Goal: Check status: Check status

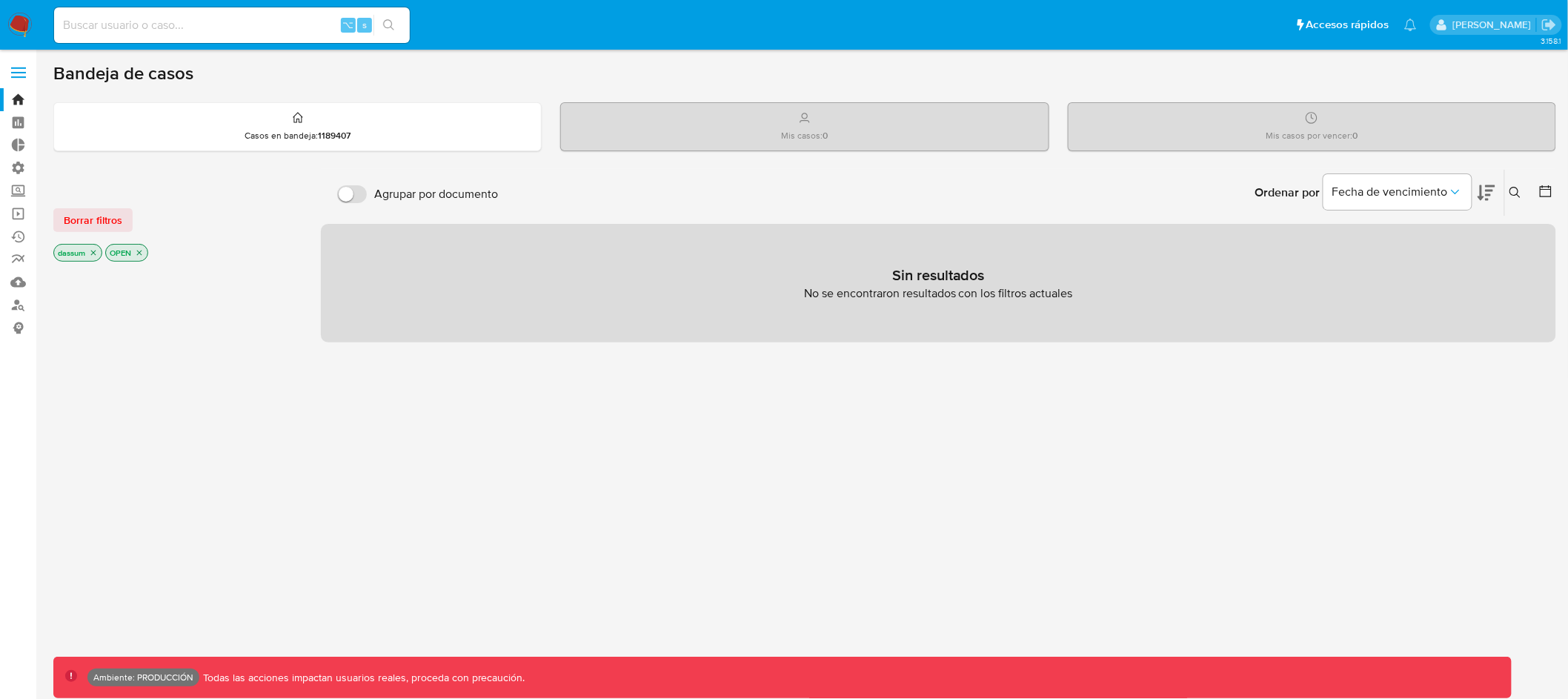
click at [260, 30] on input at bounding box center [232, 24] width 356 height 19
type input "assum.[PERSON_NAME]"
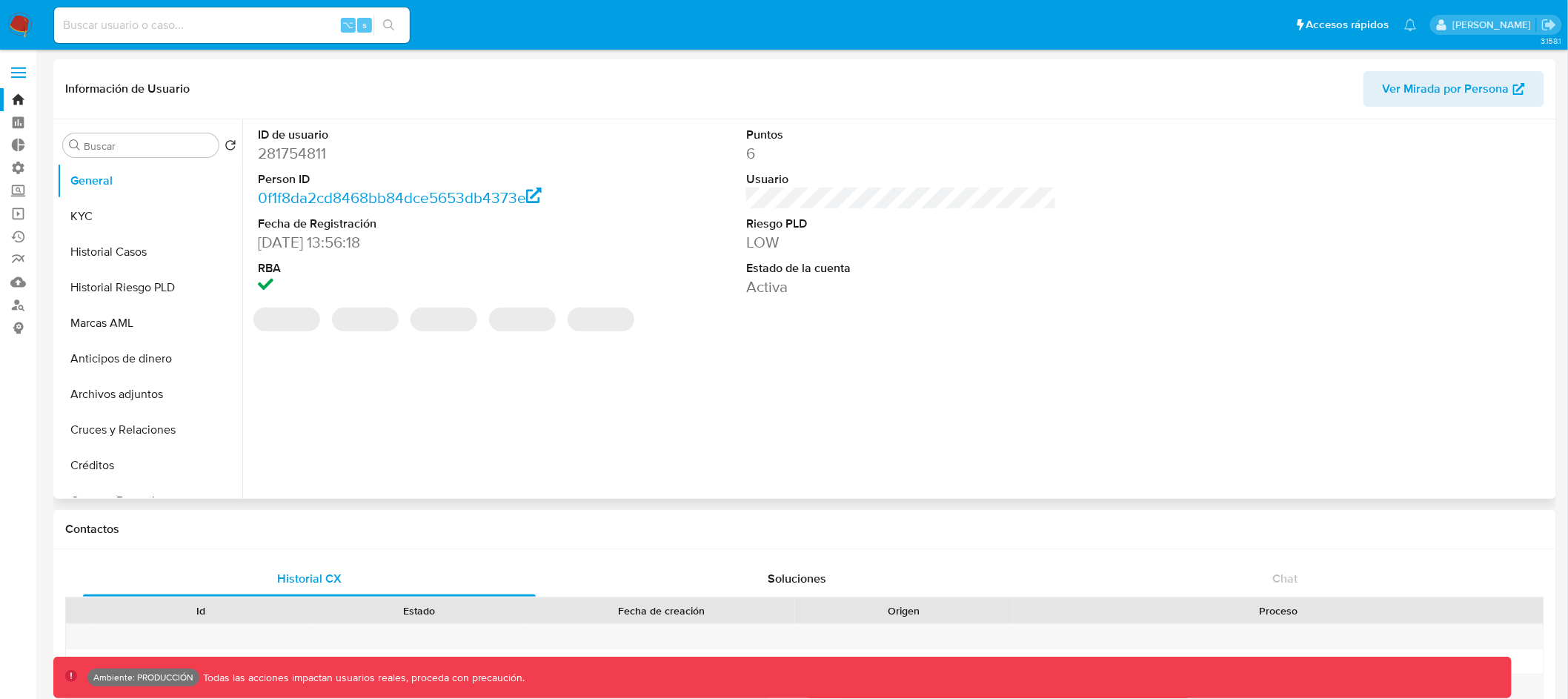
select select "10"
click at [144, 145] on input "Buscar" at bounding box center [148, 146] width 129 height 13
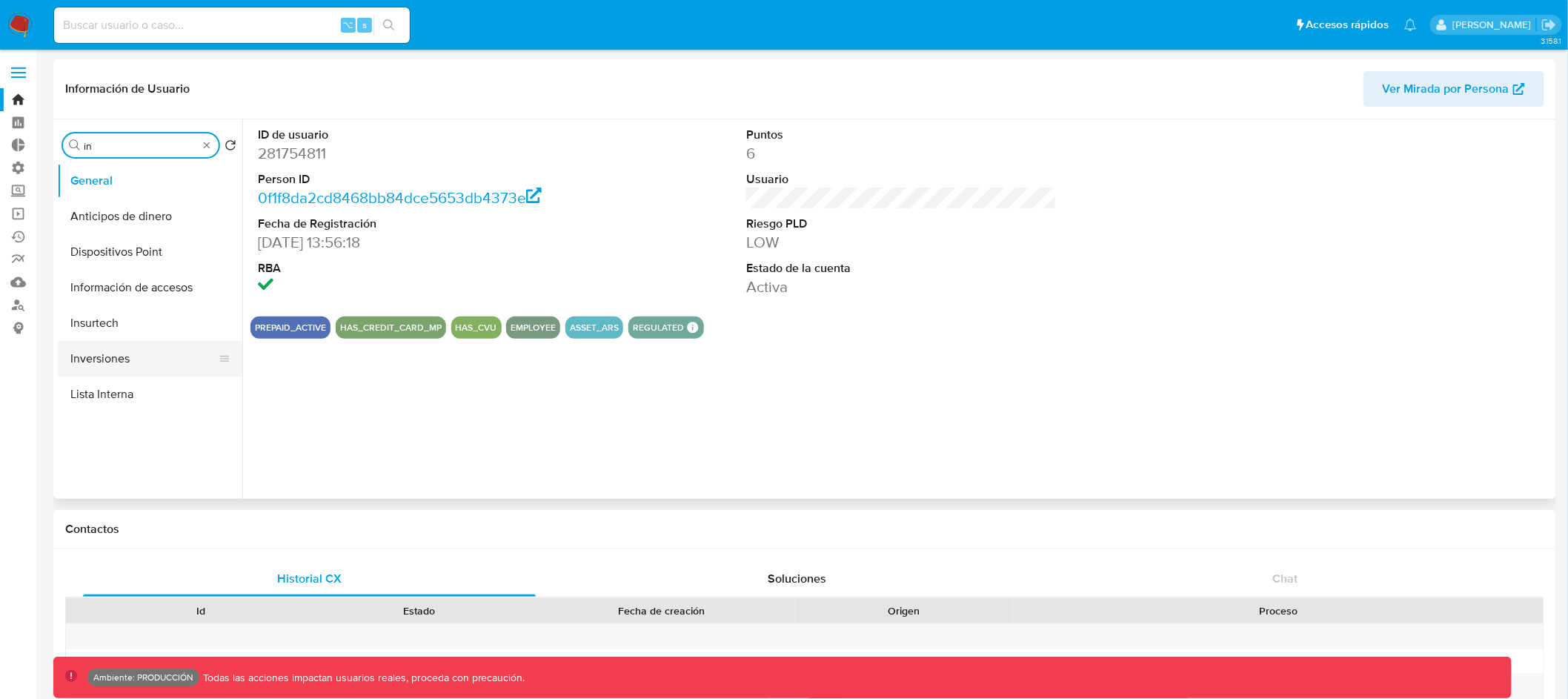
type input "in"
click at [137, 355] on button "Inversiones" at bounding box center [144, 359] width 173 height 36
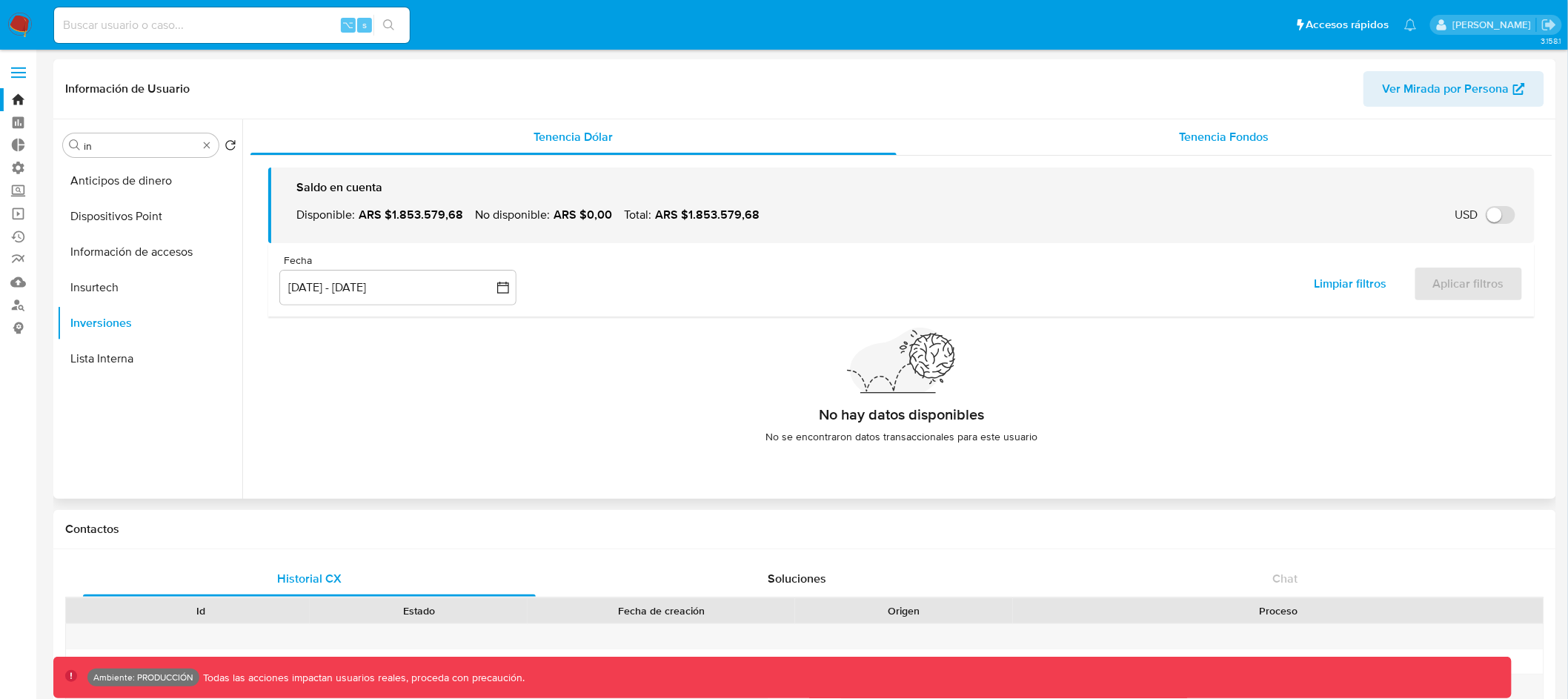
click at [1180, 132] on span "Tenencia Fondos" at bounding box center [1225, 137] width 90 height 17
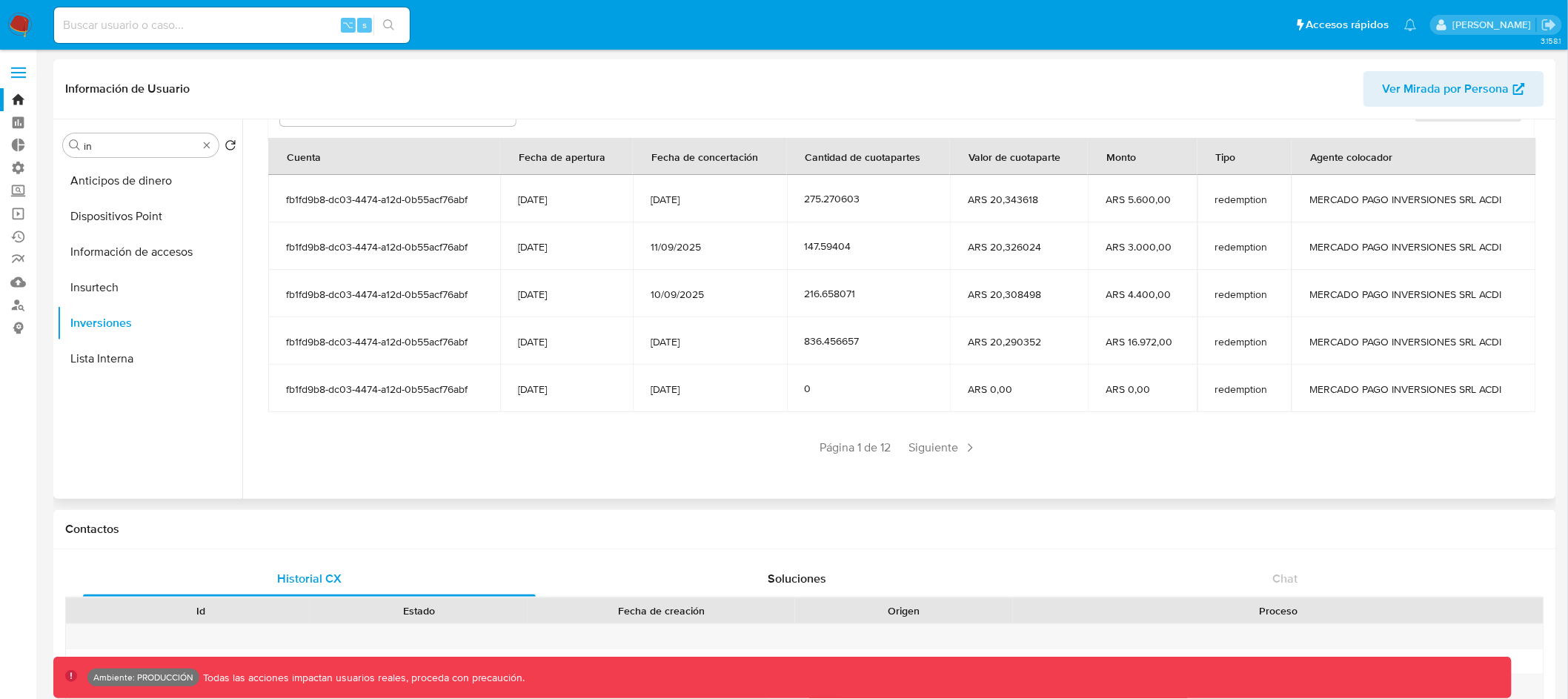
scroll to position [181, 0]
click at [931, 446] on span "Siguiente" at bounding box center [943, 445] width 80 height 23
click at [975, 446] on span "Siguiente" at bounding box center [987, 445] width 80 height 23
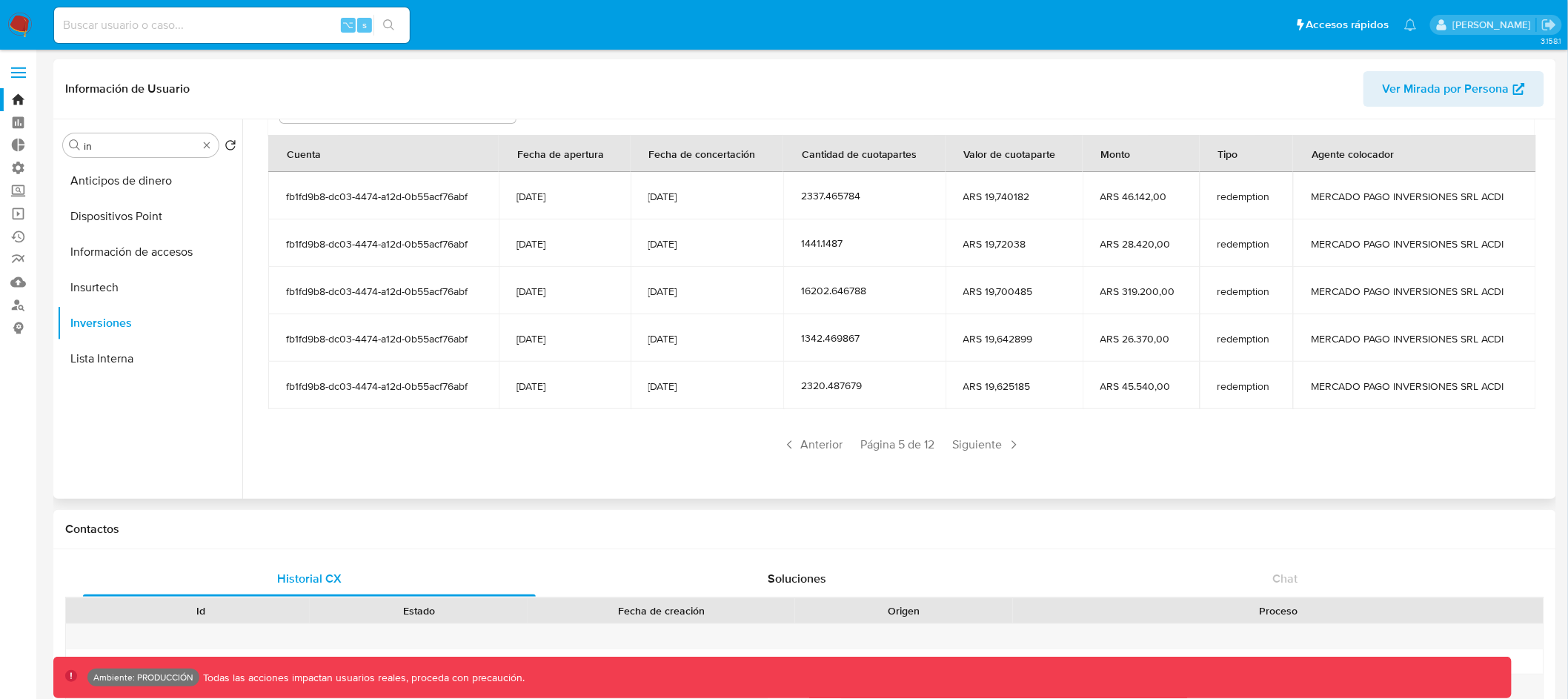
click at [975, 446] on span "Siguiente" at bounding box center [987, 445] width 80 height 23
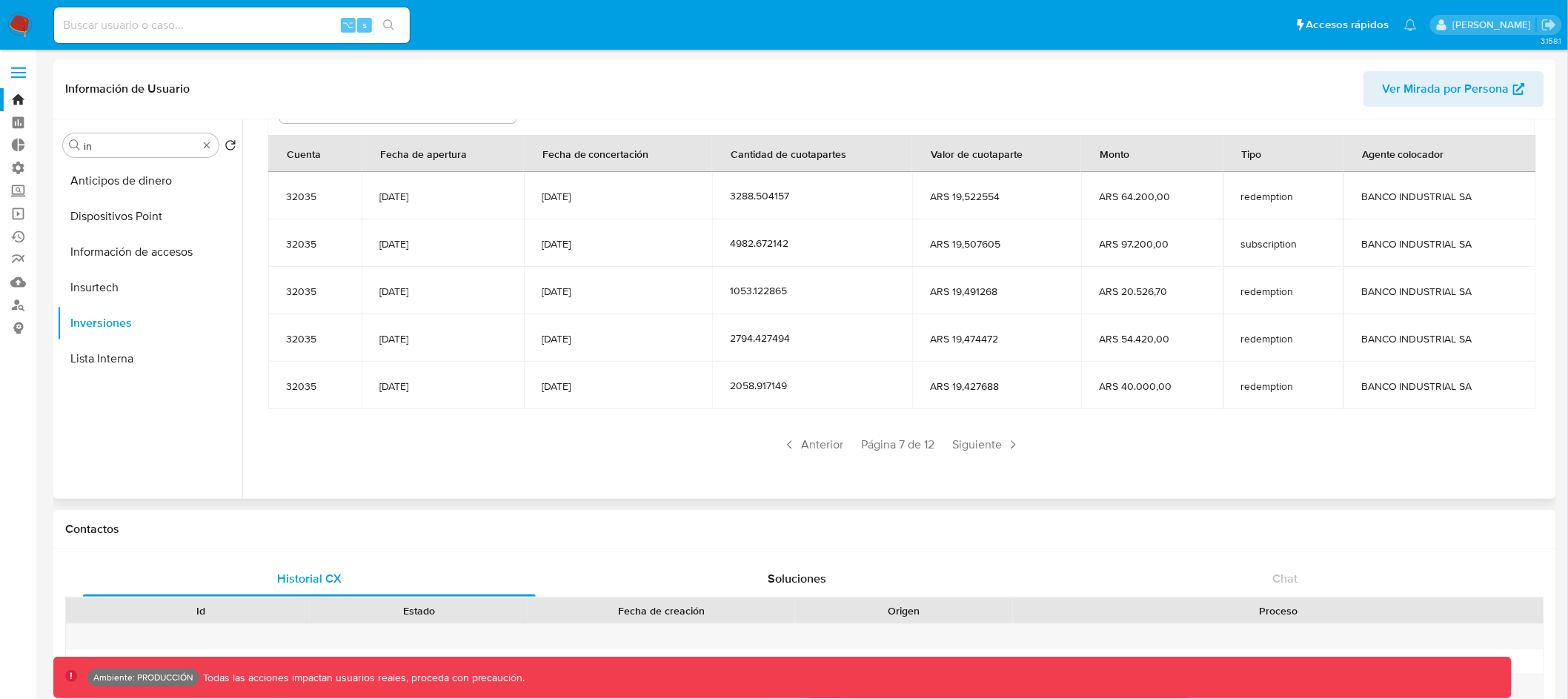
click at [975, 446] on span "Siguiente" at bounding box center [986, 445] width 80 height 23
click at [822, 444] on span "Anterior" at bounding box center [813, 445] width 73 height 23
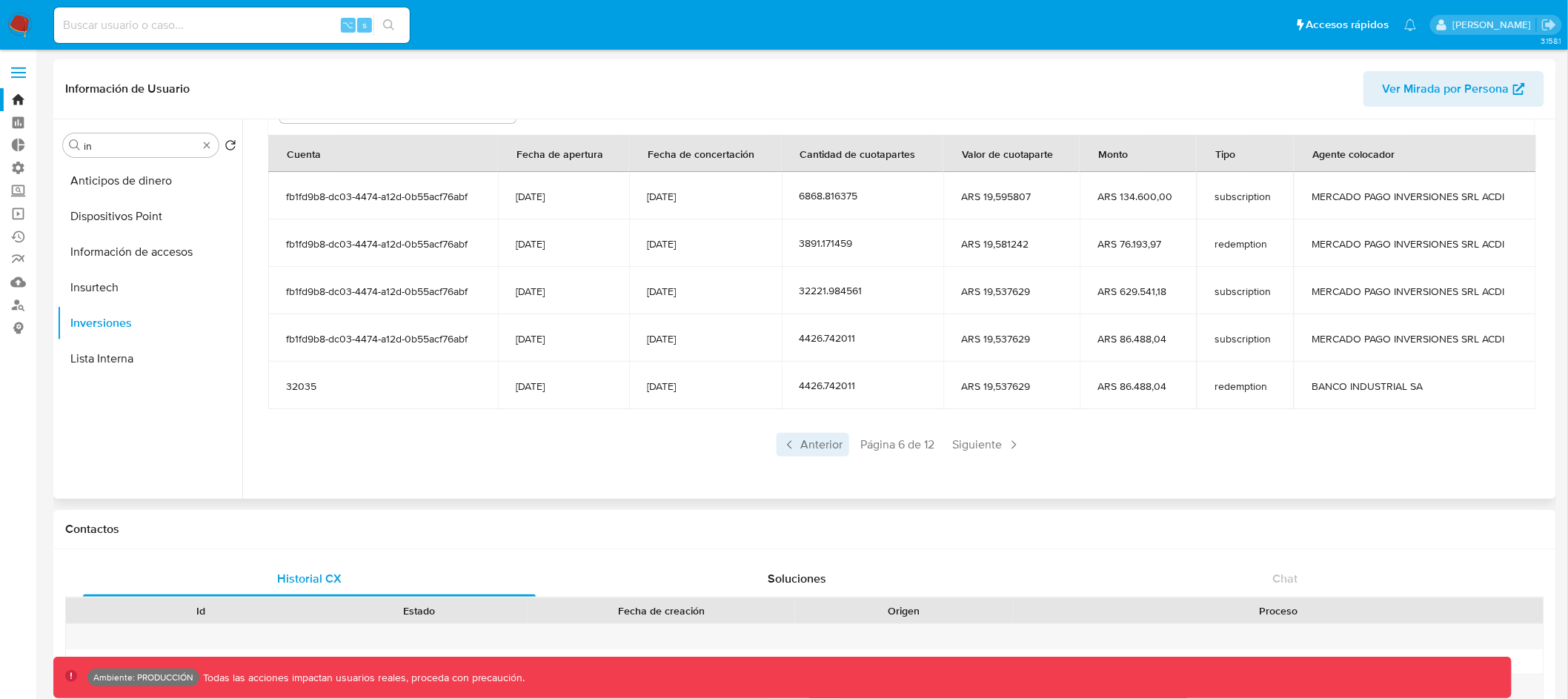
click at [822, 446] on span "Anterior" at bounding box center [813, 445] width 73 height 23
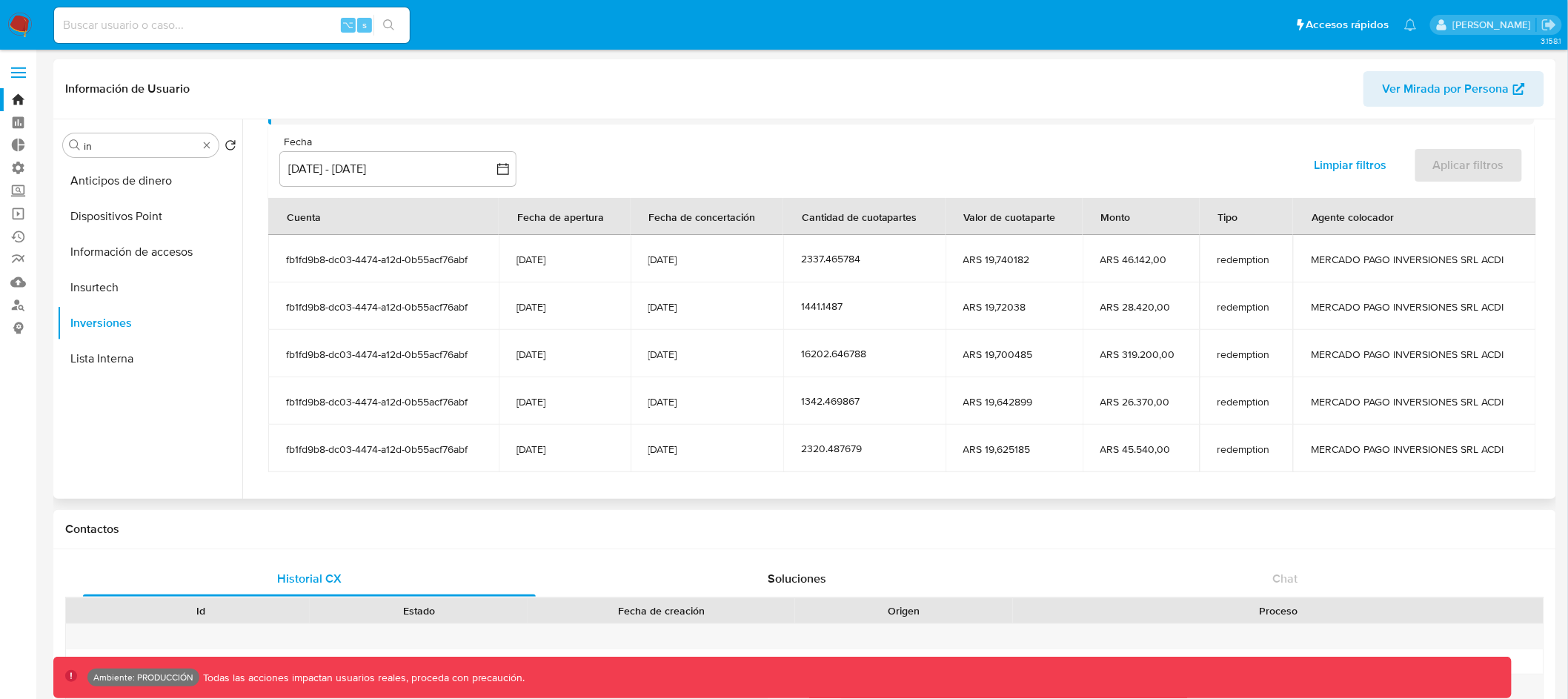
scroll to position [43, 0]
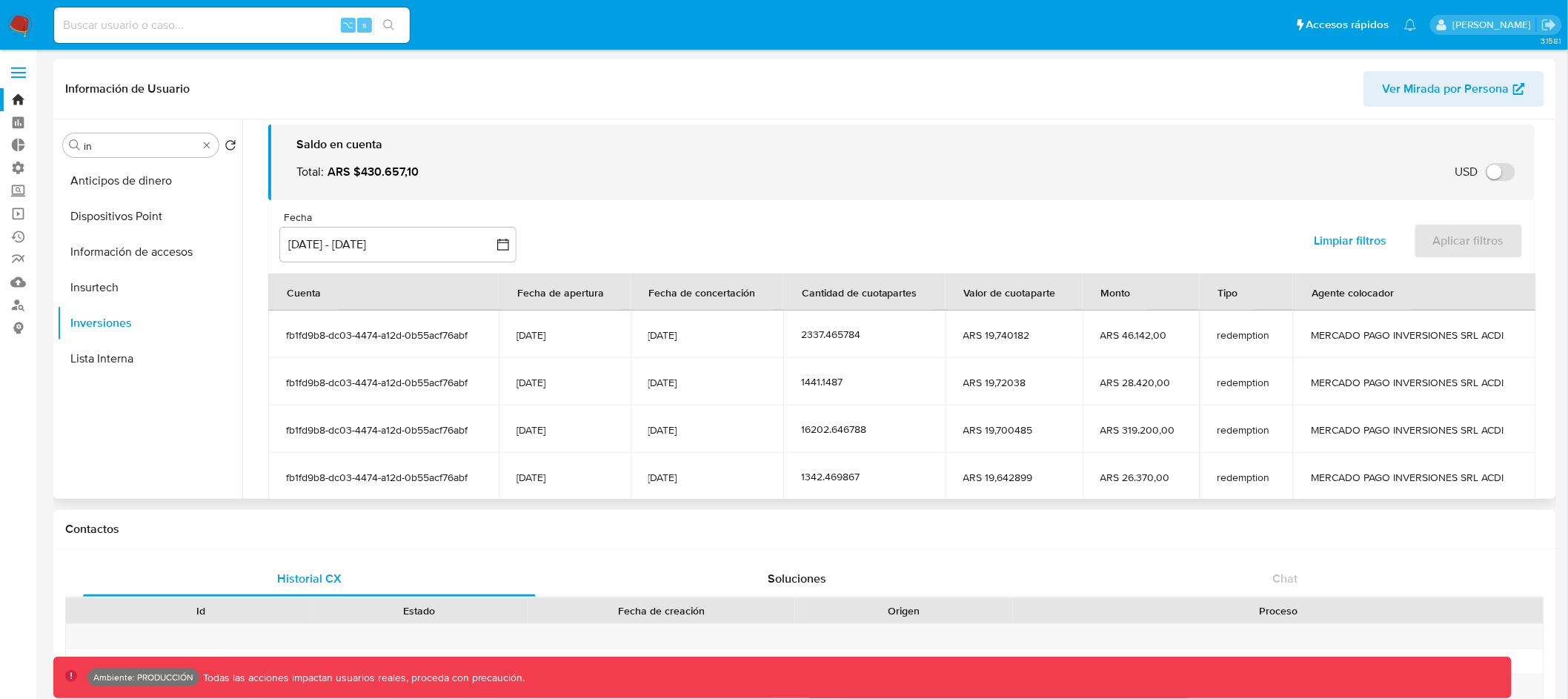
click at [1322, 246] on span "Limpiar filtros" at bounding box center [1351, 241] width 73 height 32
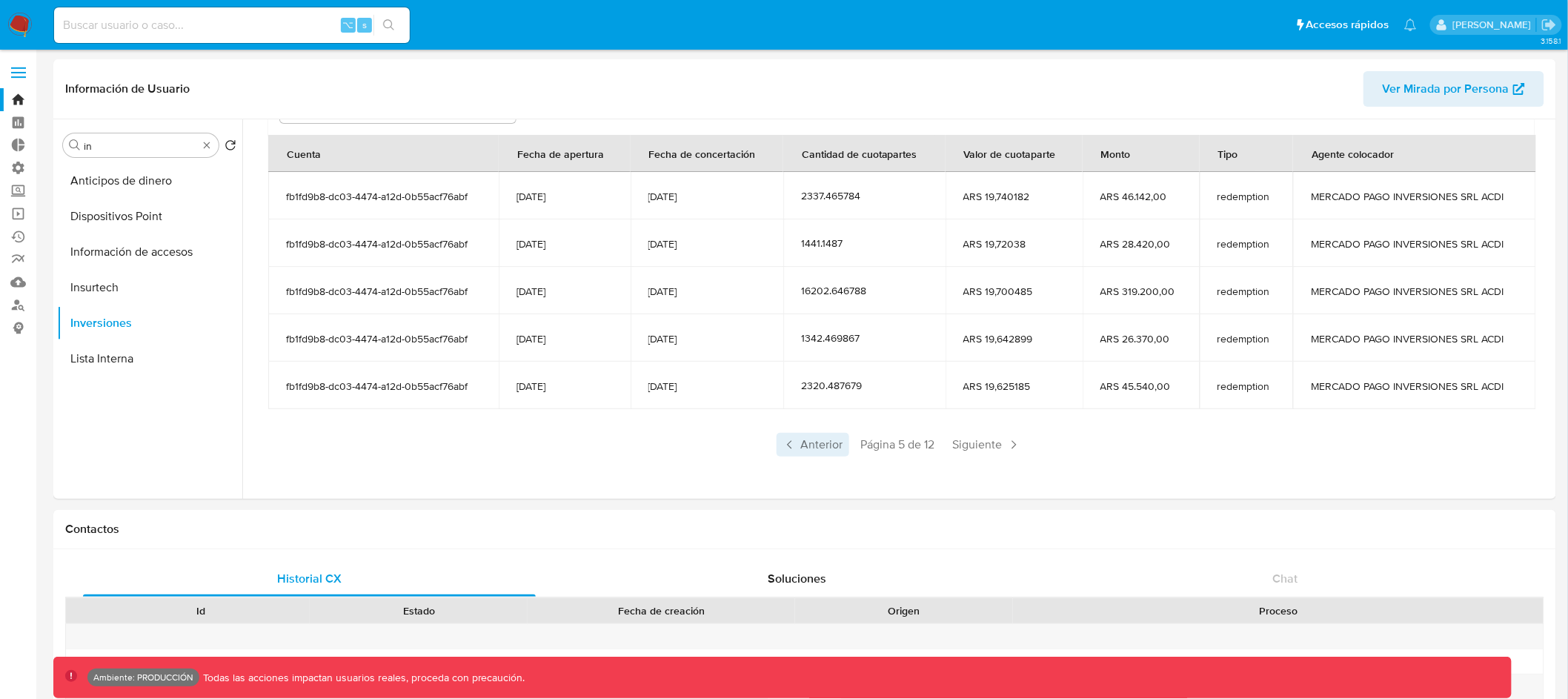
click at [813, 442] on span "Anterior" at bounding box center [813, 445] width 73 height 23
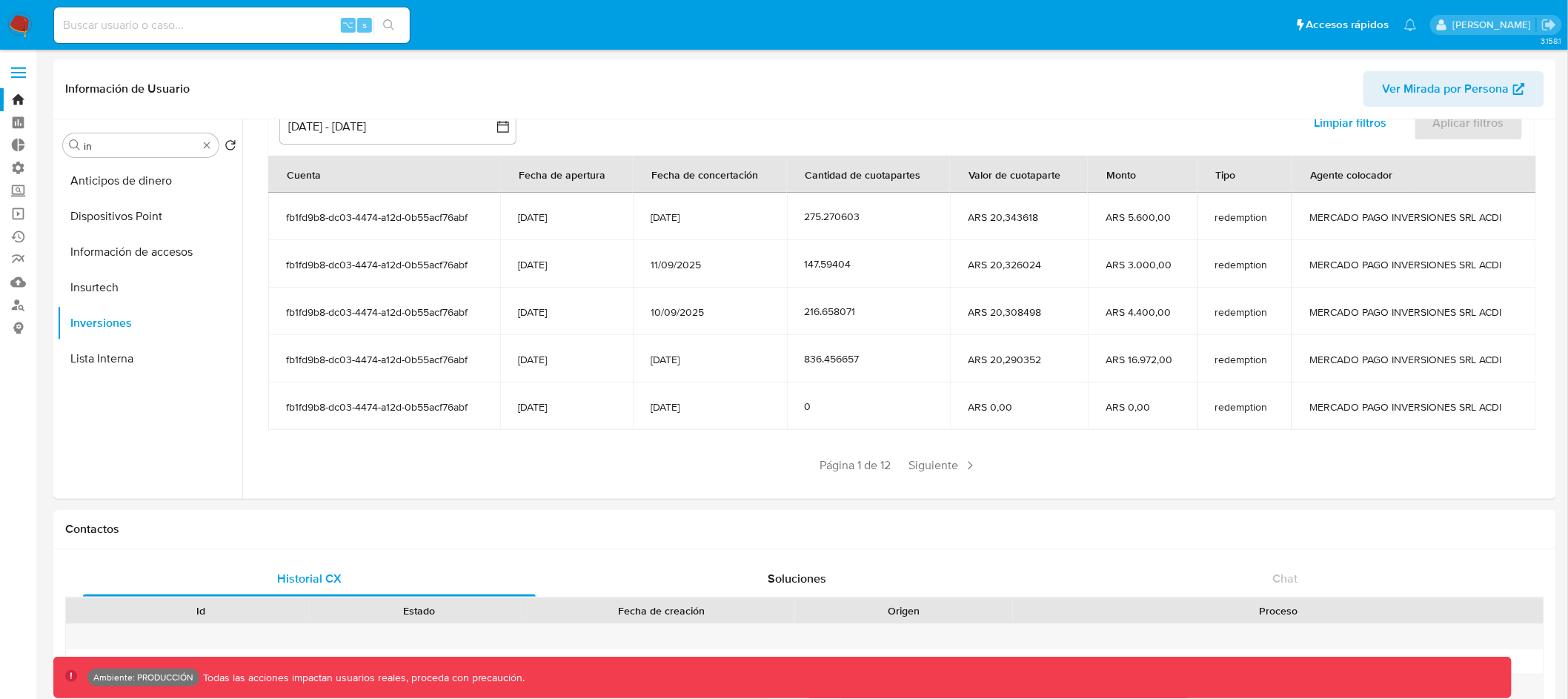
scroll to position [181, 0]
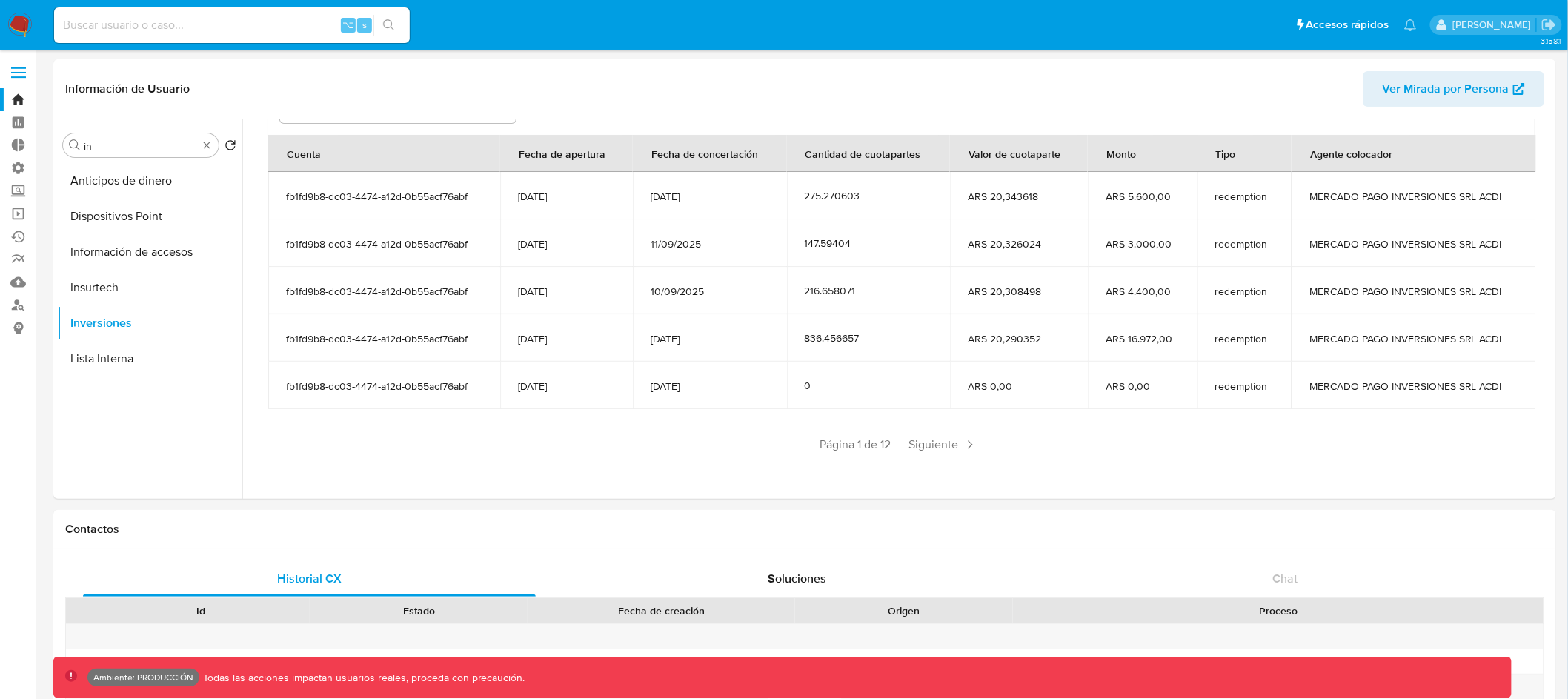
drag, startPoint x: 963, startPoint y: 199, endPoint x: 1047, endPoint y: 191, distance: 84.4
click at [1047, 191] on span "ARS 20,343618" at bounding box center [1019, 196] width 102 height 13
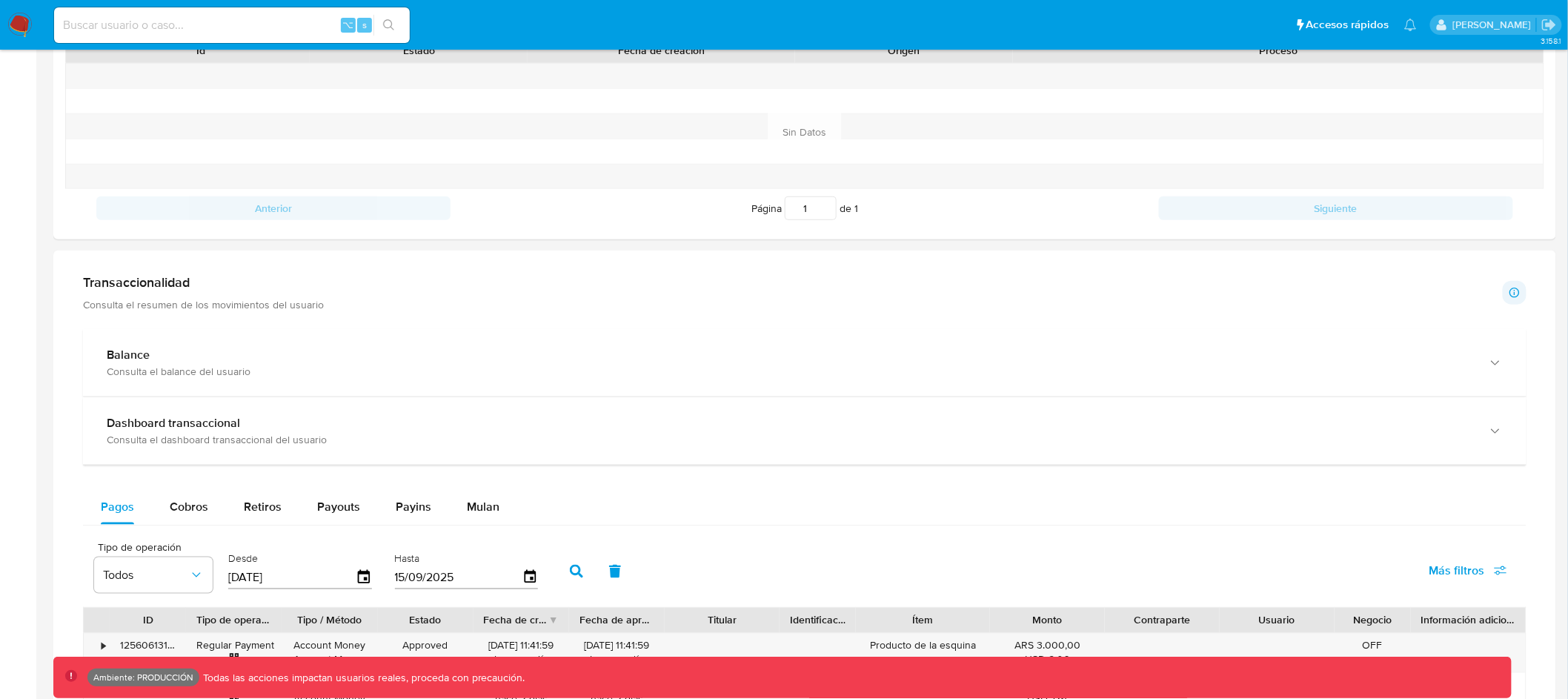
scroll to position [549, 0]
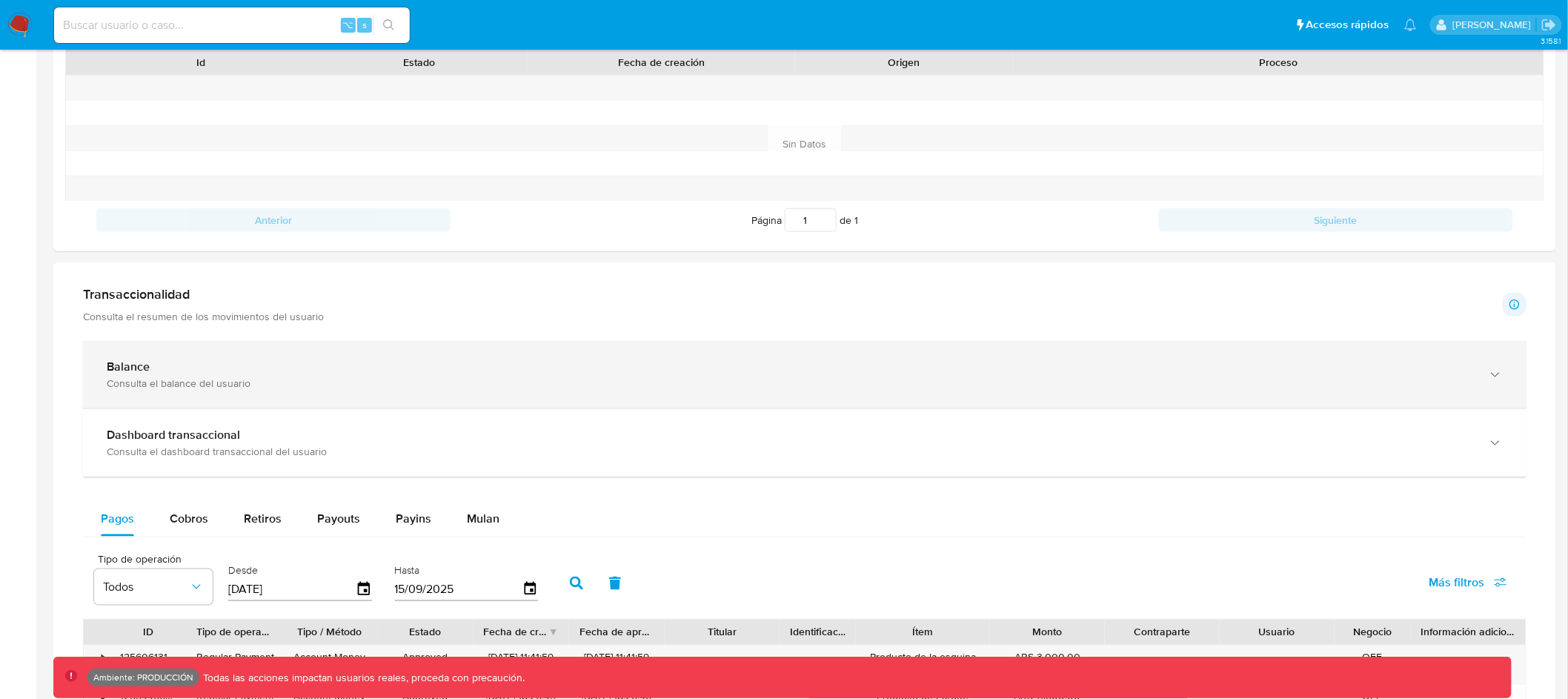
click at [515, 360] on div "Balance" at bounding box center [790, 367] width 1367 height 15
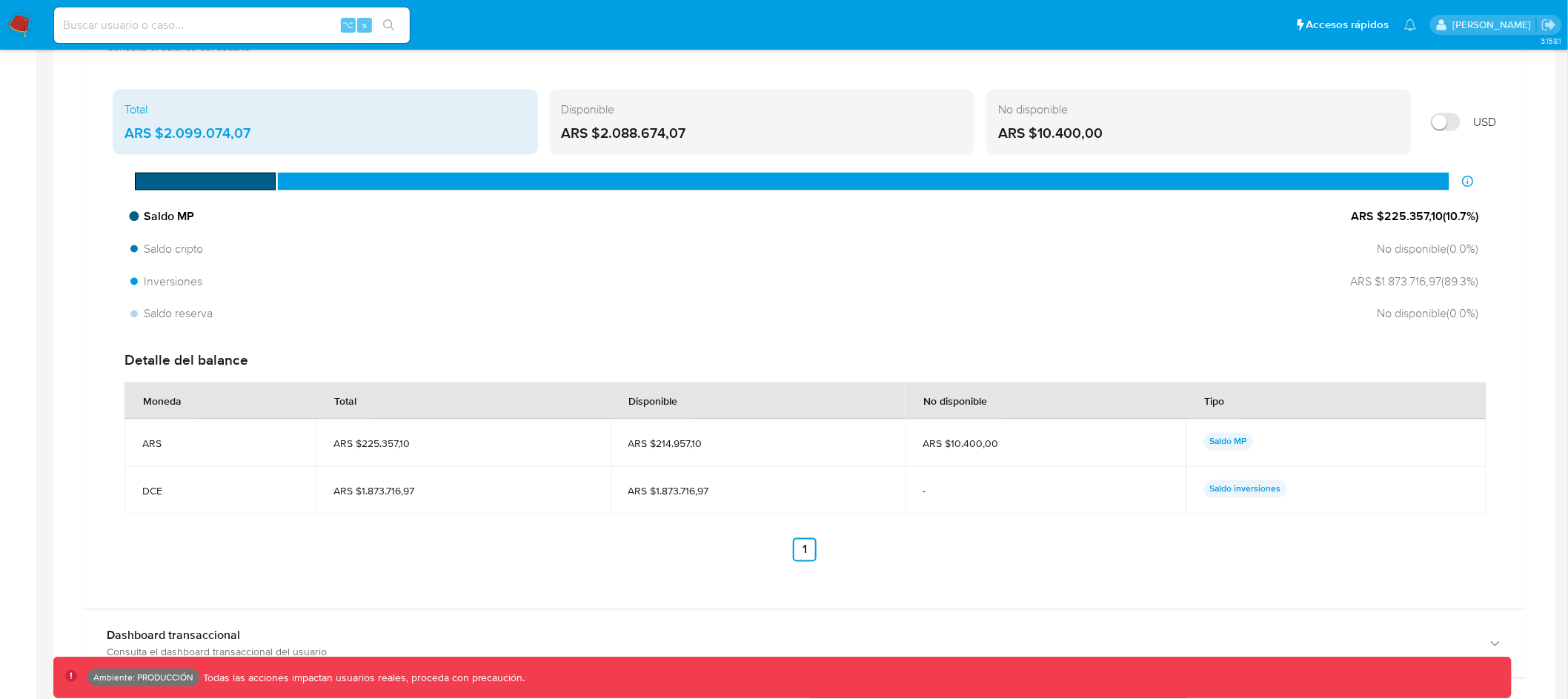
scroll to position [757, 0]
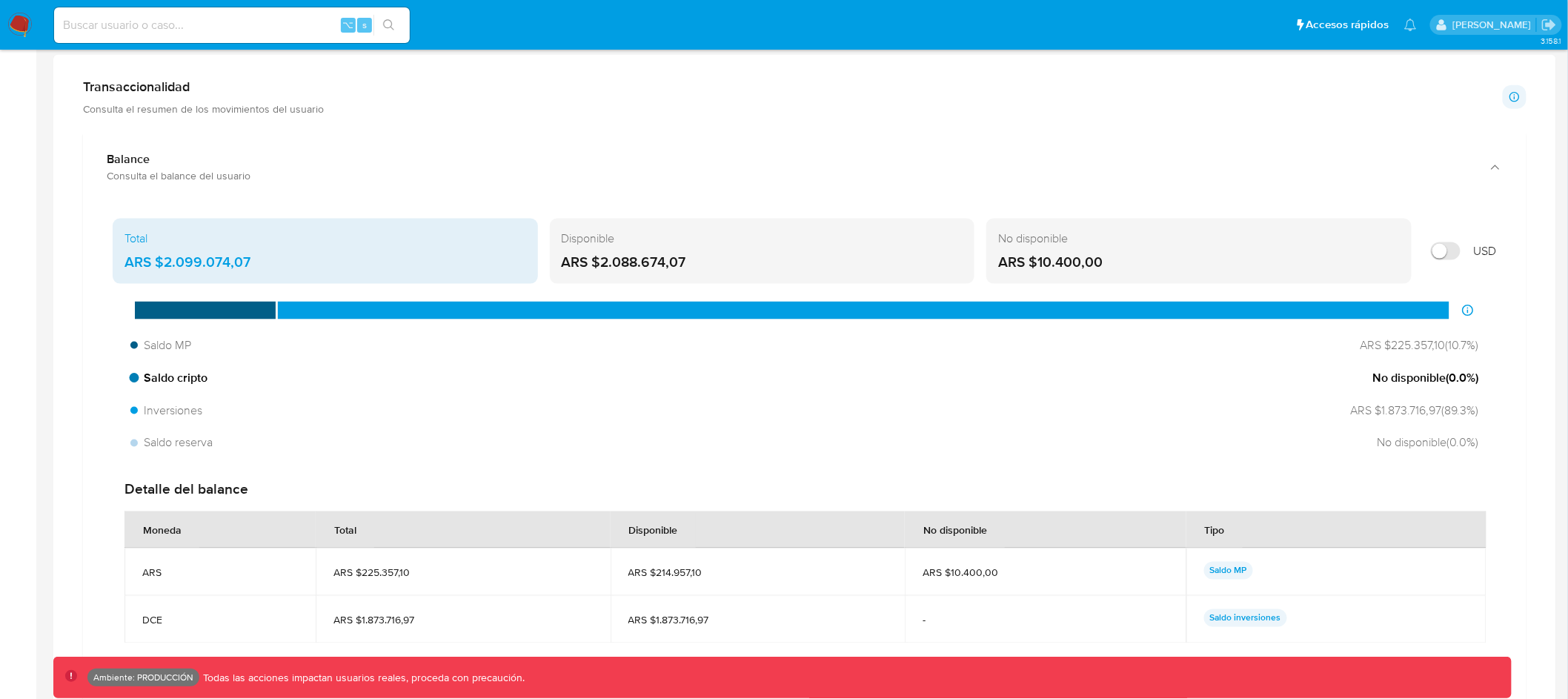
click at [1435, 382] on span "No disponible ( 0.0 %)" at bounding box center [1426, 378] width 106 height 16
click at [1414, 413] on span "ARS $1.873.716,97 ( 89.3 %)" at bounding box center [1410, 411] width 138 height 16
click at [1413, 439] on span "No disponible ( 0.0 %)" at bounding box center [1426, 443] width 106 height 16
click at [1242, 258] on div "ARS $10.400,00" at bounding box center [1199, 261] width 401 height 19
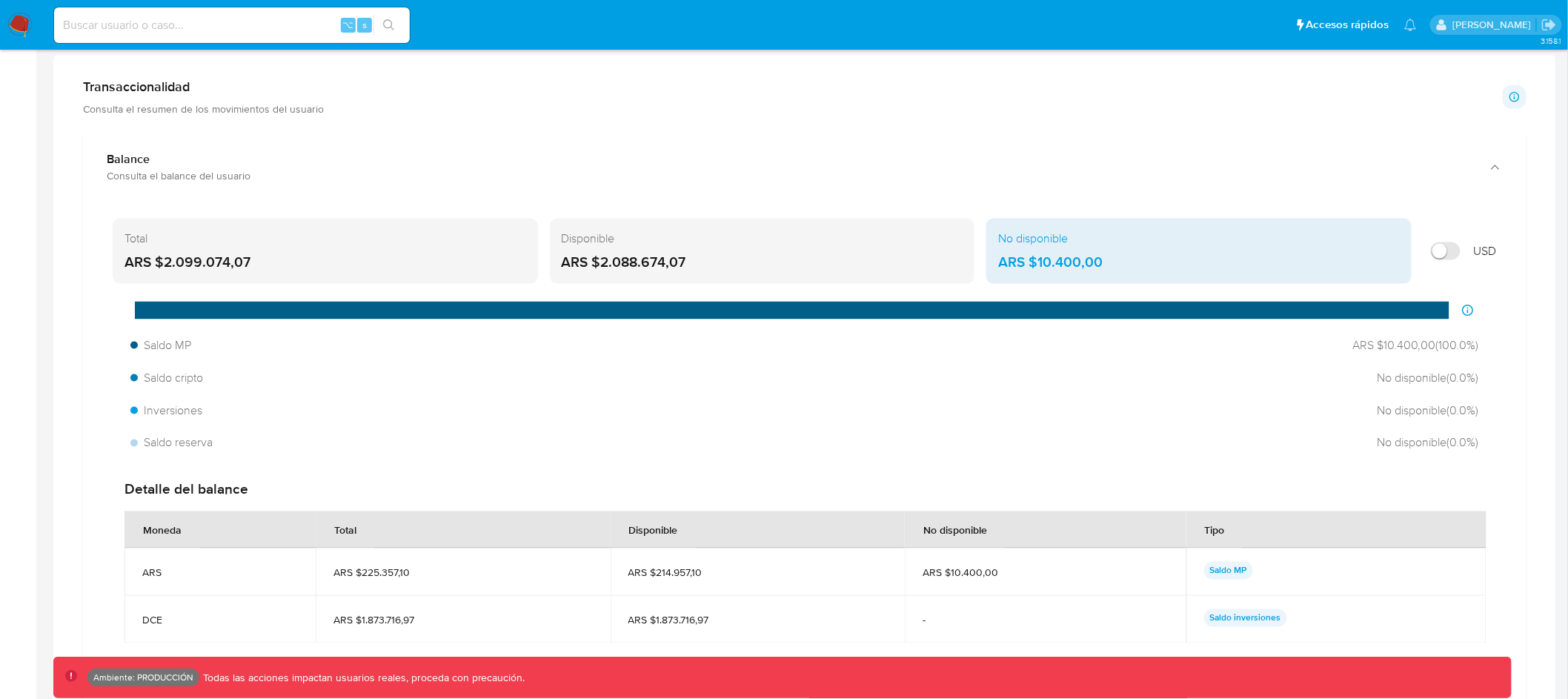
click at [894, 252] on div "Disponible ARS $2.088.674,07" at bounding box center [762, 251] width 426 height 66
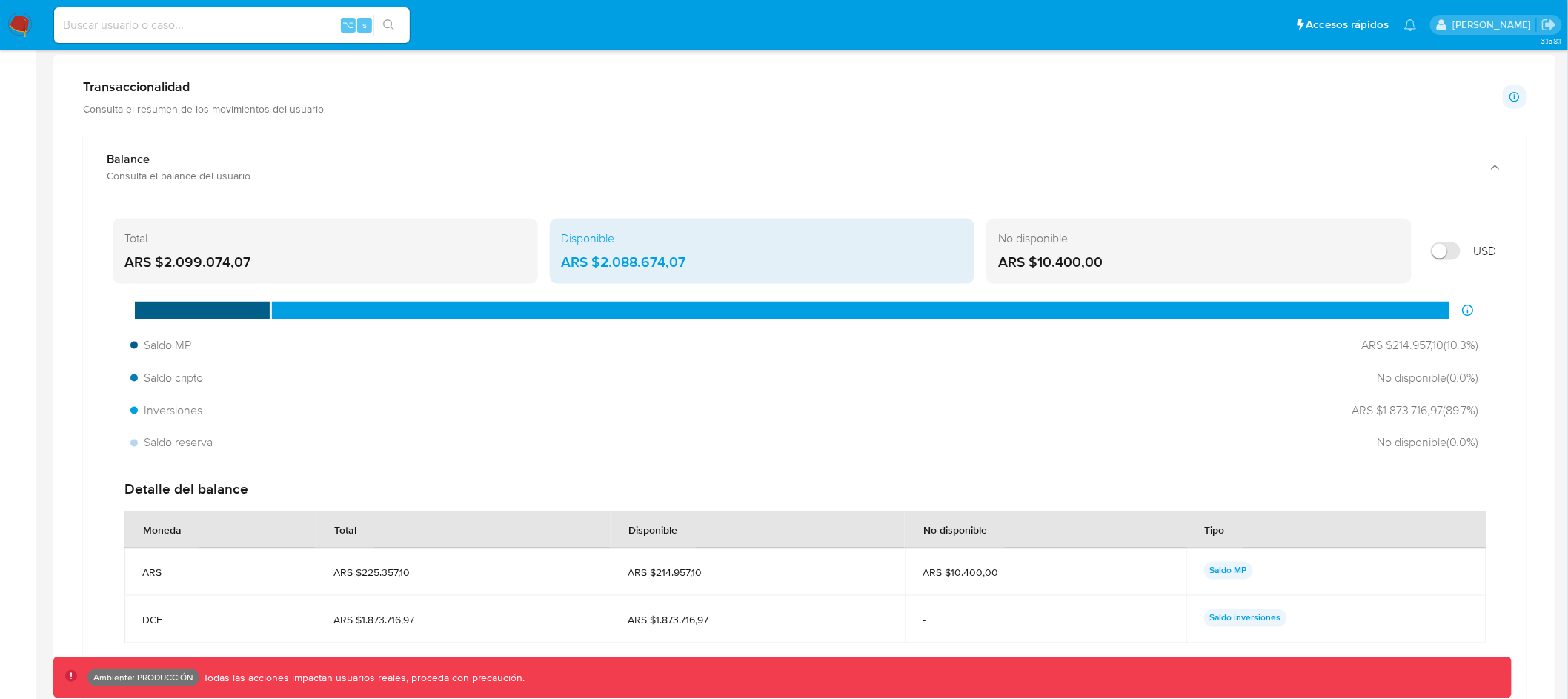
click at [453, 242] on div "Total" at bounding box center [325, 239] width 401 height 16
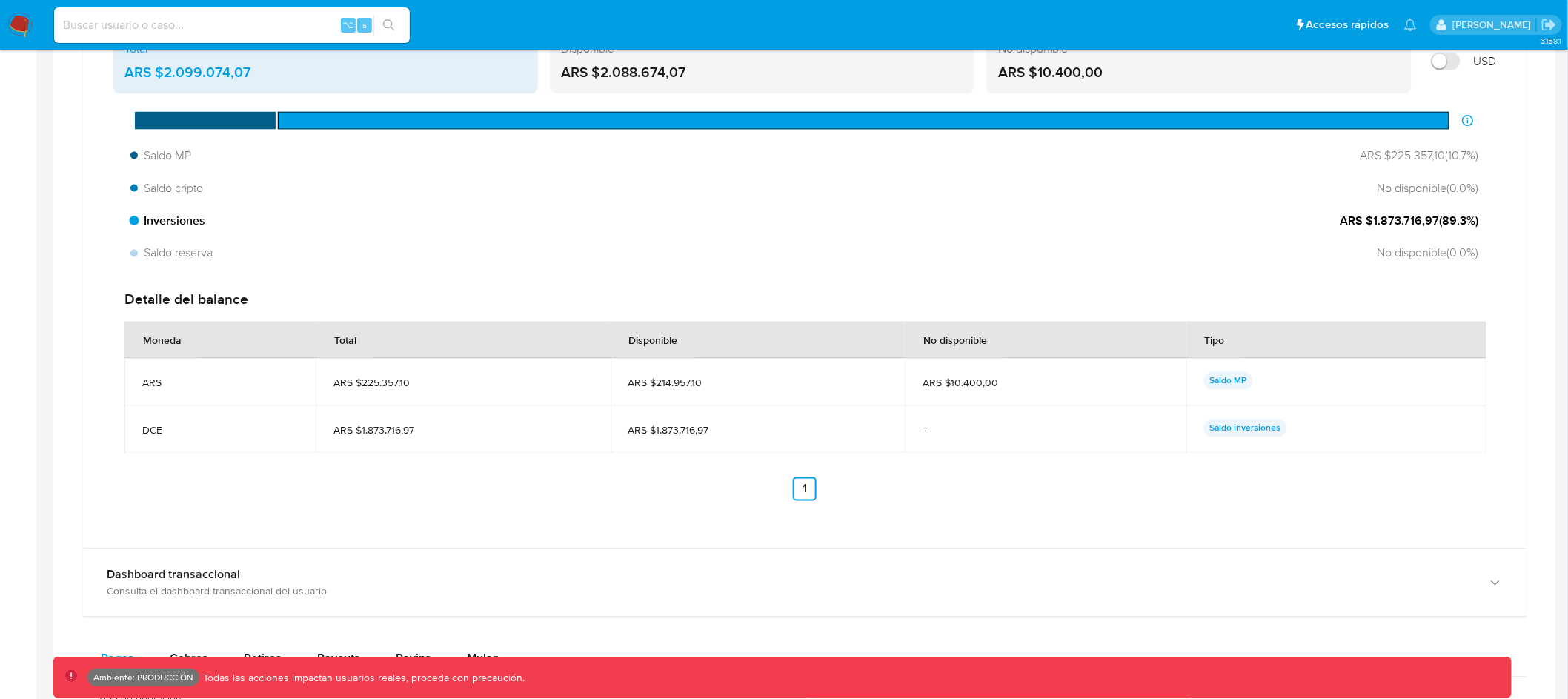
scroll to position [994, 0]
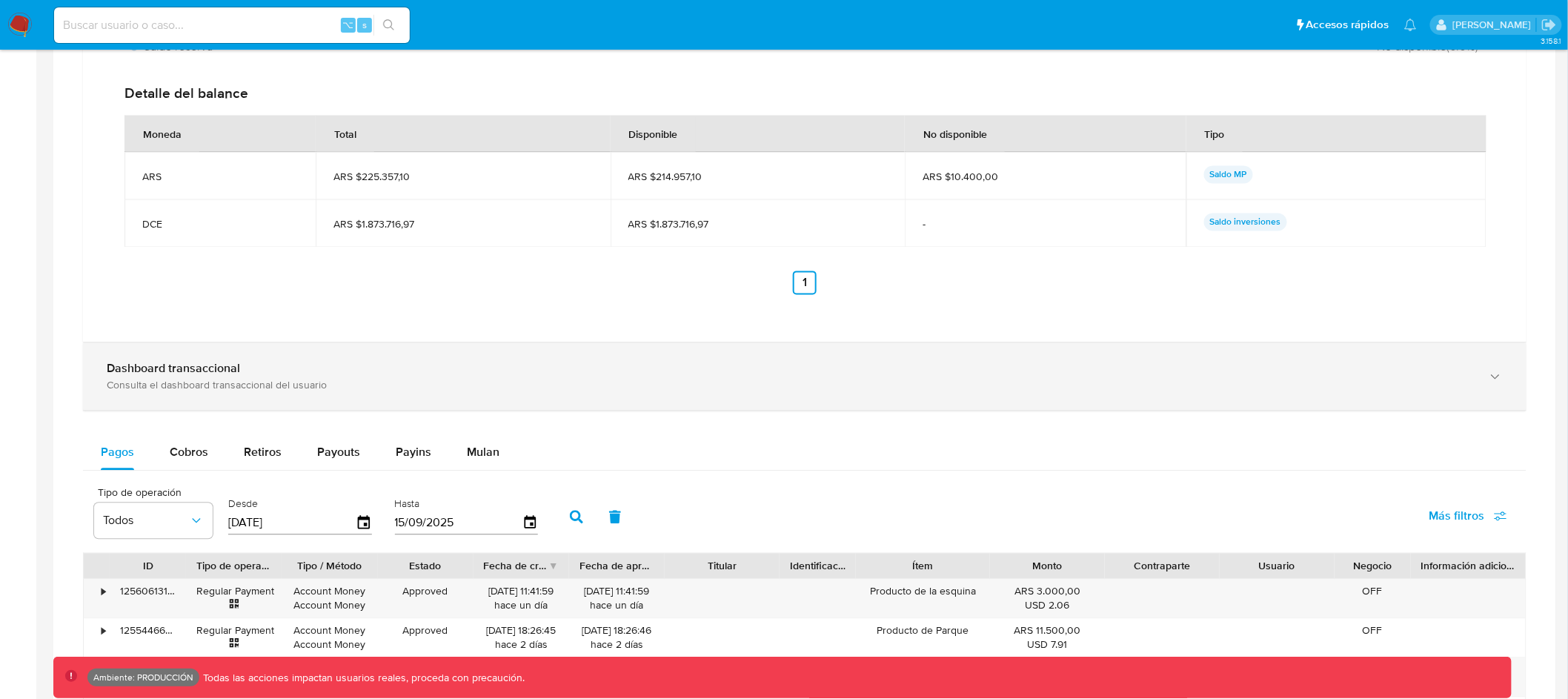
click at [807, 376] on div "Dashboard transaccional" at bounding box center [790, 369] width 1367 height 15
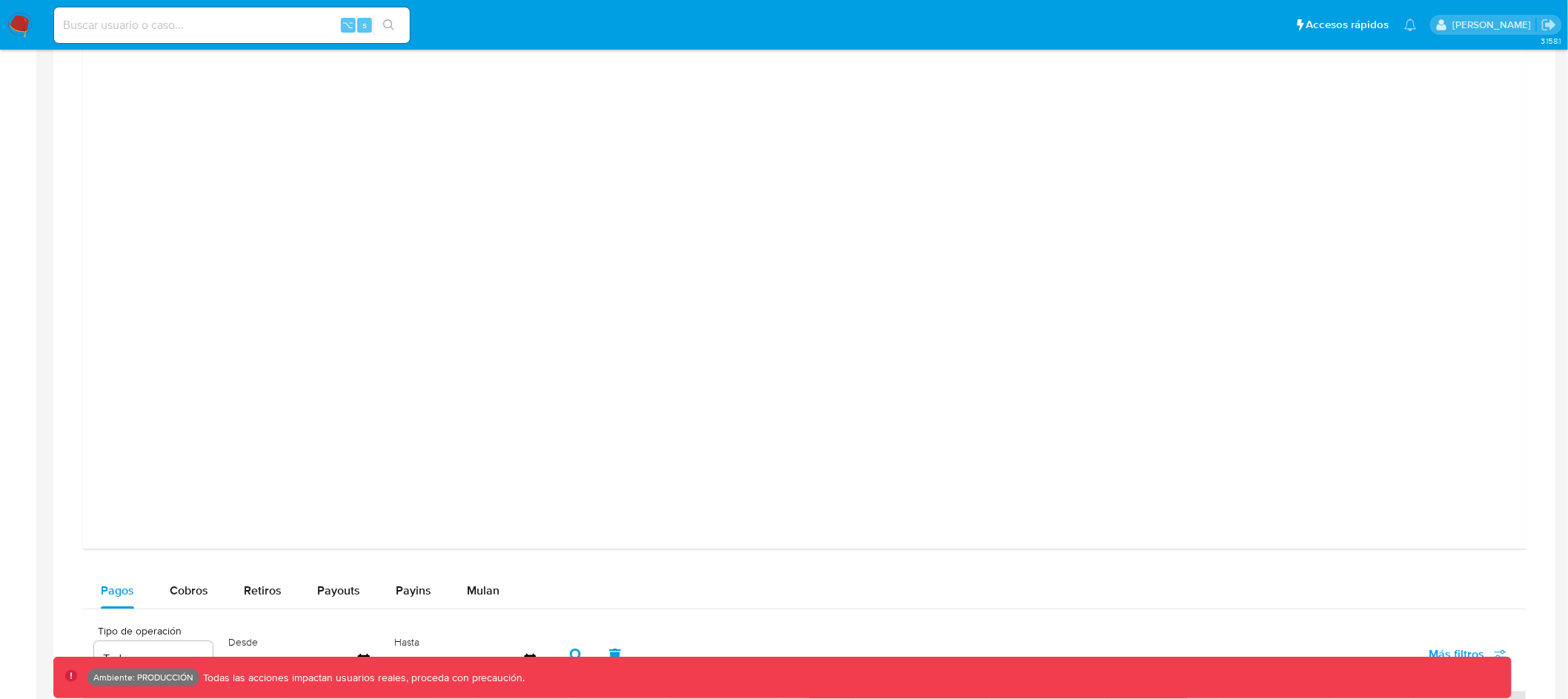
scroll to position [1708, 0]
click at [313, 229] on div at bounding box center [805, 199] width 1420 height 668
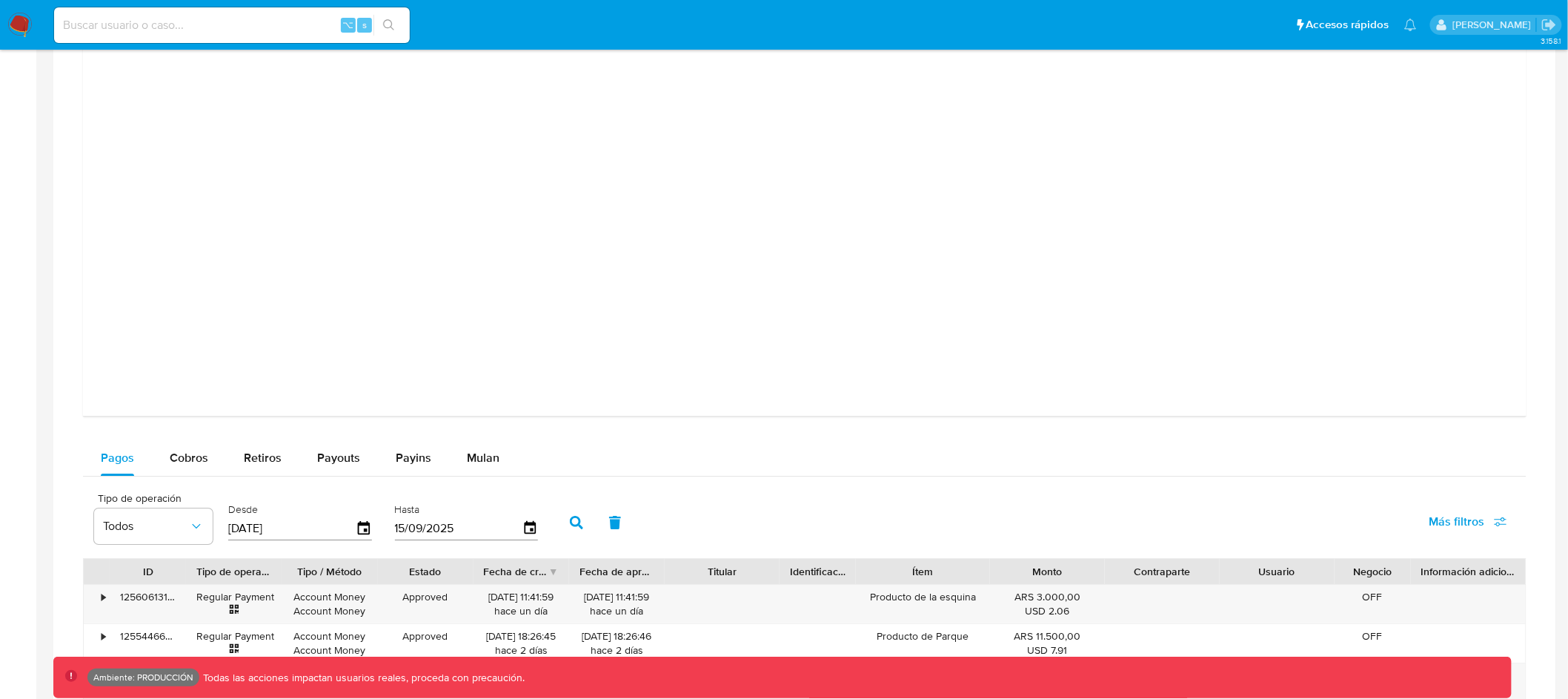
scroll to position [1842, 0]
click at [1355, 223] on div at bounding box center [805, 66] width 1420 height 668
click at [1383, 181] on div at bounding box center [805, 66] width 1420 height 668
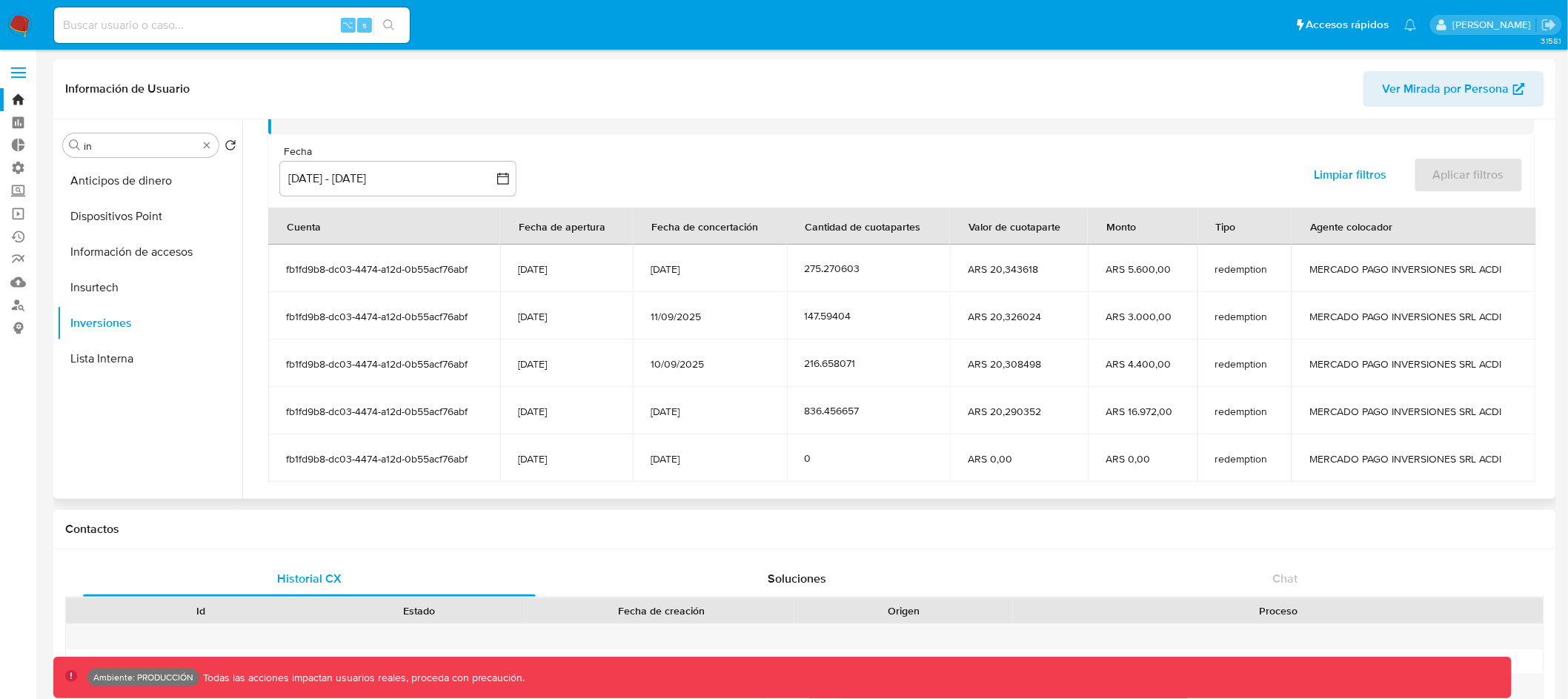
scroll to position [0, 0]
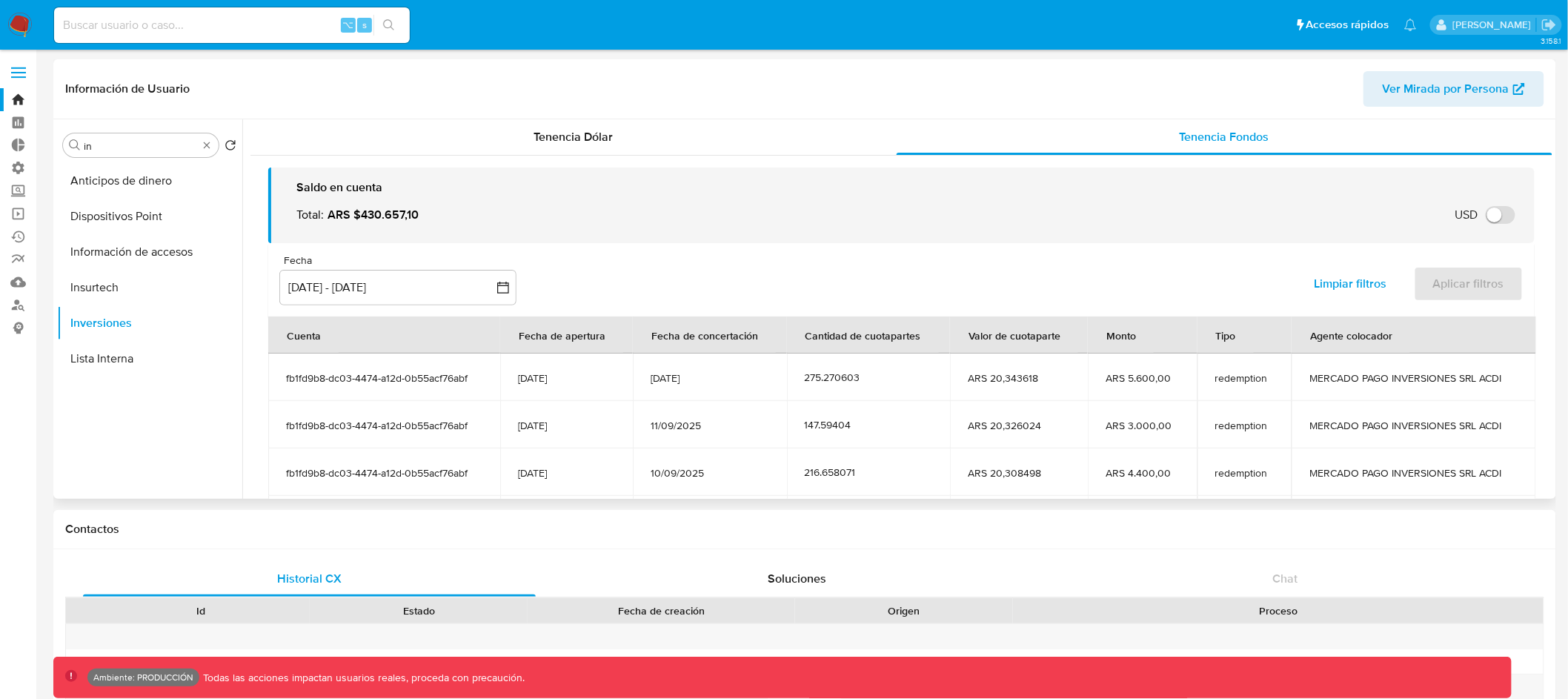
click at [1444, 100] on span "Ver Mirada por Persona" at bounding box center [1446, 89] width 127 height 36
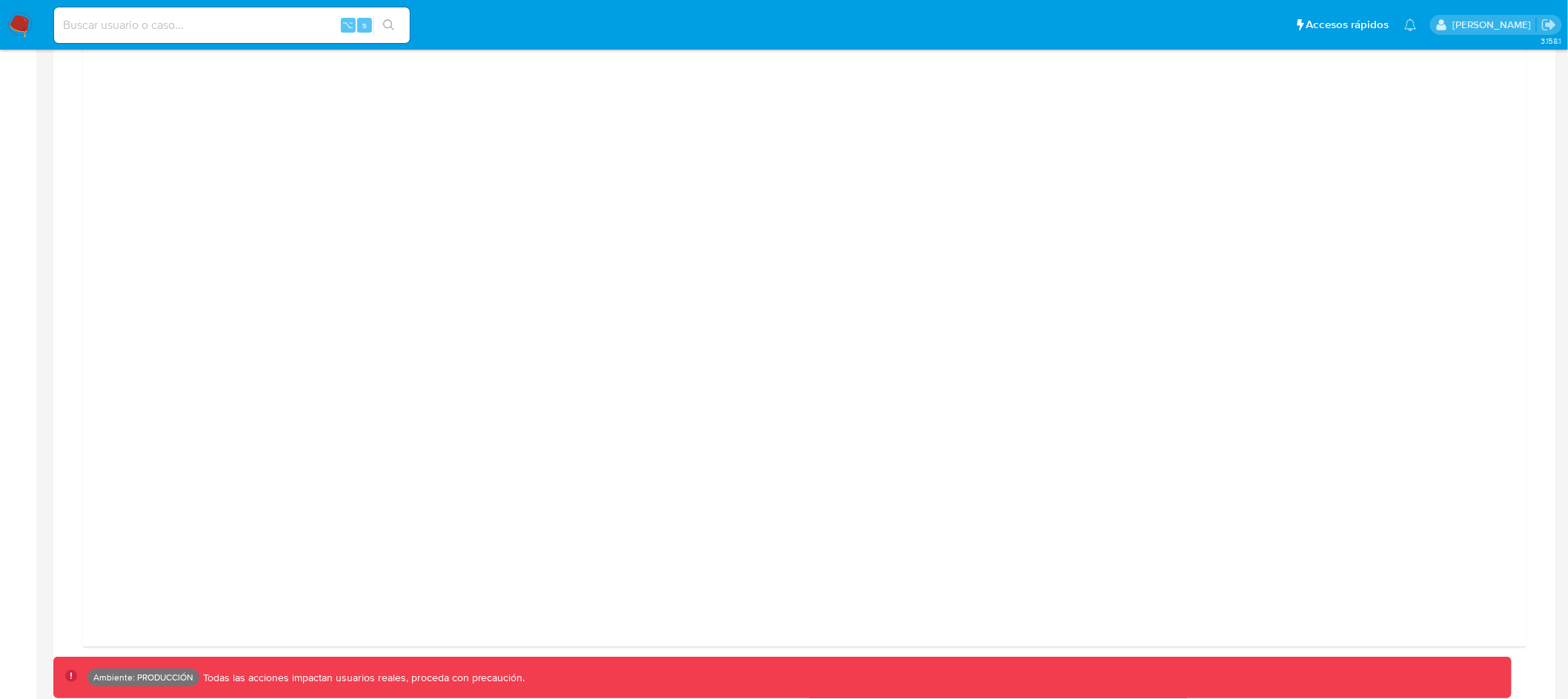
scroll to position [1611, 0]
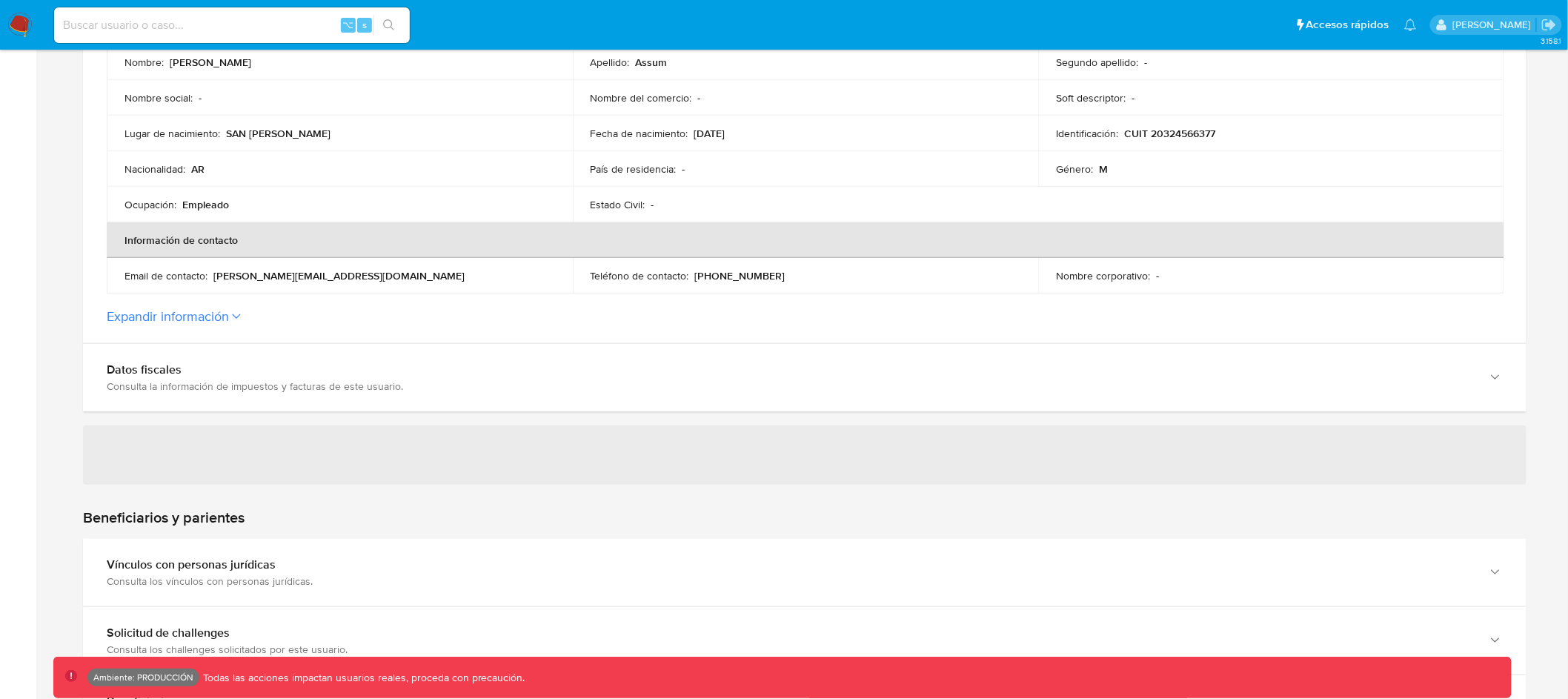
scroll to position [765, 0]
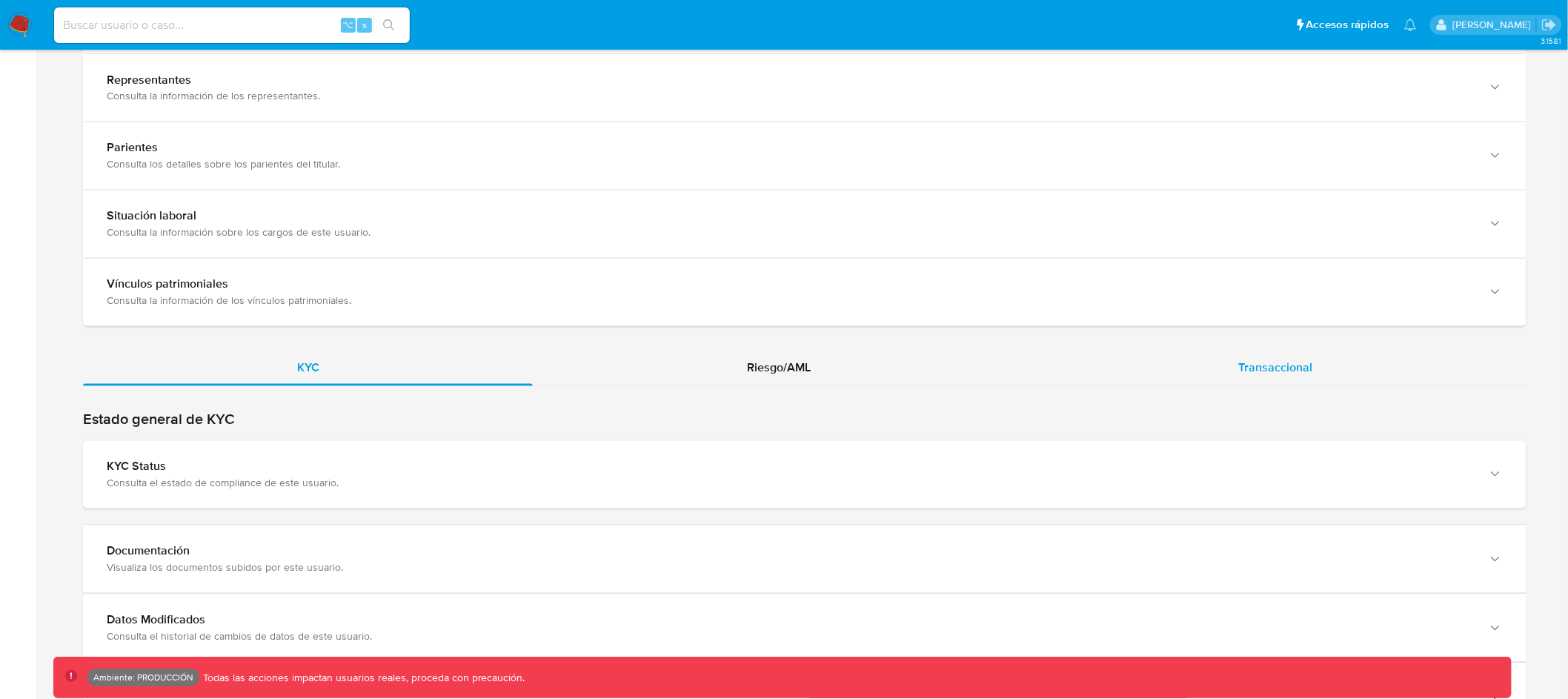
click at [1331, 377] on div "Transaccional" at bounding box center [1275, 368] width 502 height 36
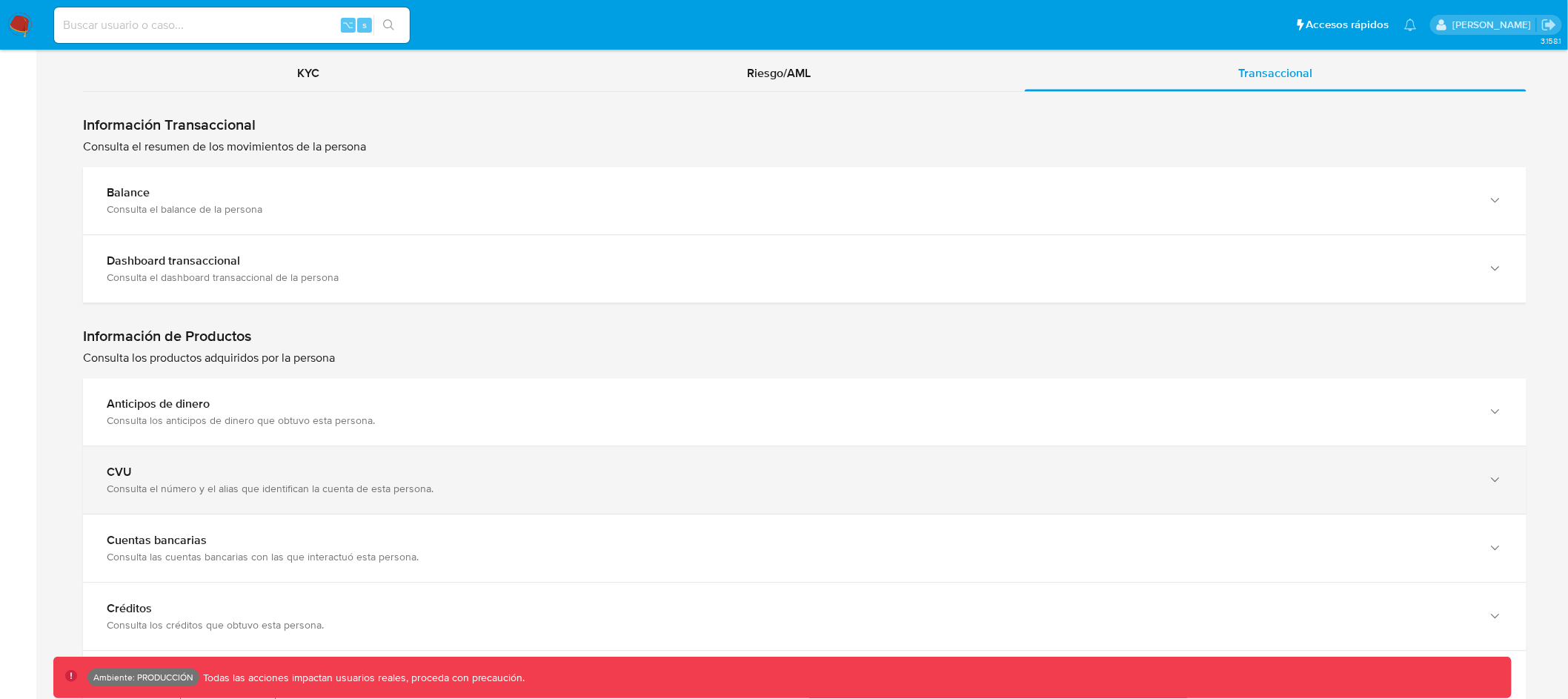
scroll to position [1298, 0]
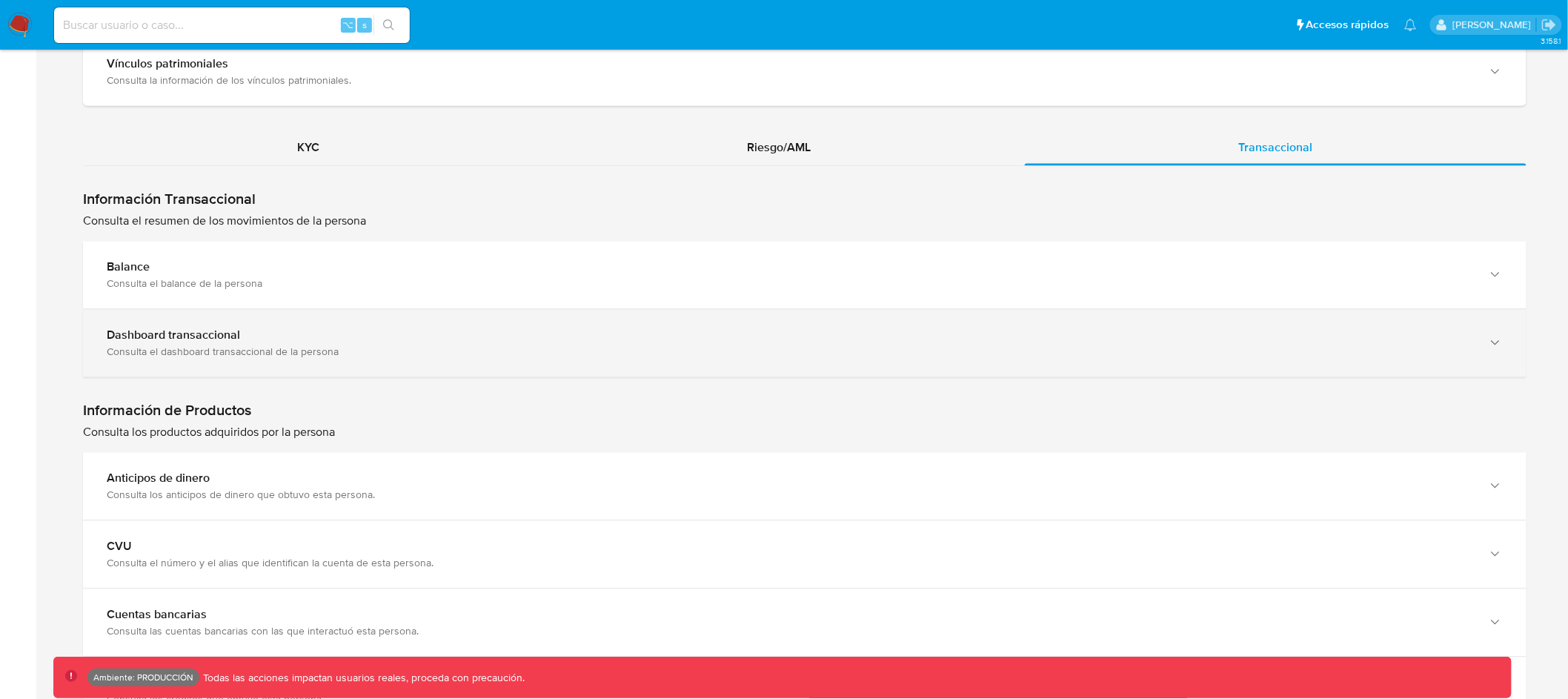
click at [1157, 333] on div "Dashboard transaccional" at bounding box center [790, 335] width 1367 height 15
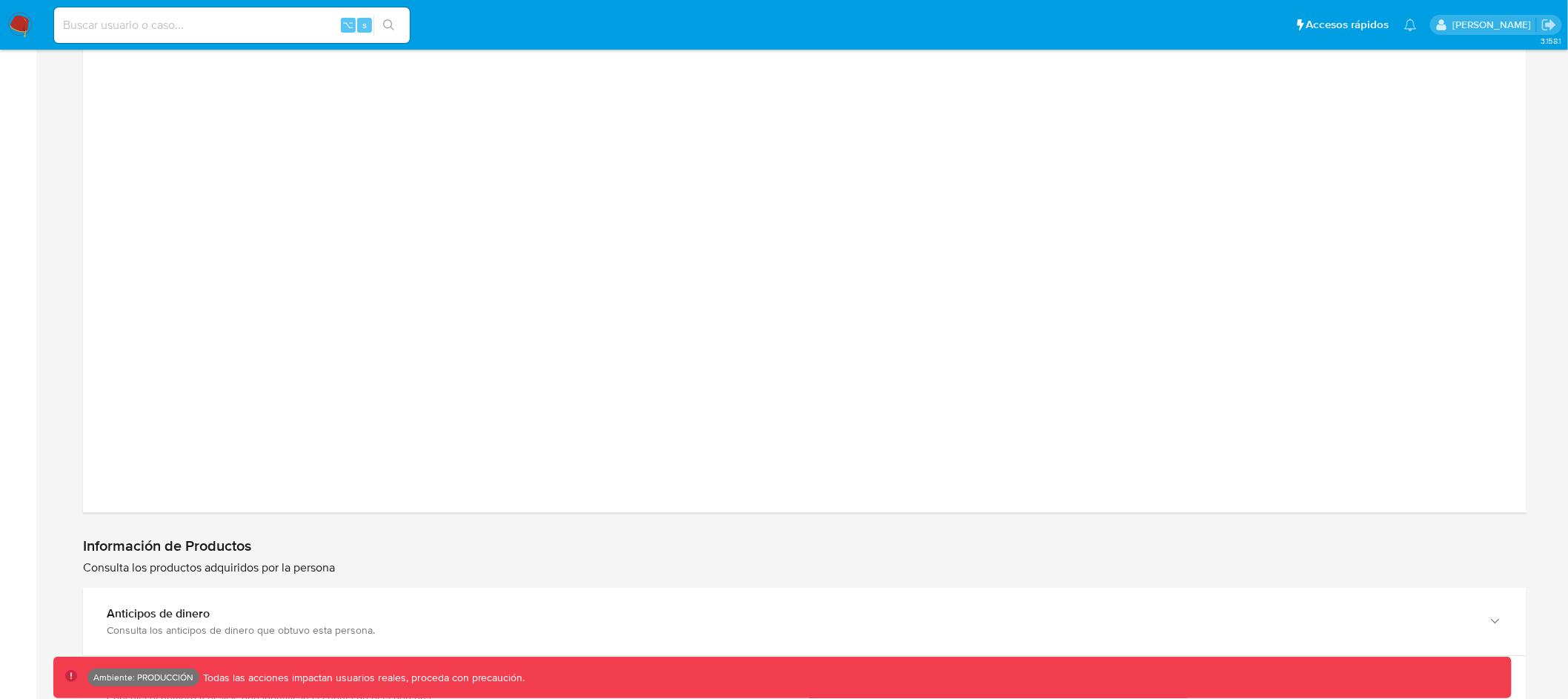
scroll to position [1856, 0]
click at [1357, 305] on div at bounding box center [805, 153] width 1420 height 668
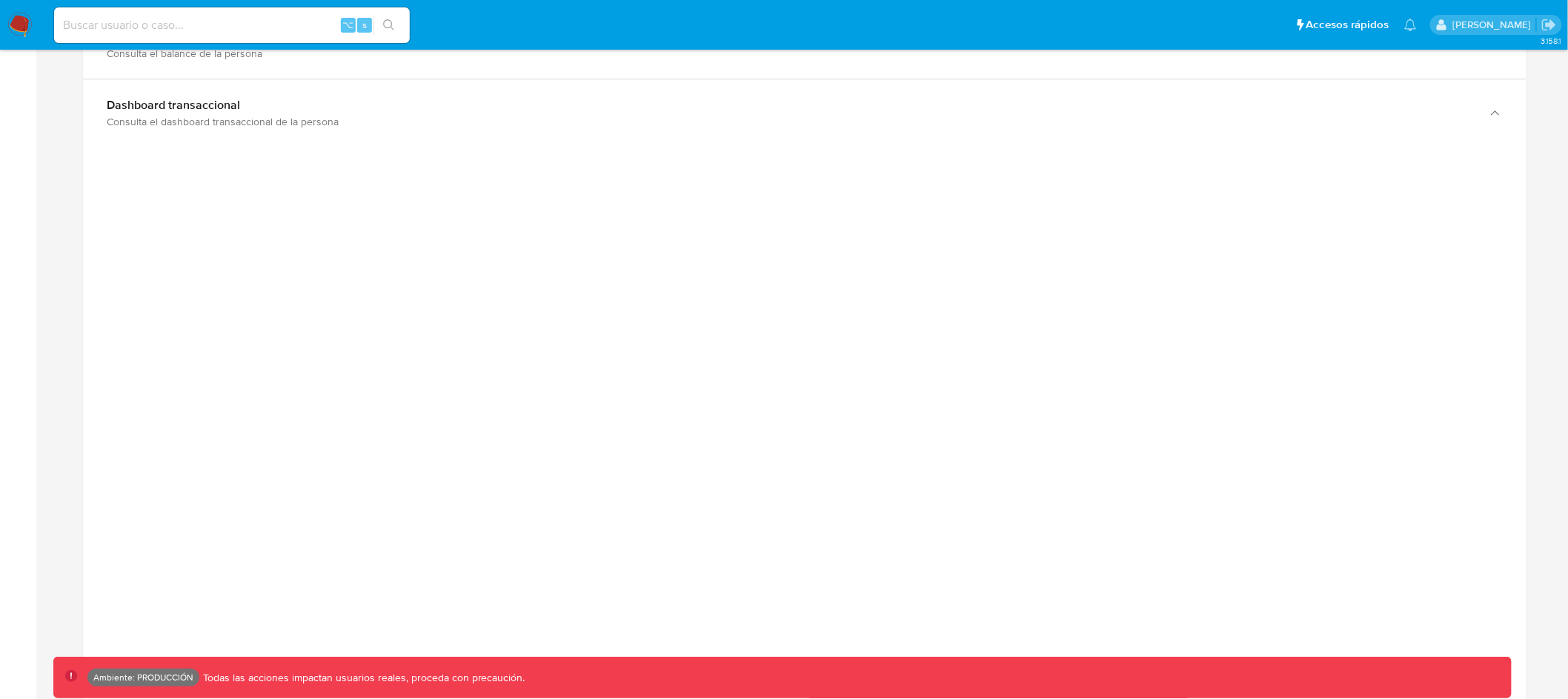
scroll to position [1411, 0]
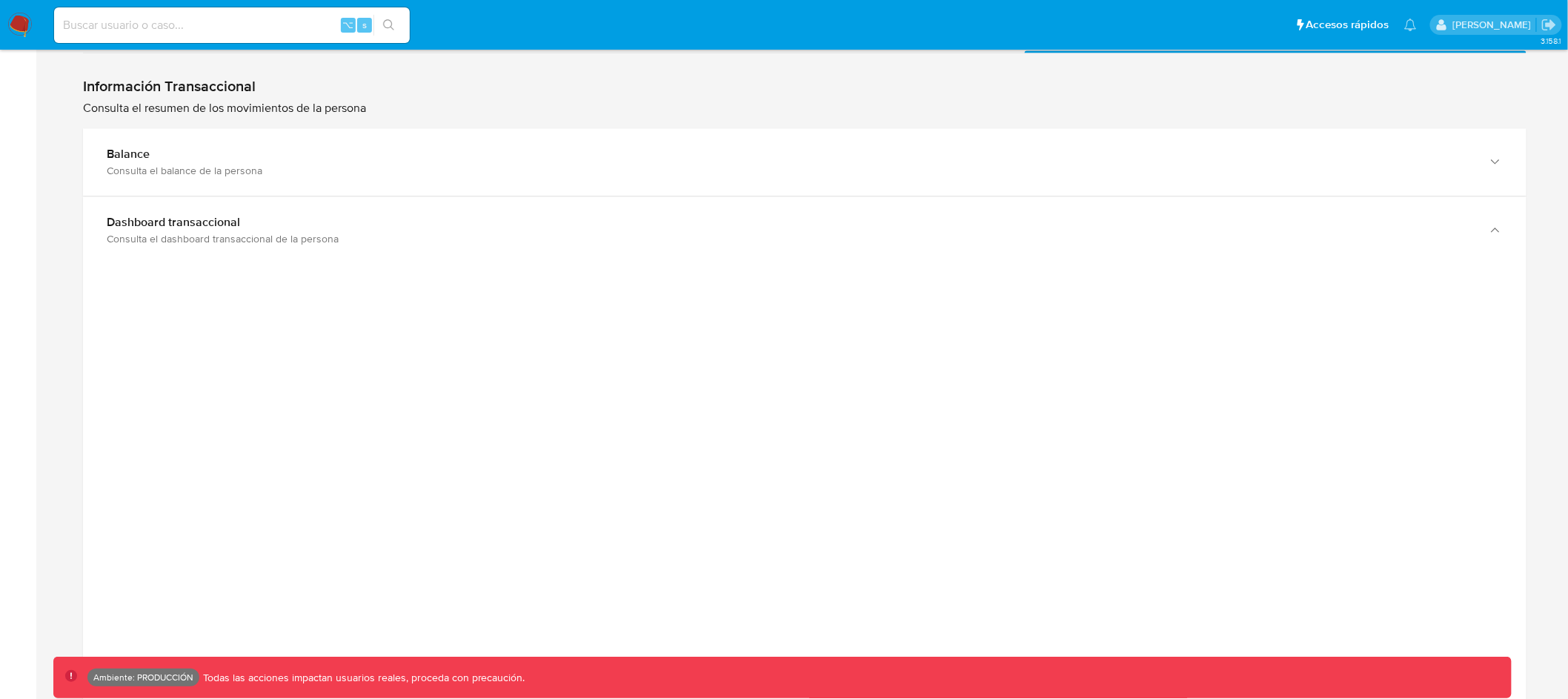
click at [1407, 346] on div at bounding box center [805, 597] width 1420 height 668
click at [1340, 349] on div at bounding box center [805, 601] width 1420 height 668
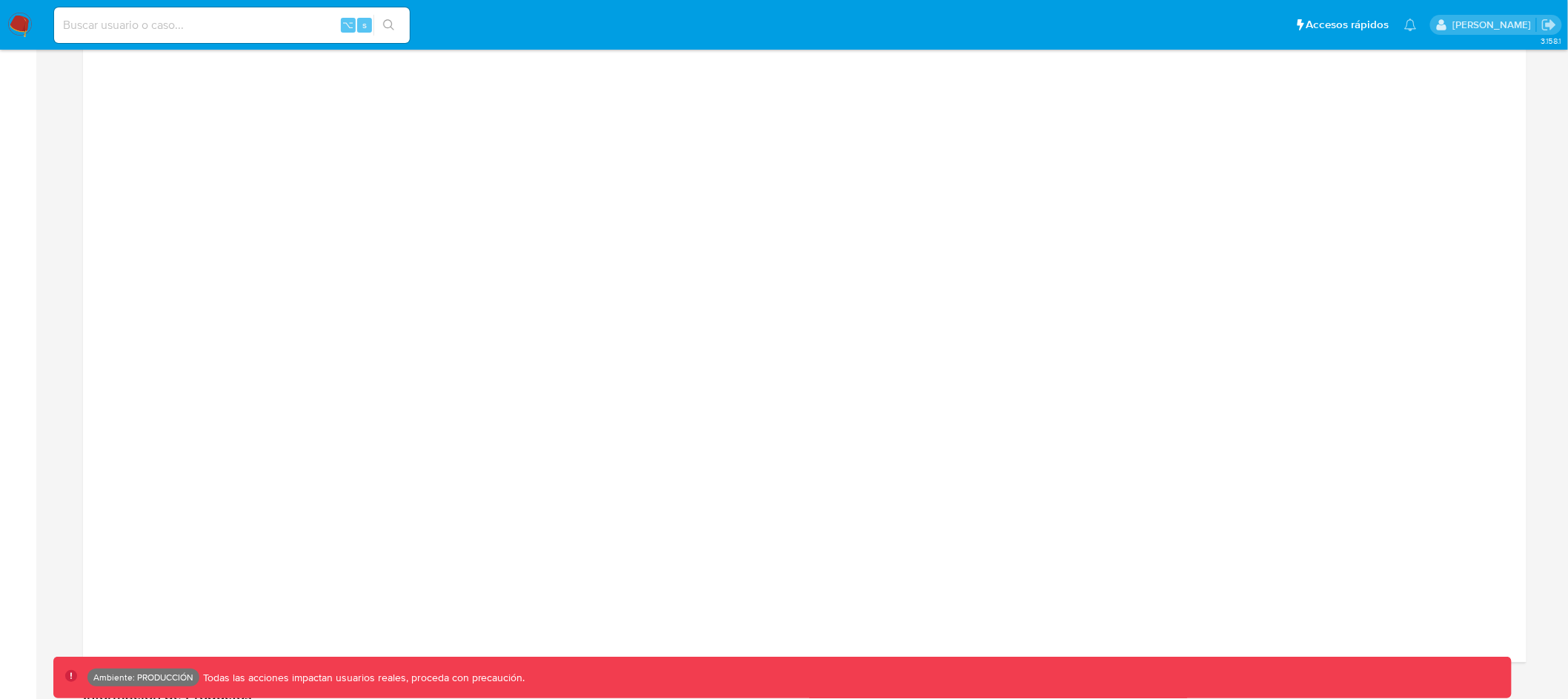
scroll to position [1701, 0]
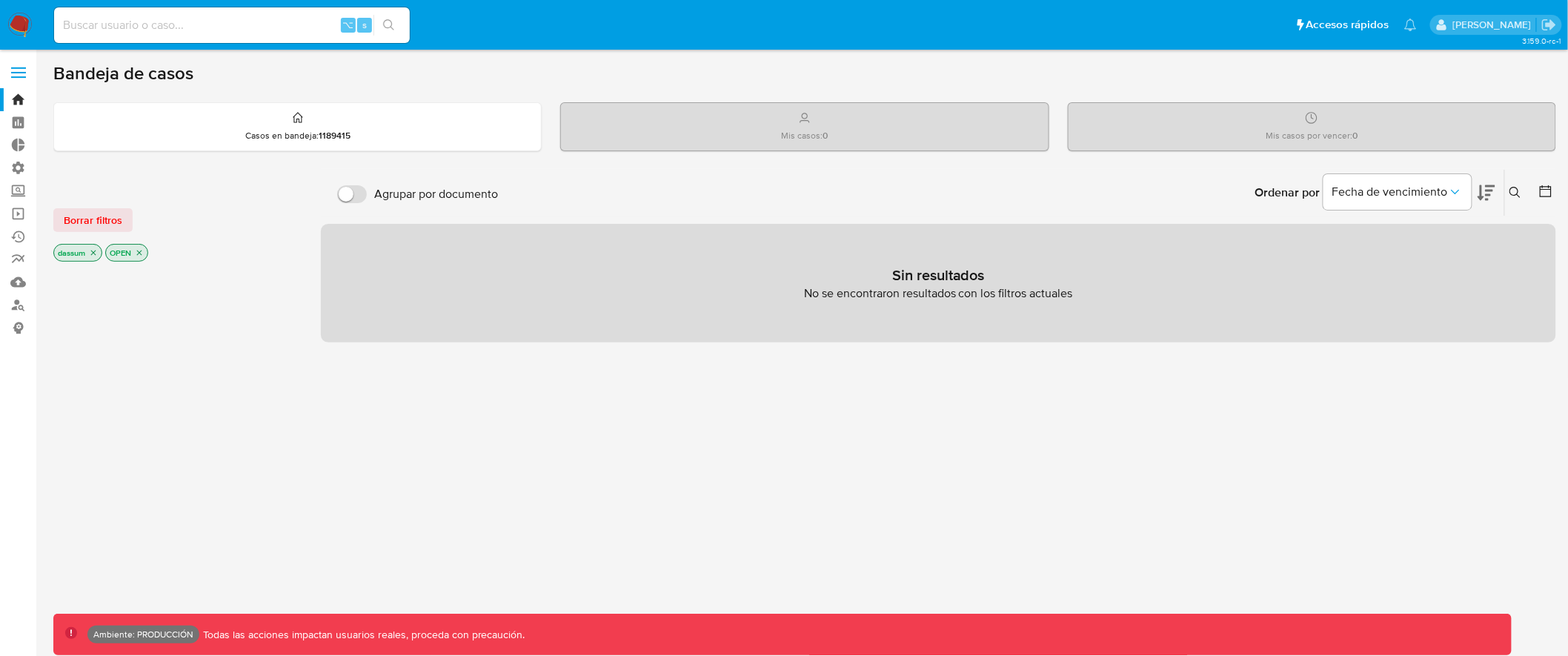
click at [138, 22] on input at bounding box center [232, 24] width 356 height 19
type input "assum.diego"
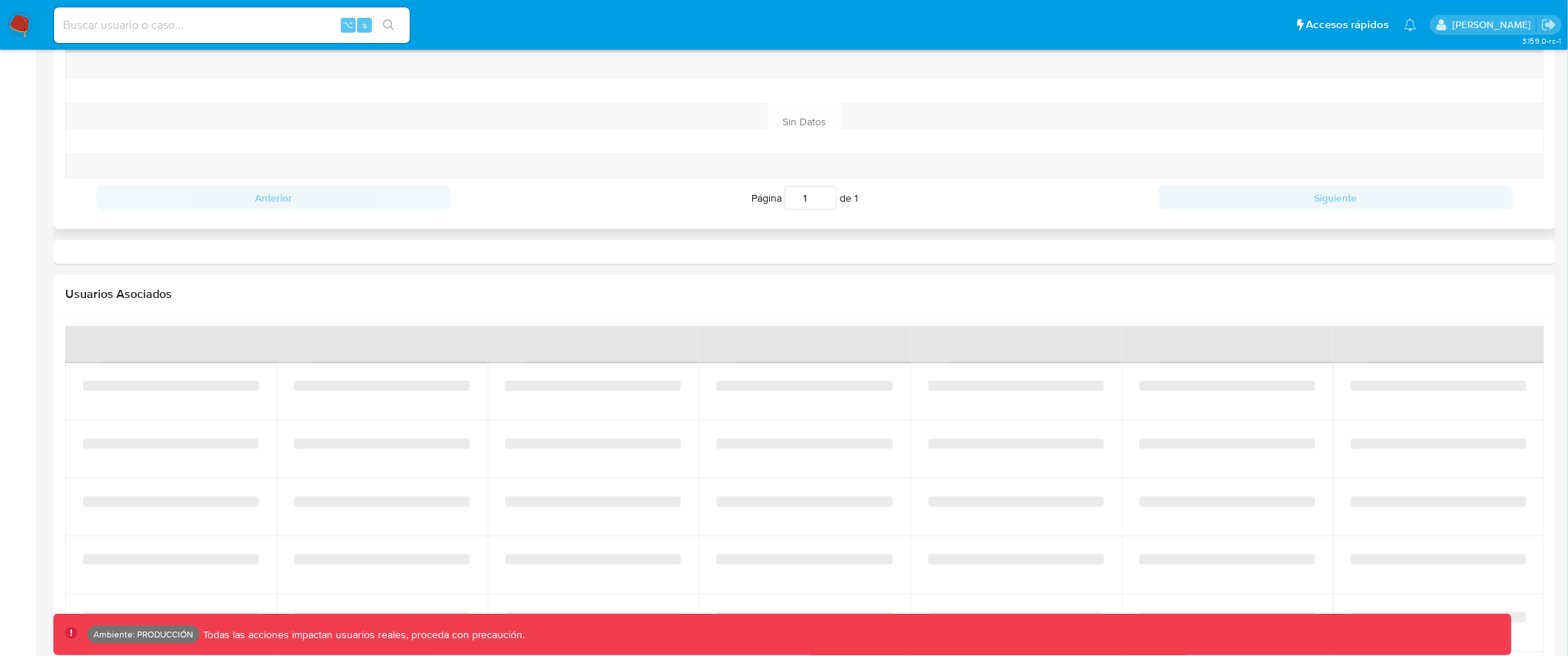
select select "10"
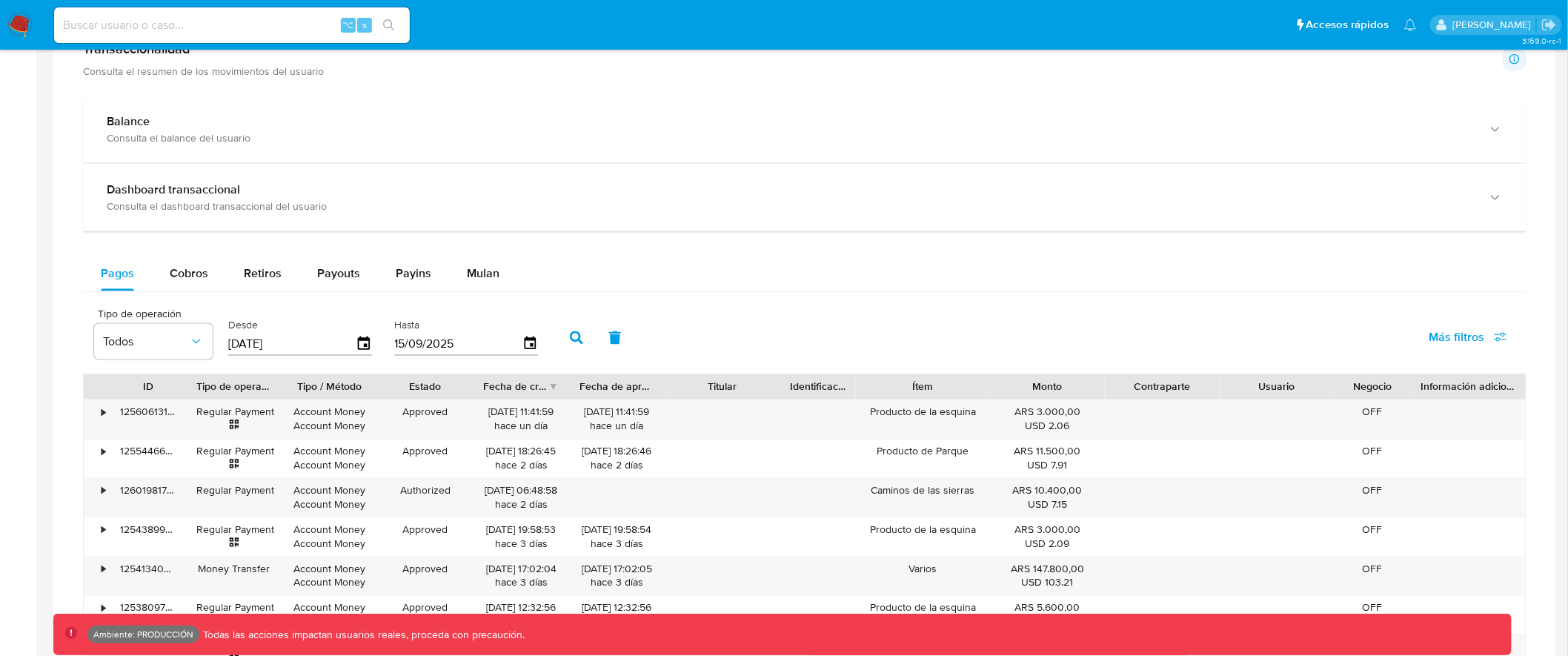
scroll to position [786, 0]
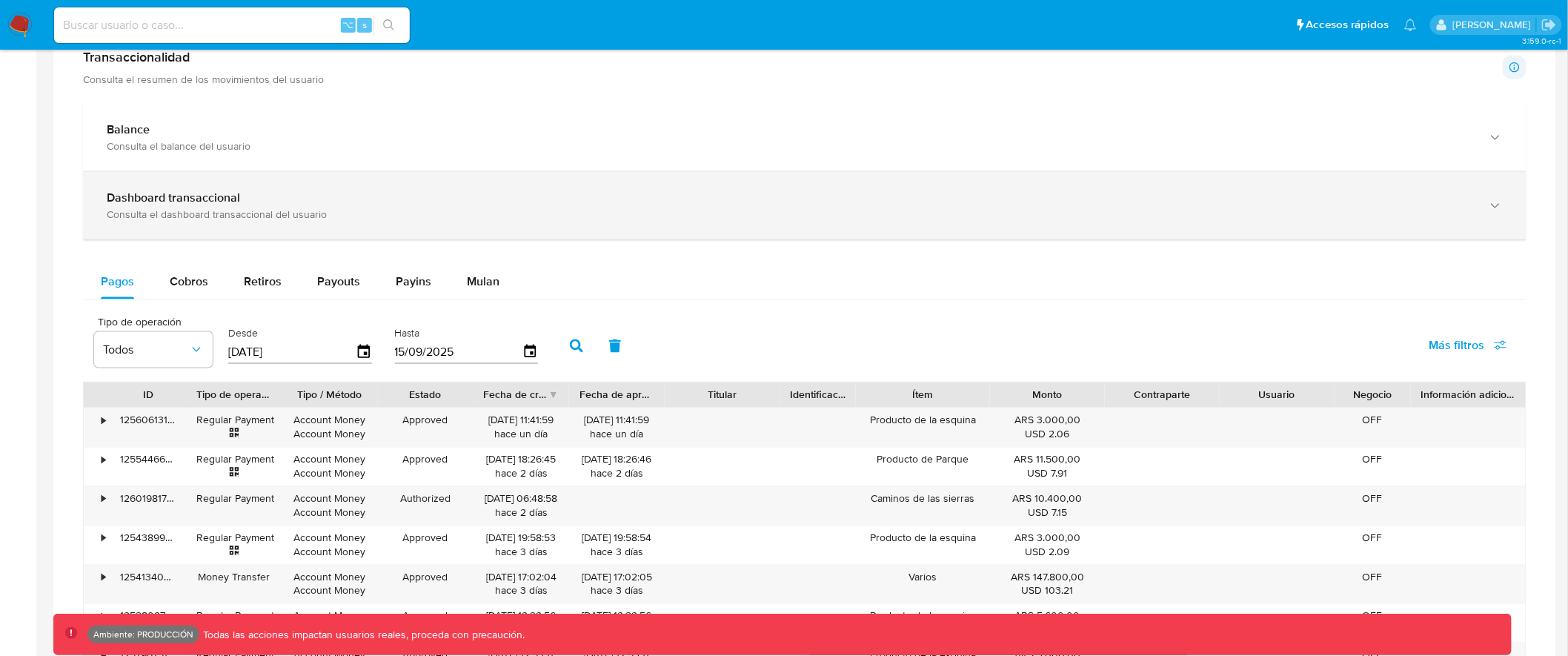
click at [621, 210] on div "Consulta el dashboard transaccional del usuario" at bounding box center [790, 214] width 1367 height 13
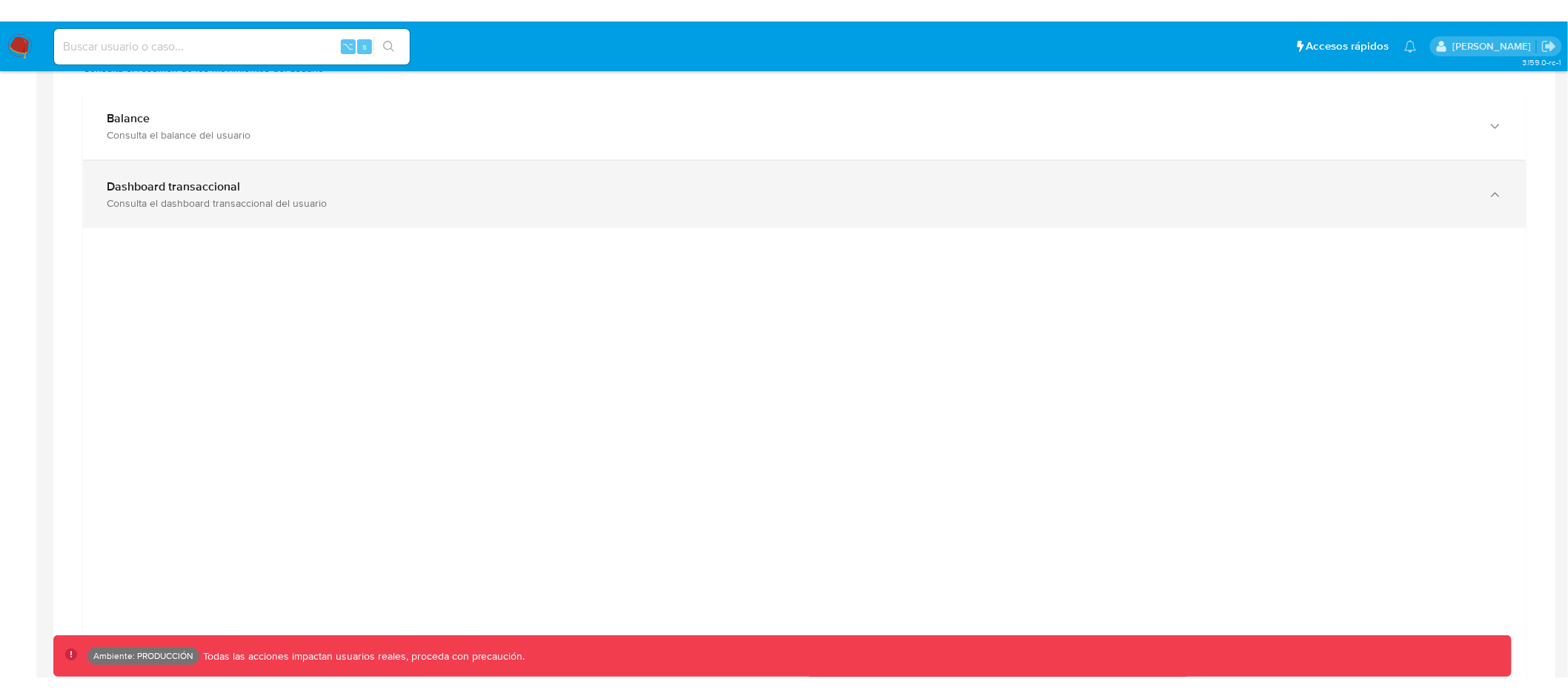
scroll to position [818, 0]
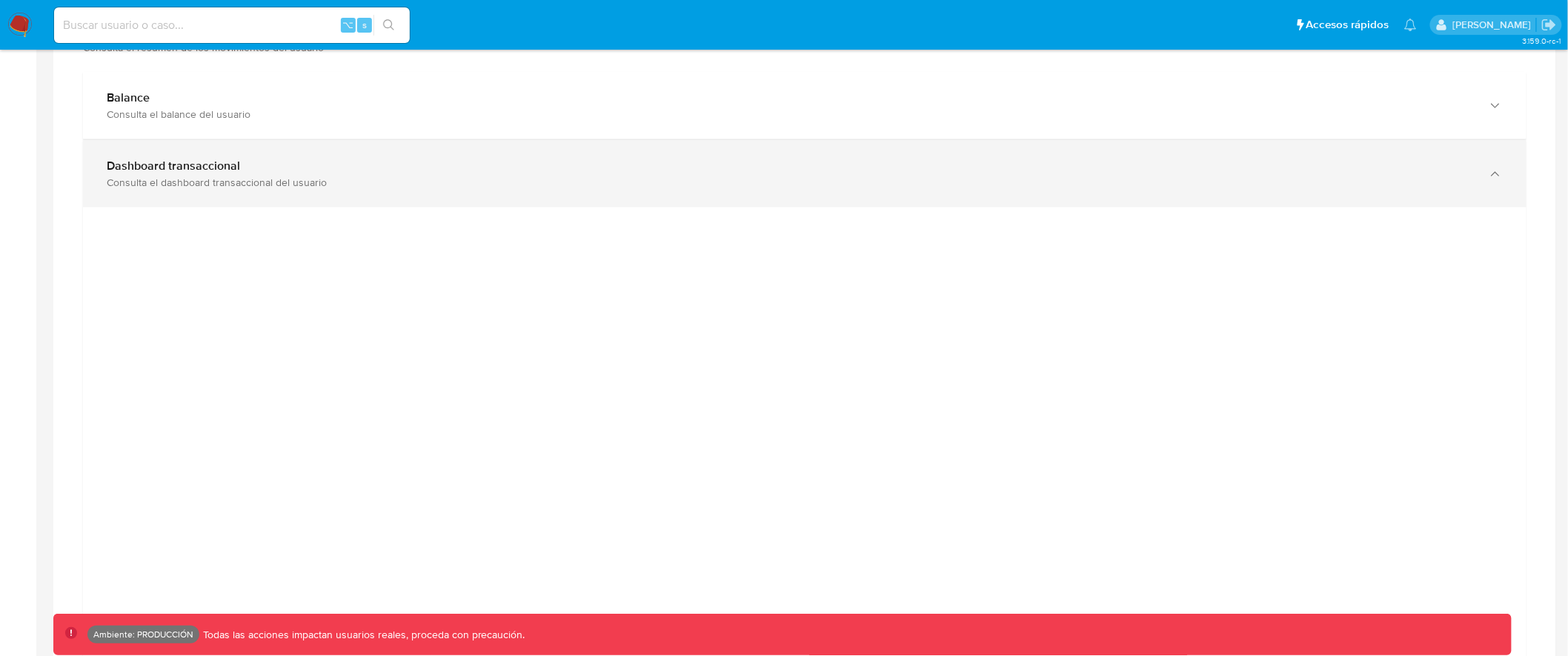
click at [865, 171] on div "Dashboard transaccional" at bounding box center [790, 166] width 1367 height 15
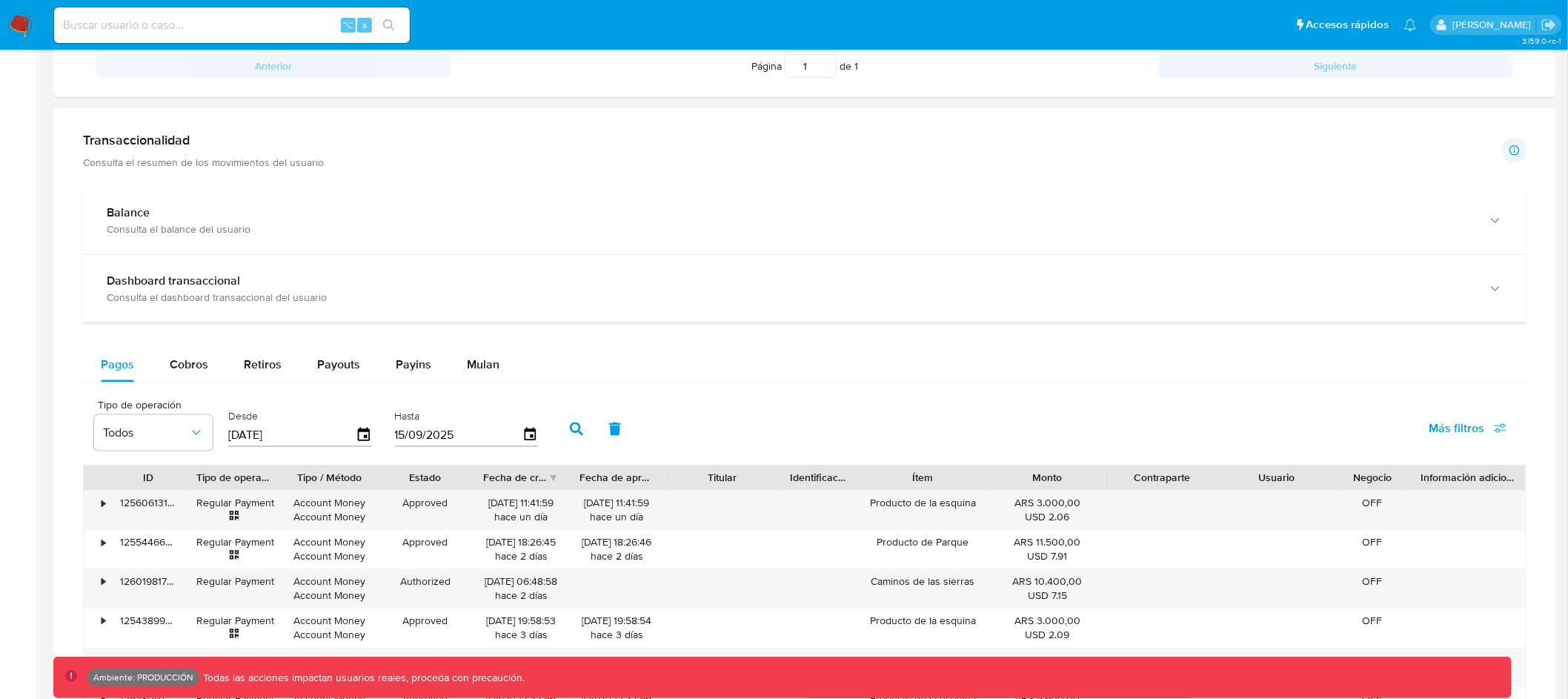
scroll to position [690, 0]
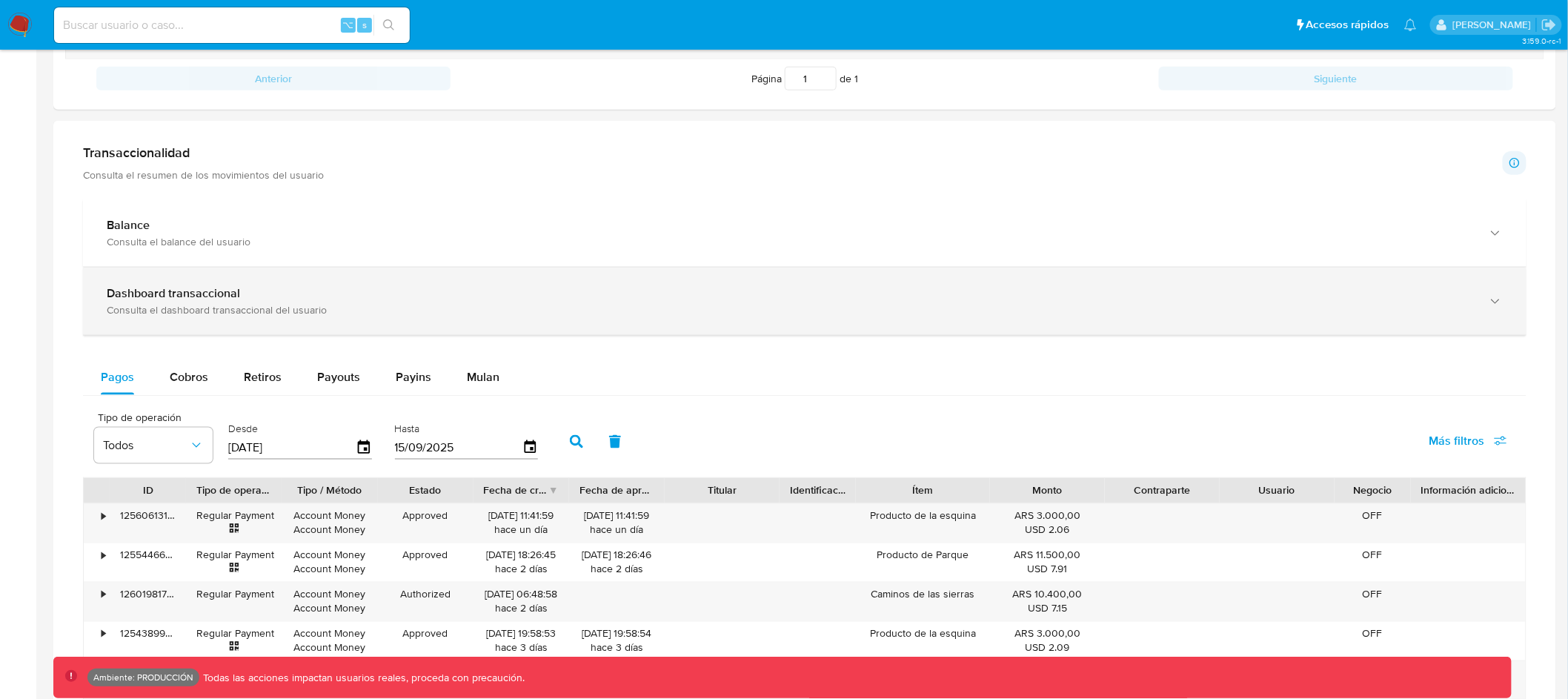
click at [1094, 321] on div "Dashboard transaccional Consulta el dashboard transaccional del usuario" at bounding box center [805, 301] width 1444 height 67
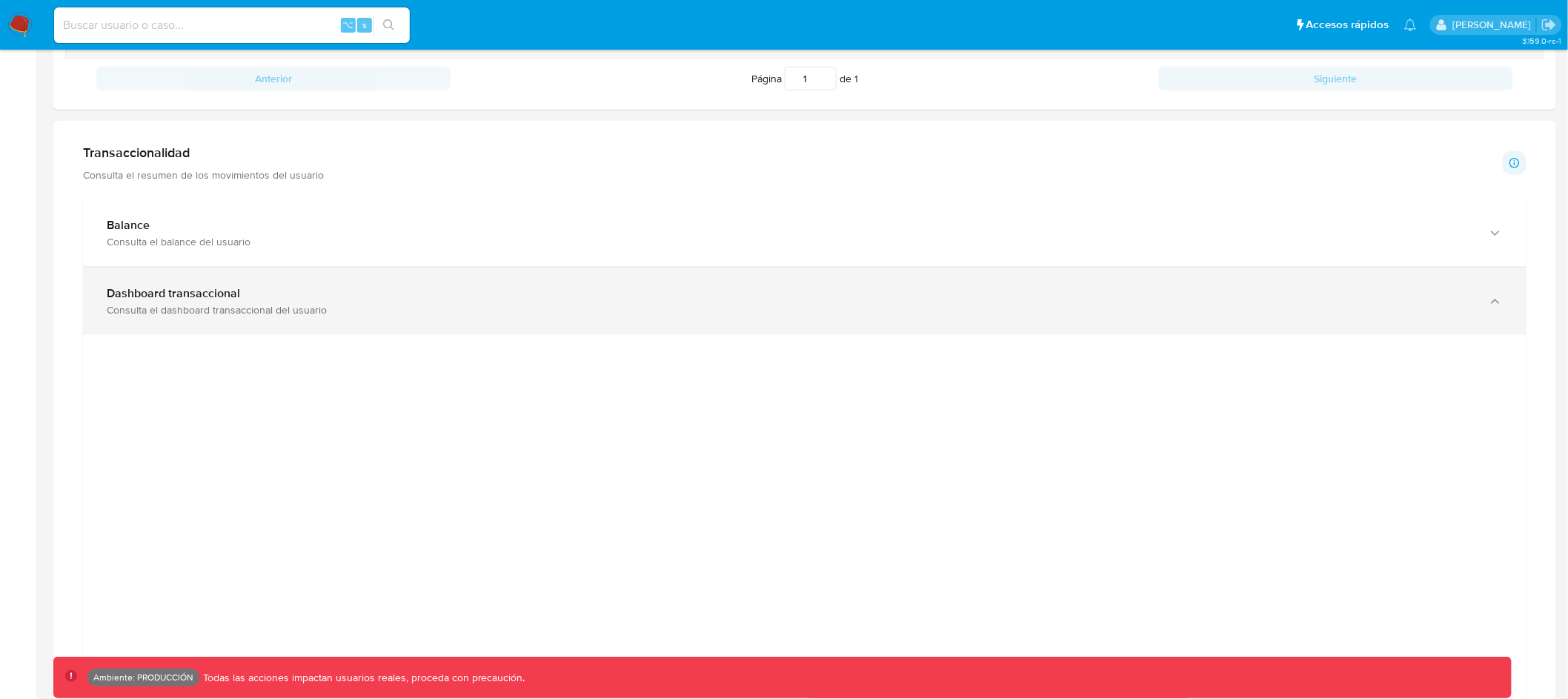
click at [1100, 314] on div "Consulta el dashboard transaccional del usuario" at bounding box center [790, 310] width 1367 height 13
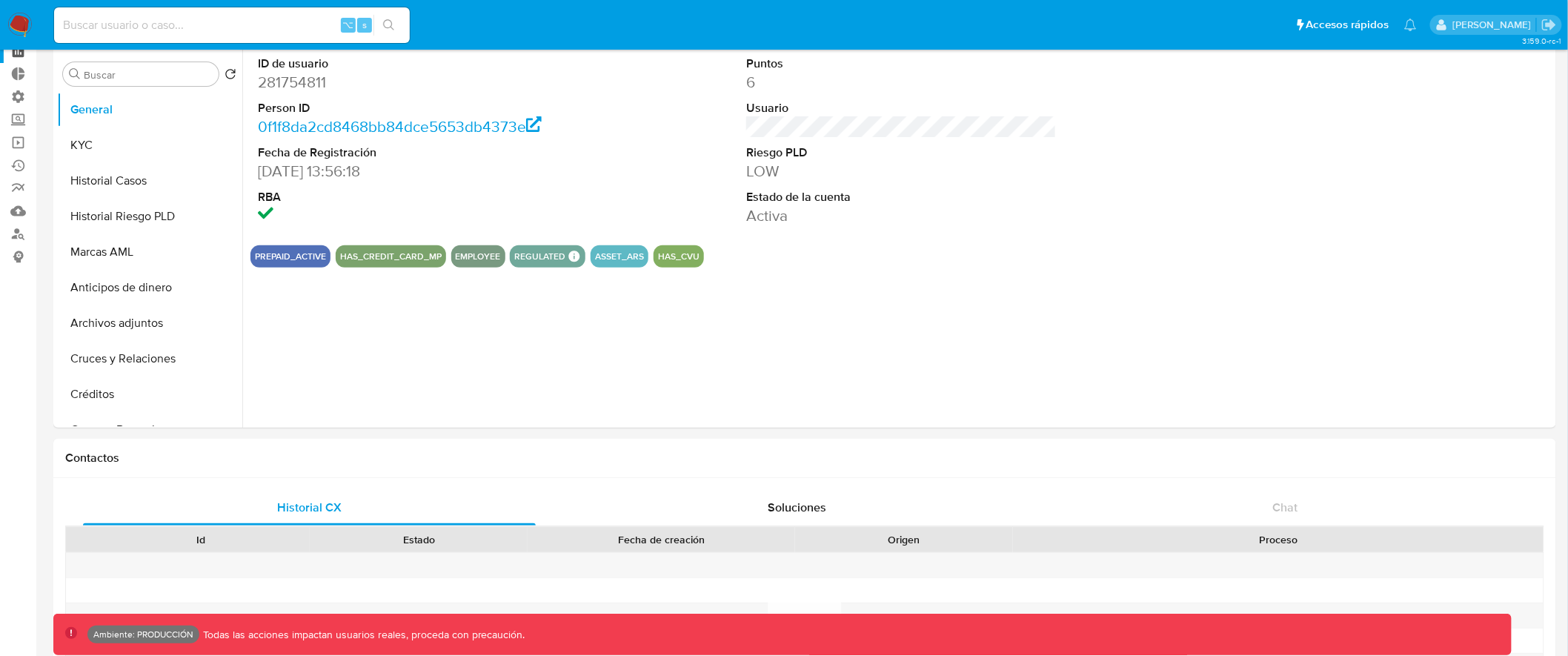
scroll to position [0, 0]
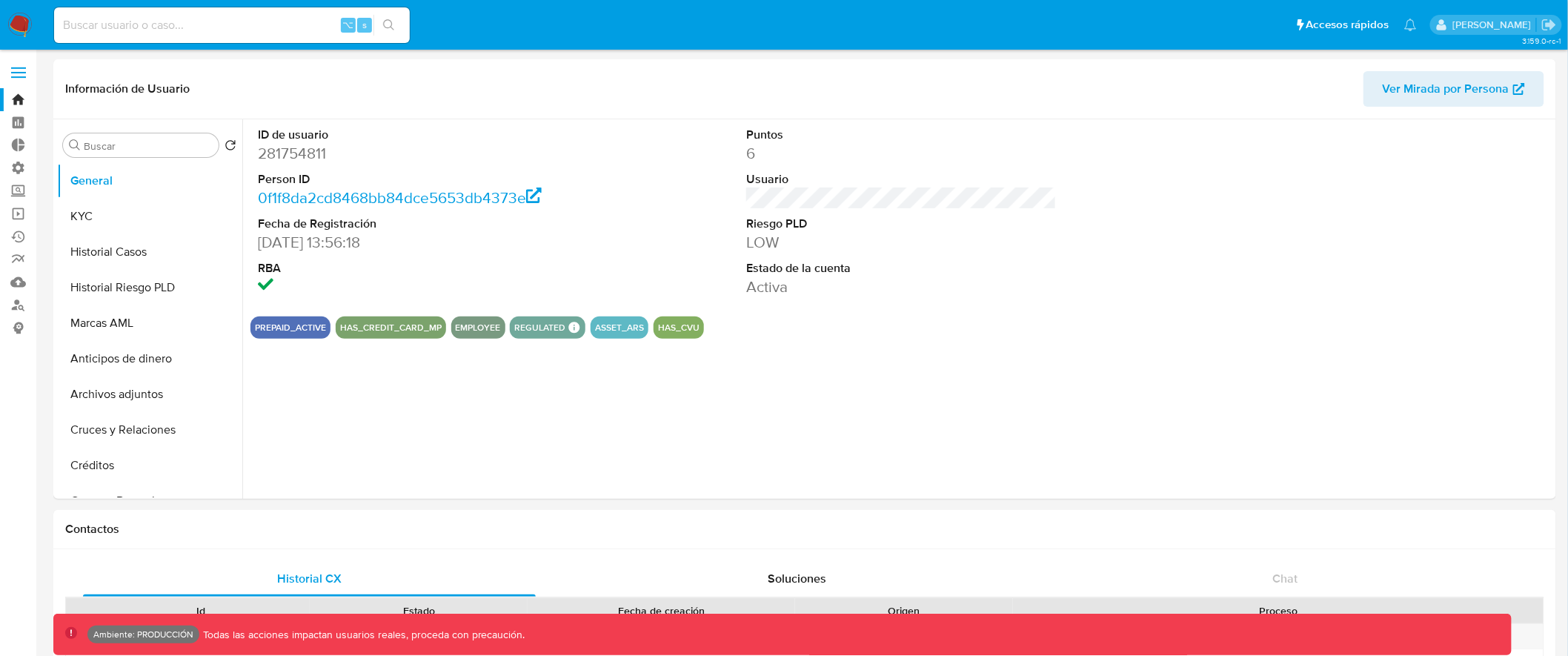
click at [25, 72] on span at bounding box center [18, 73] width 15 height 2
click at [0, 0] on input "checkbox" at bounding box center [0, 0] width 0 height 0
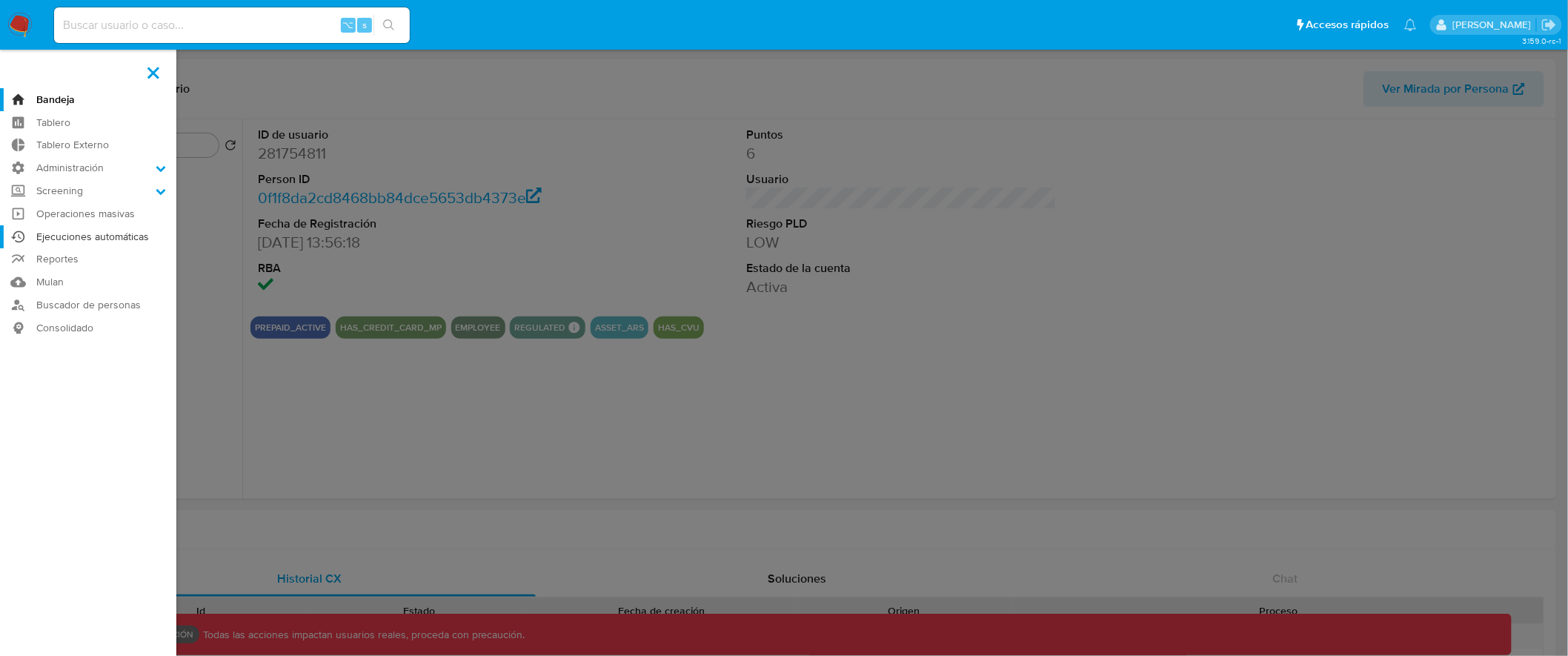
click at [105, 240] on link "Ejecuciones automáticas" at bounding box center [88, 237] width 176 height 23
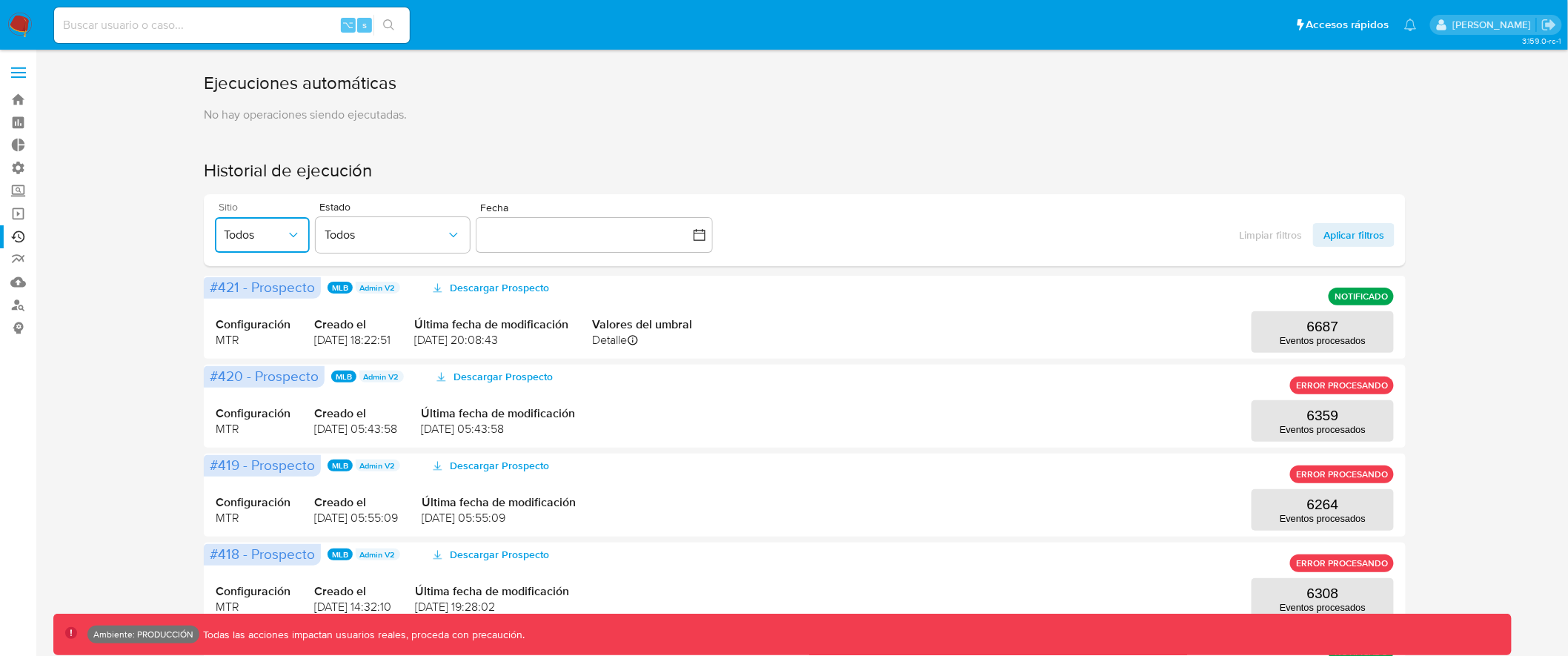
click at [287, 230] on icon "button" at bounding box center [294, 235] width 15 height 15
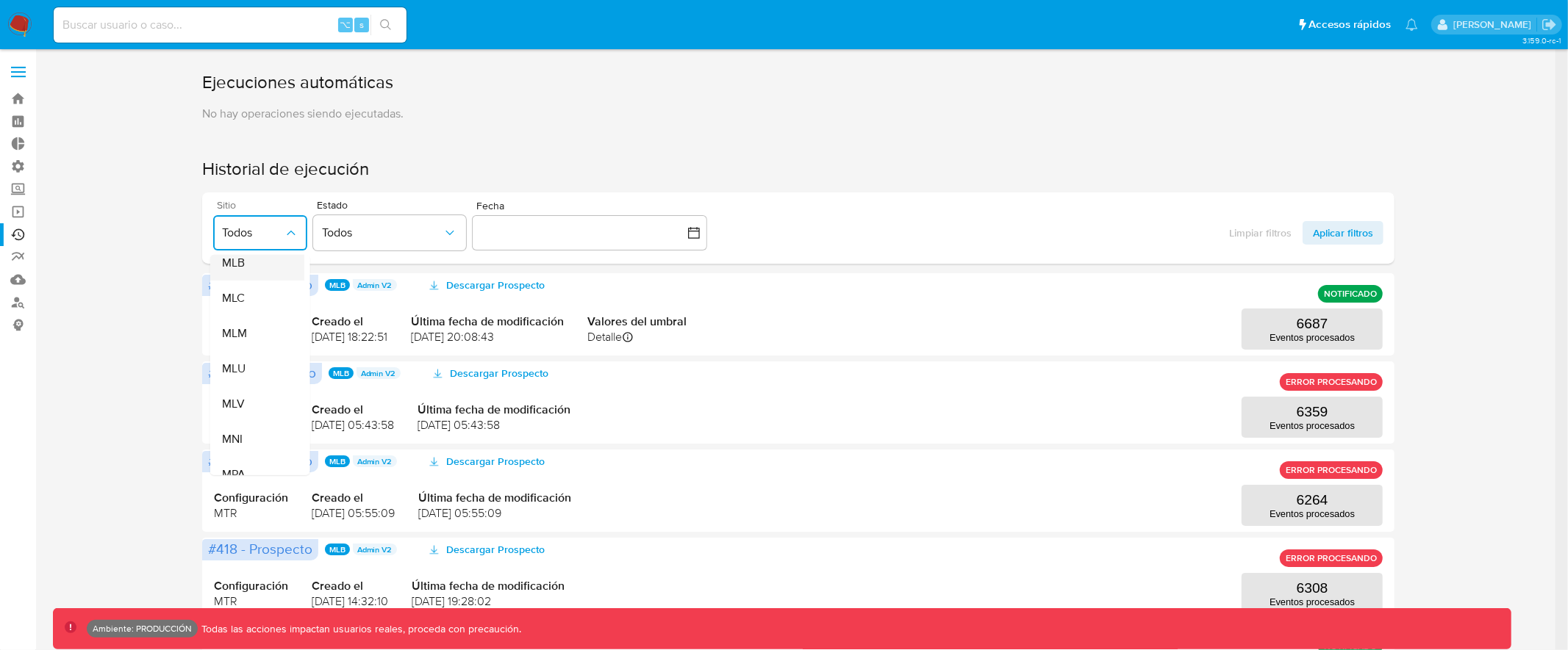
scroll to position [384, 0]
click at [263, 352] on div "MLU" at bounding box center [251, 348] width 61 height 36
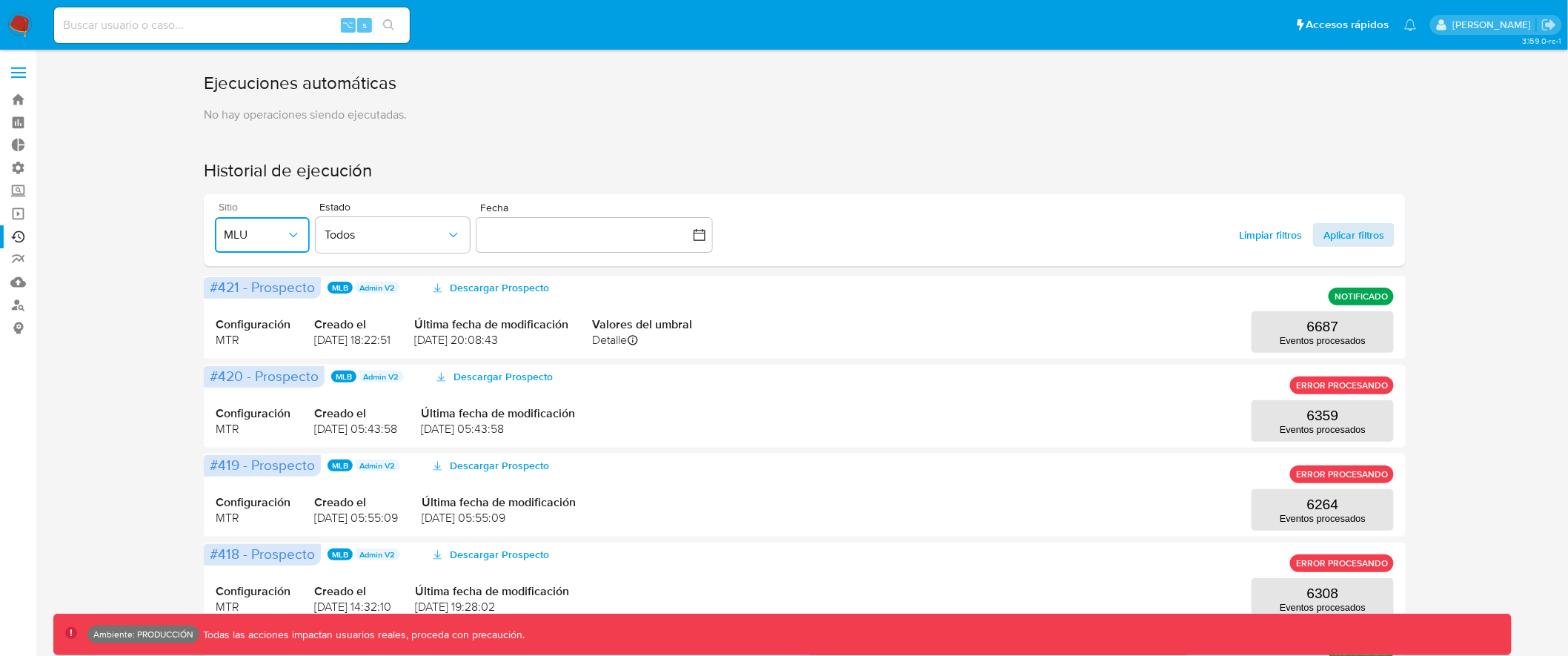
click at [1350, 239] on span "Aplicar filtros" at bounding box center [1354, 235] width 61 height 23
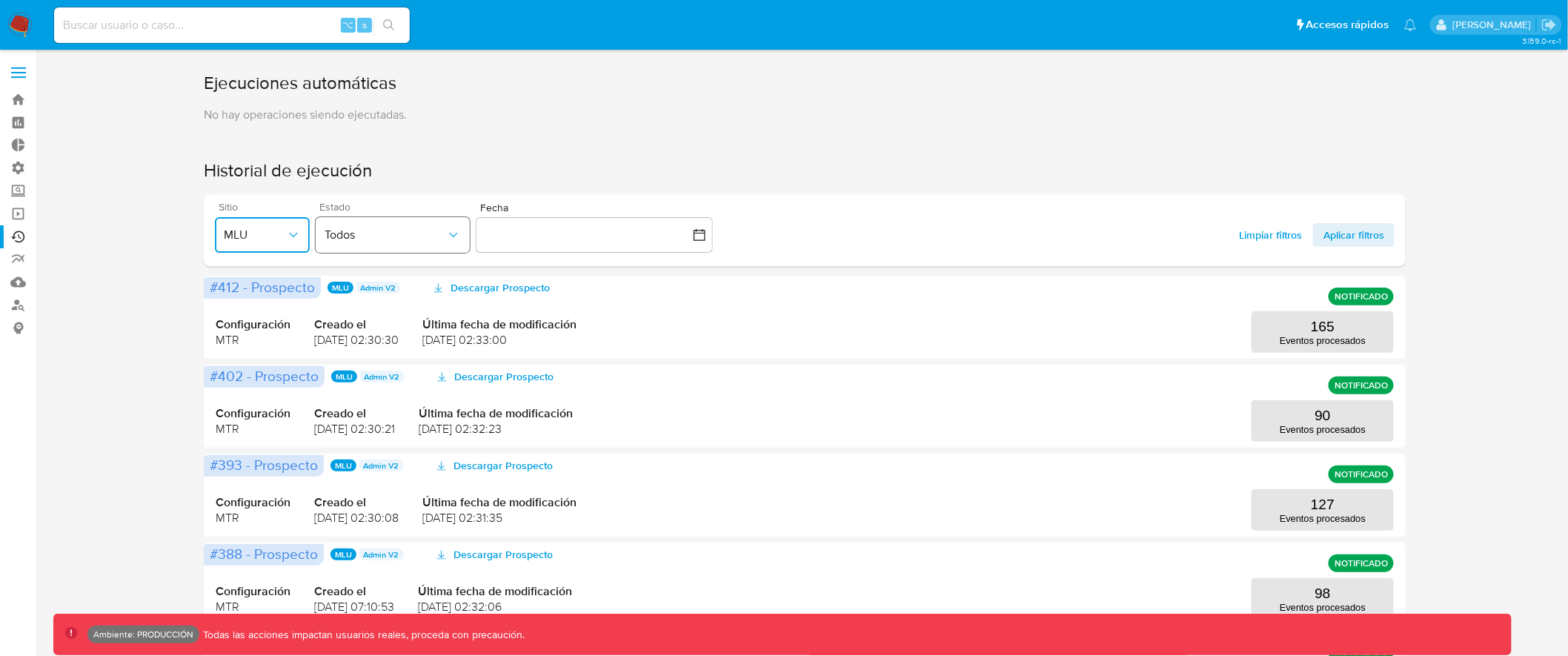
click at [409, 237] on span "Todos" at bounding box center [384, 235] width 121 height 15
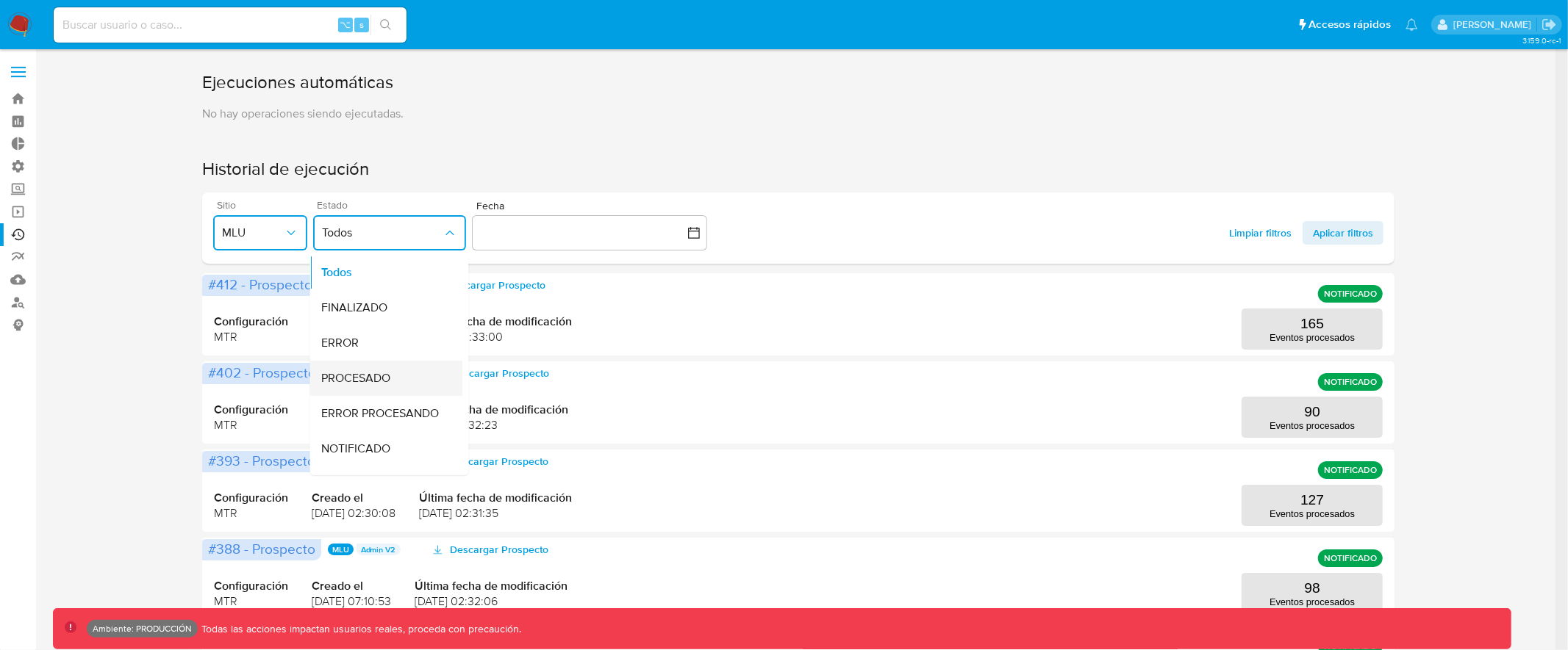
click at [395, 389] on div "PROCESADO" at bounding box center [381, 378] width 120 height 36
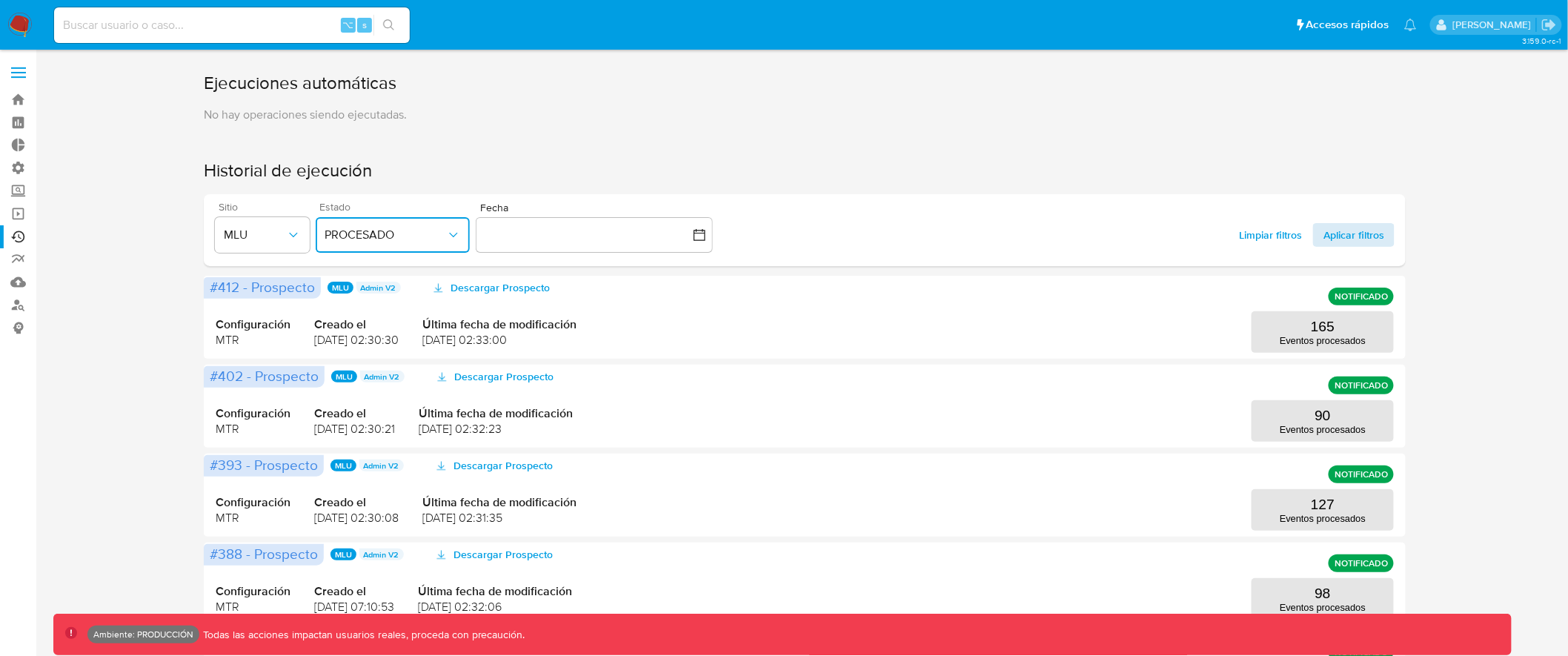
click at [1358, 240] on span "Aplicar filtros" at bounding box center [1354, 235] width 61 height 23
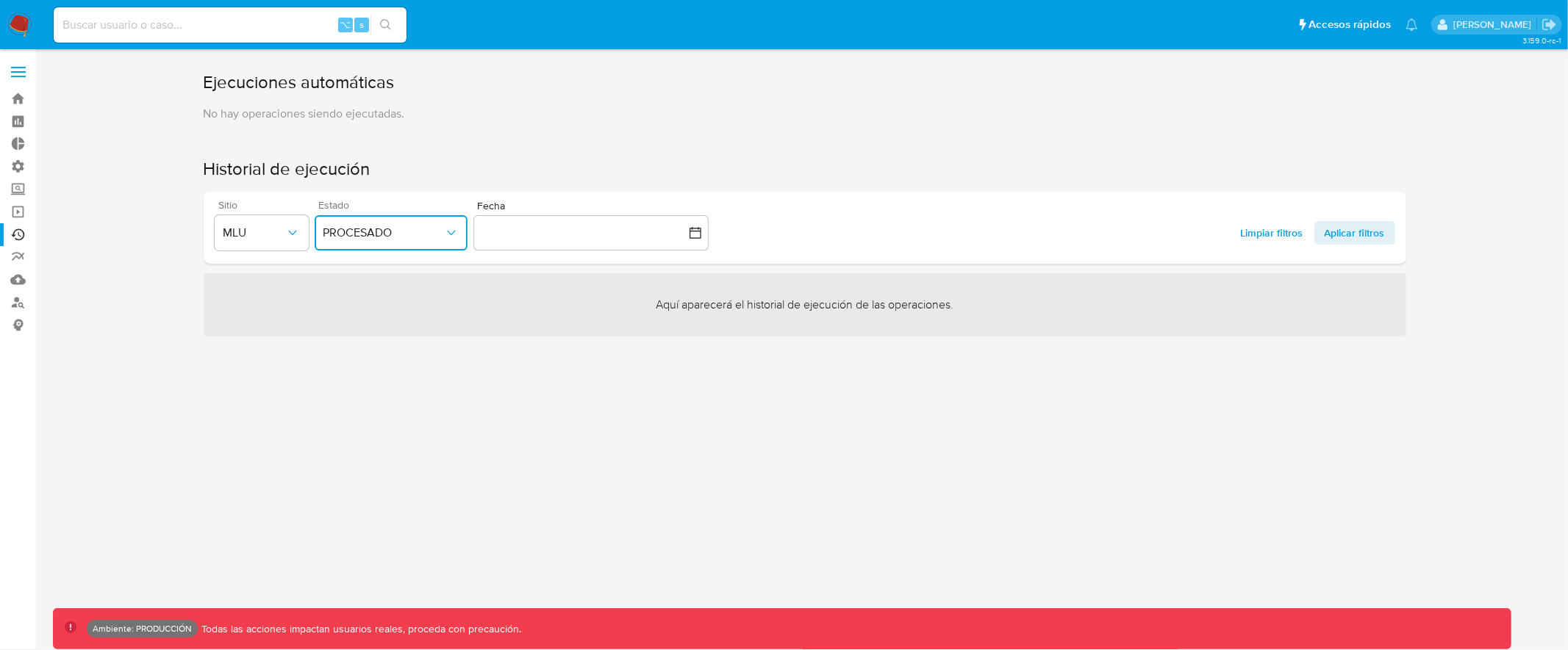
click at [425, 230] on span "PROCESADO" at bounding box center [383, 232] width 120 height 15
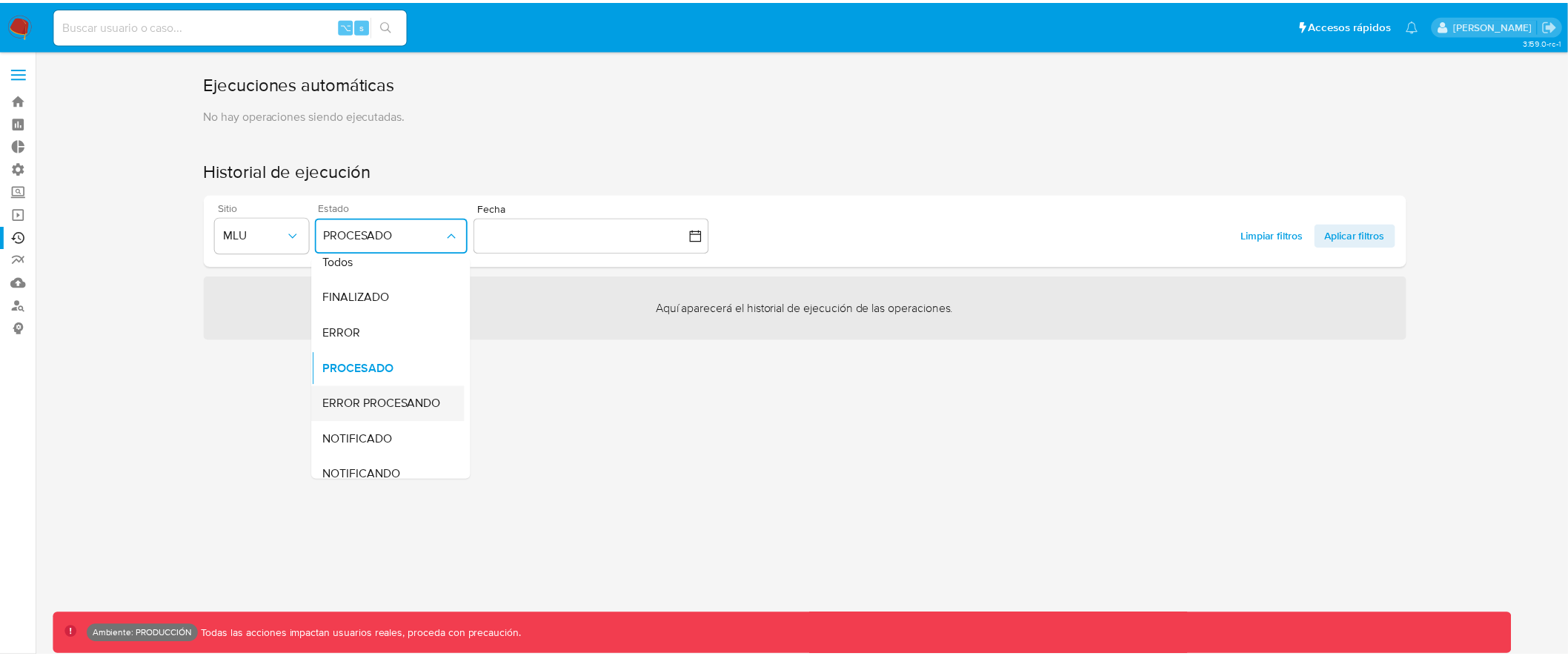
scroll to position [28, 0]
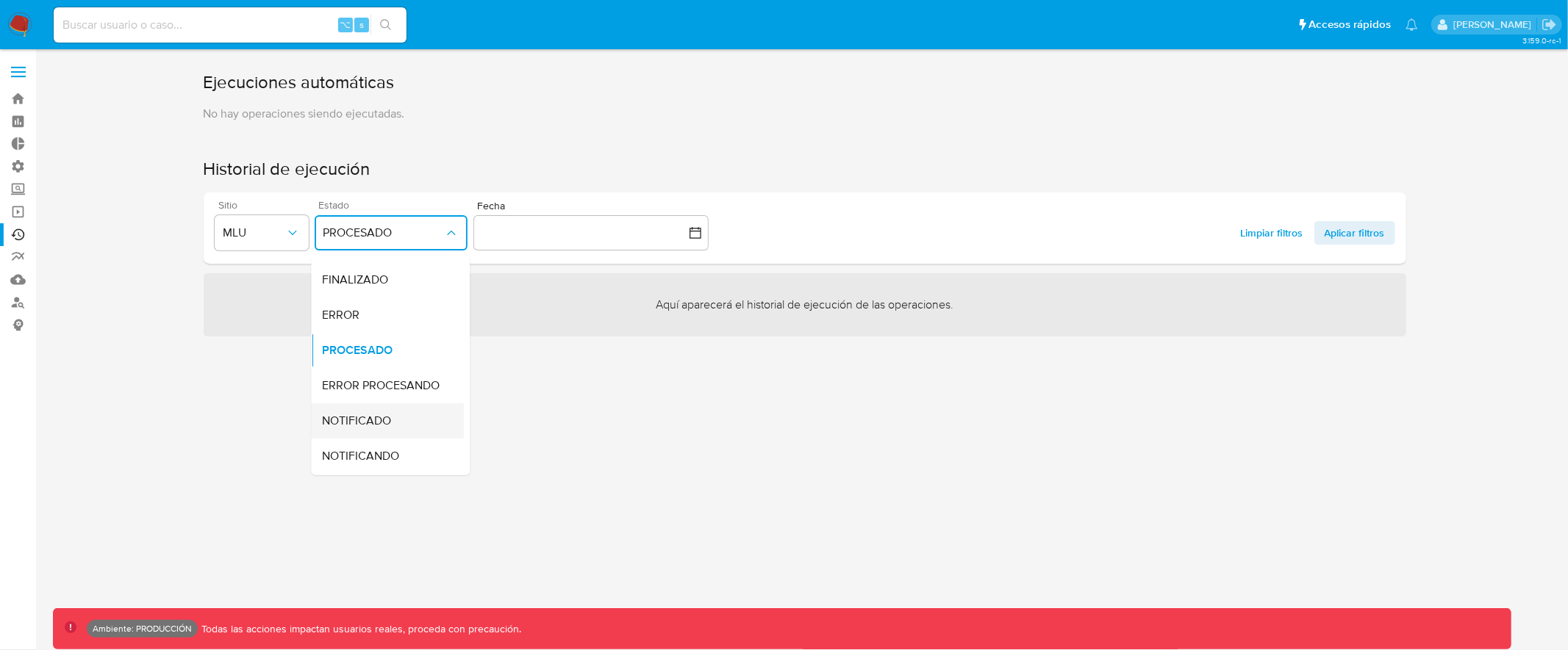
click at [398, 414] on div "NOTIFICADO" at bounding box center [382, 421] width 120 height 36
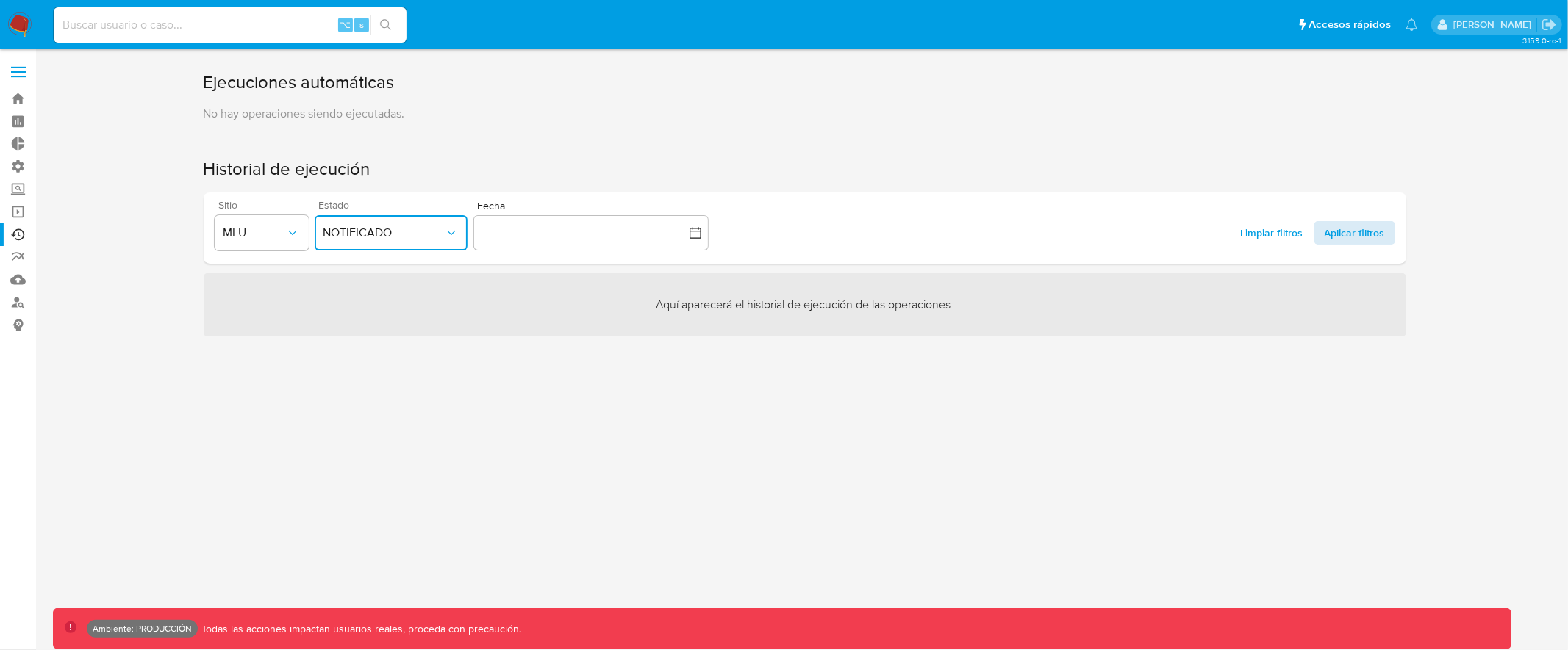
click at [1353, 225] on span "Aplicar filtros" at bounding box center [1355, 232] width 61 height 23
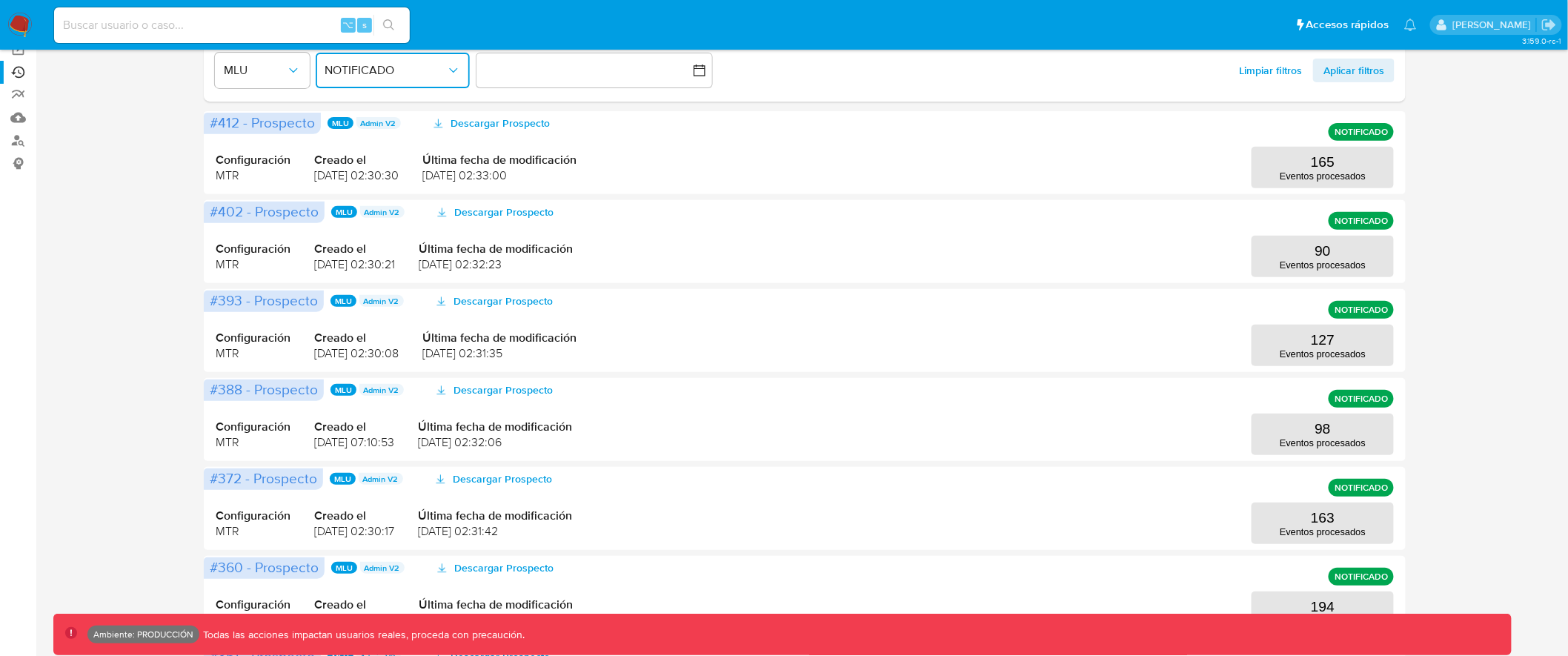
scroll to position [614, 0]
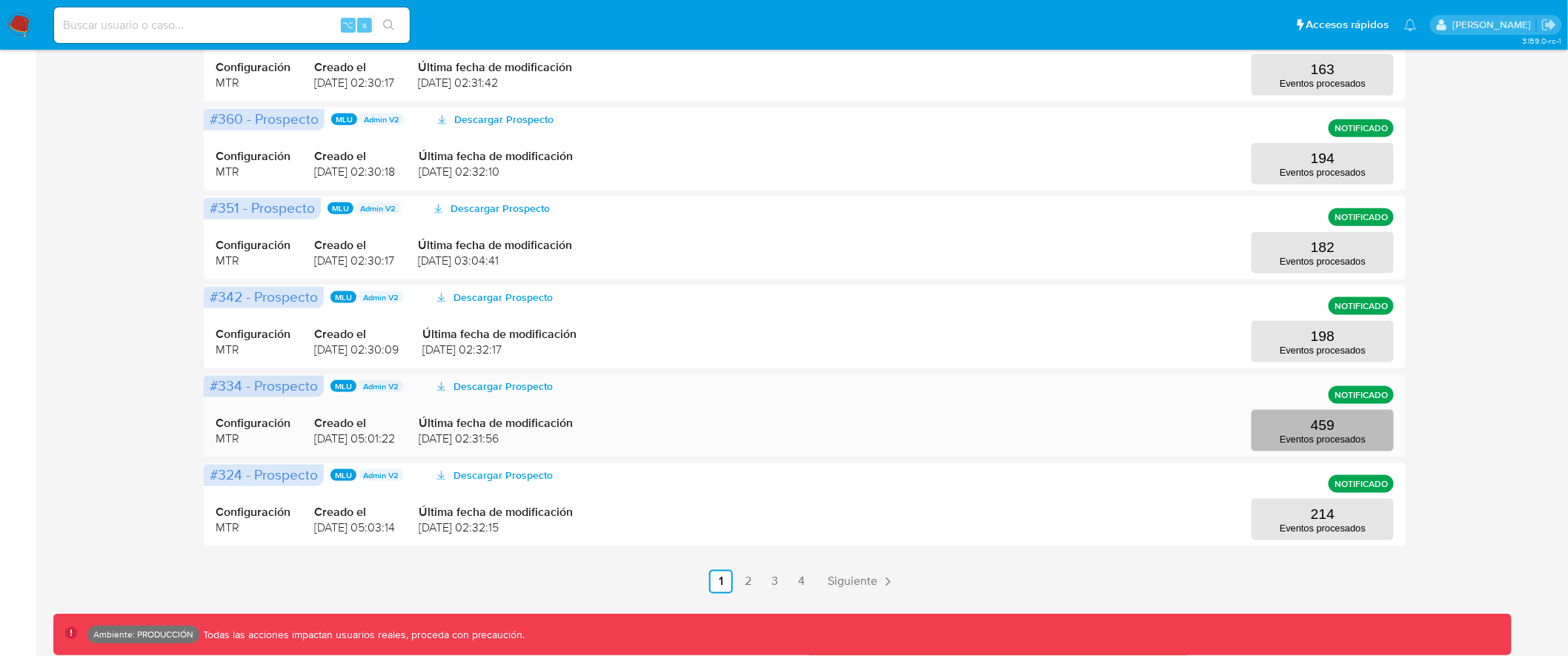
click at [1335, 427] on p "459" at bounding box center [1323, 426] width 23 height 16
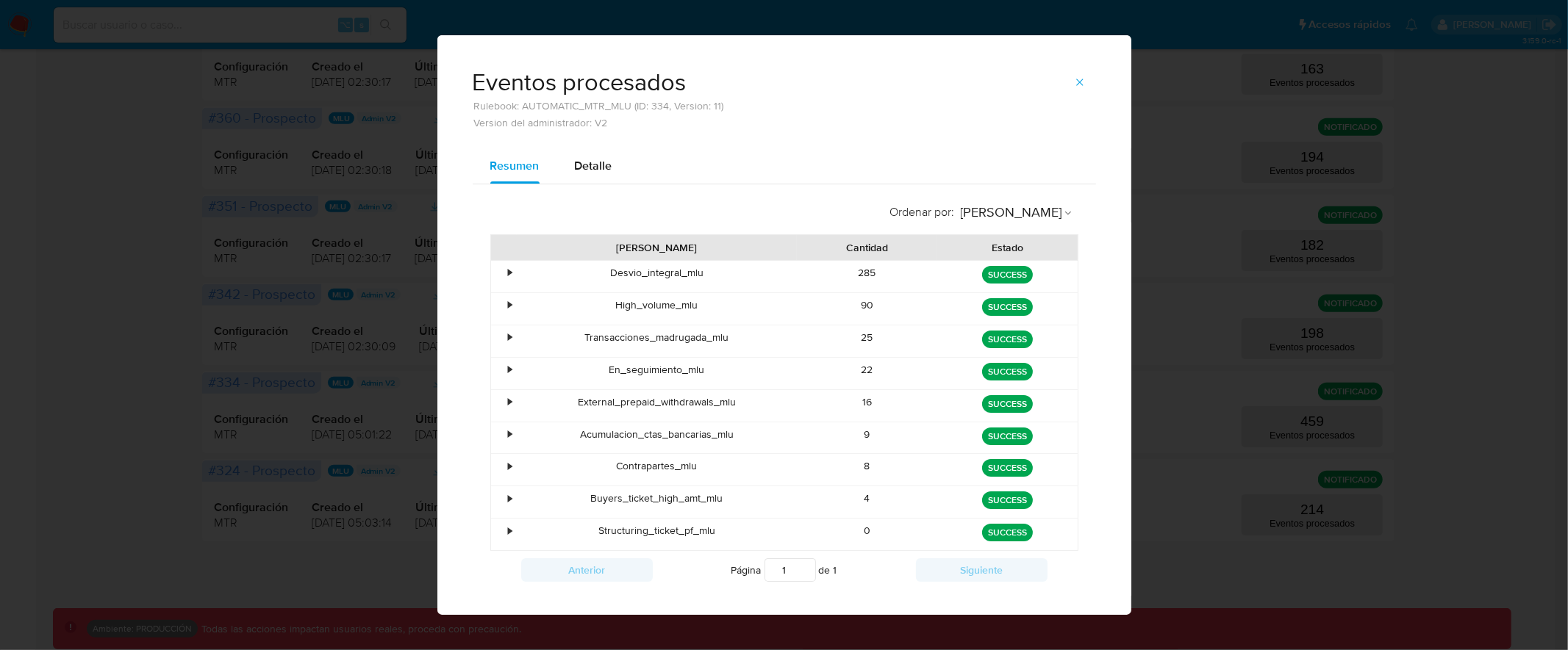
drag, startPoint x: 602, startPoint y: 377, endPoint x: 882, endPoint y: 377, distance: 280.0
click at [882, 377] on div "• En_seguimiento_mlu 22 green SUCCESS" at bounding box center [784, 373] width 587 height 31
click at [1074, 80] on icon "button" at bounding box center [1080, 82] width 12 height 12
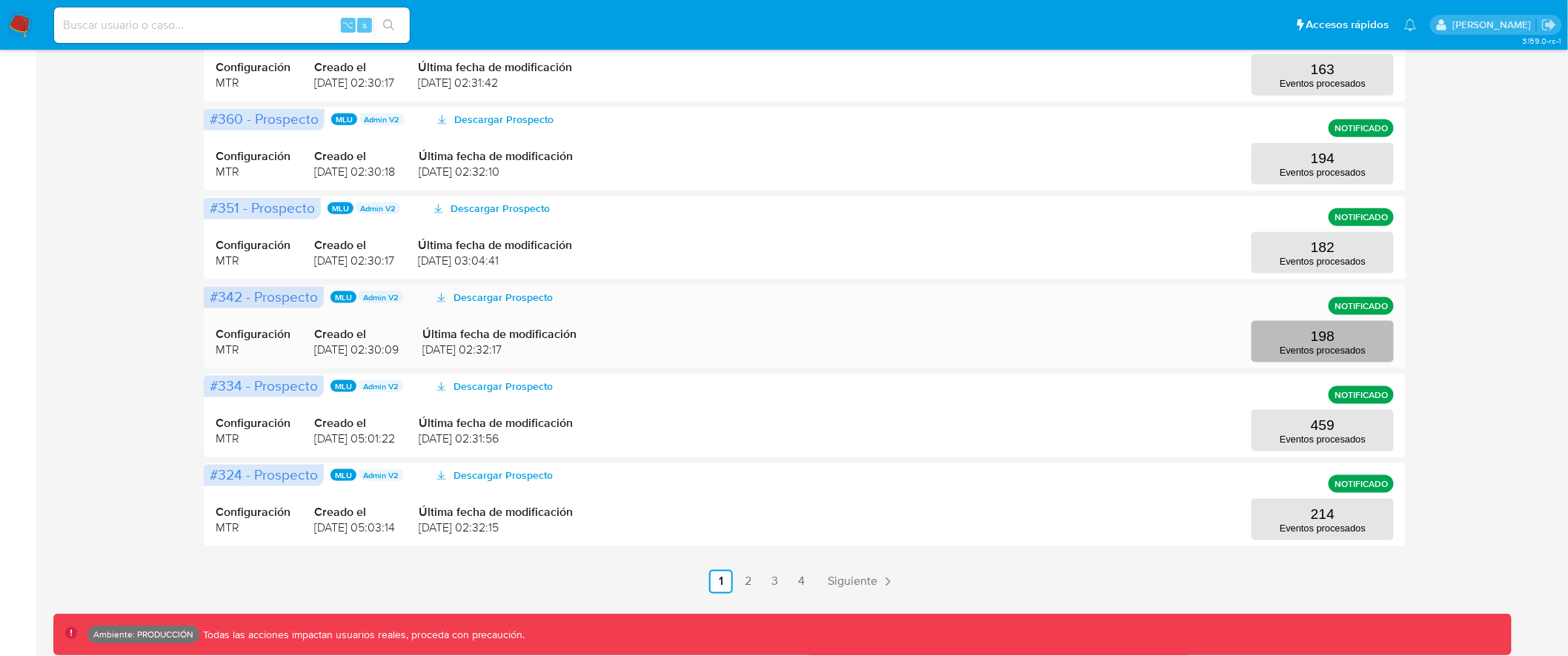
click at [1371, 346] on button "198 Eventos procesados" at bounding box center [1323, 341] width 142 height 41
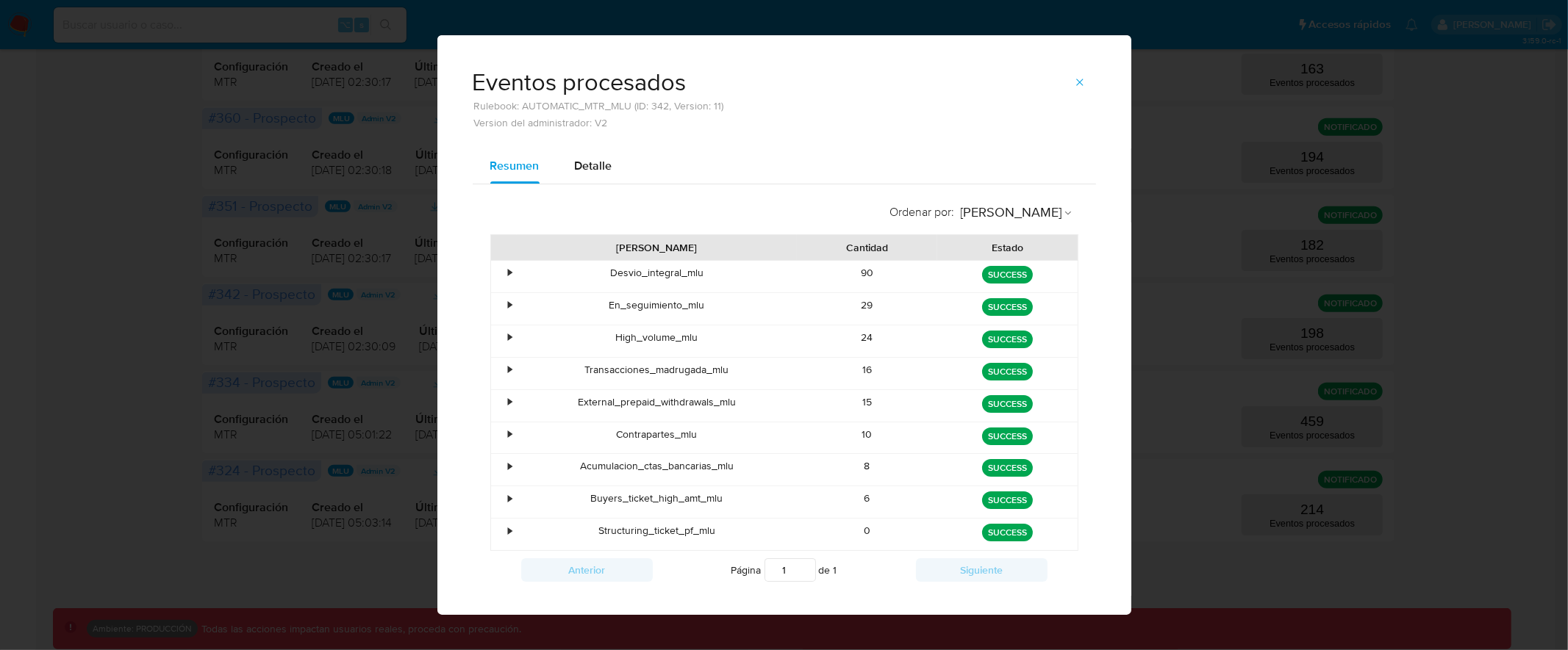
drag, startPoint x: 848, startPoint y: 431, endPoint x: 887, endPoint y: 431, distance: 39.0
click at [887, 431] on div "10" at bounding box center [868, 438] width 141 height 31
drag, startPoint x: 853, startPoint y: 305, endPoint x: 878, endPoint y: 305, distance: 25.0
click at [878, 305] on div "29" at bounding box center [868, 308] width 141 height 31
click at [1083, 82] on button "button" at bounding box center [1080, 82] width 32 height 23
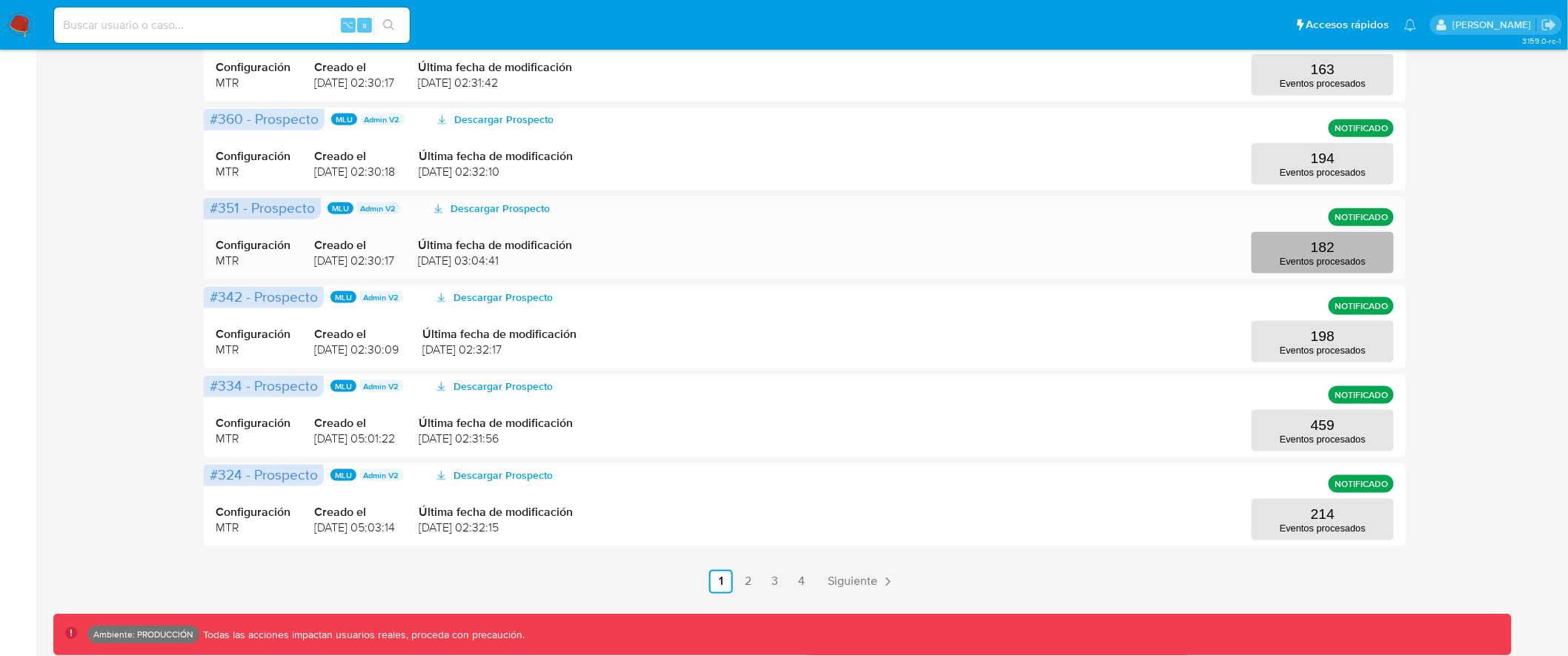
click at [1337, 251] on button "182 Eventos procesados" at bounding box center [1323, 253] width 142 height 41
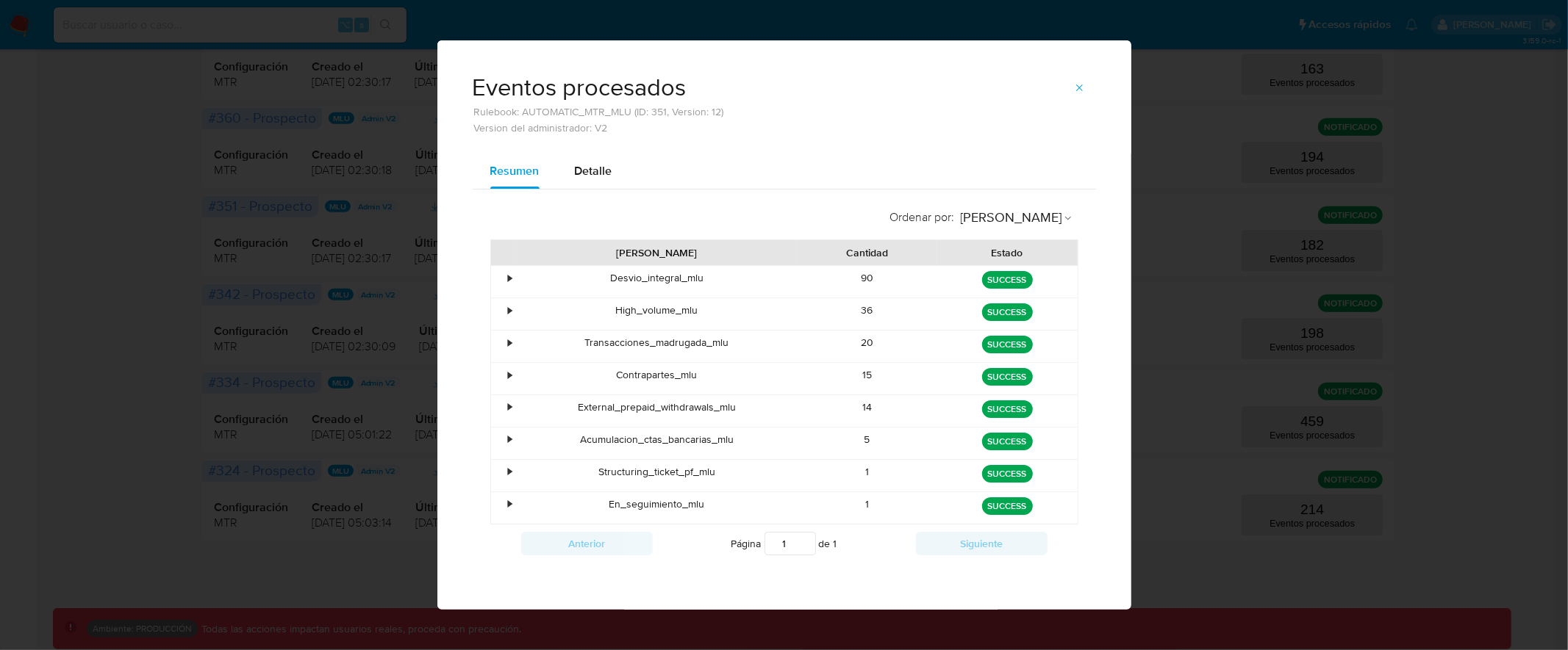
drag, startPoint x: 872, startPoint y: 504, endPoint x: 820, endPoint y: 505, distance: 52.0
click at [820, 505] on div "1" at bounding box center [868, 508] width 141 height 31
click at [1080, 85] on icon "button" at bounding box center [1080, 87] width 12 height 12
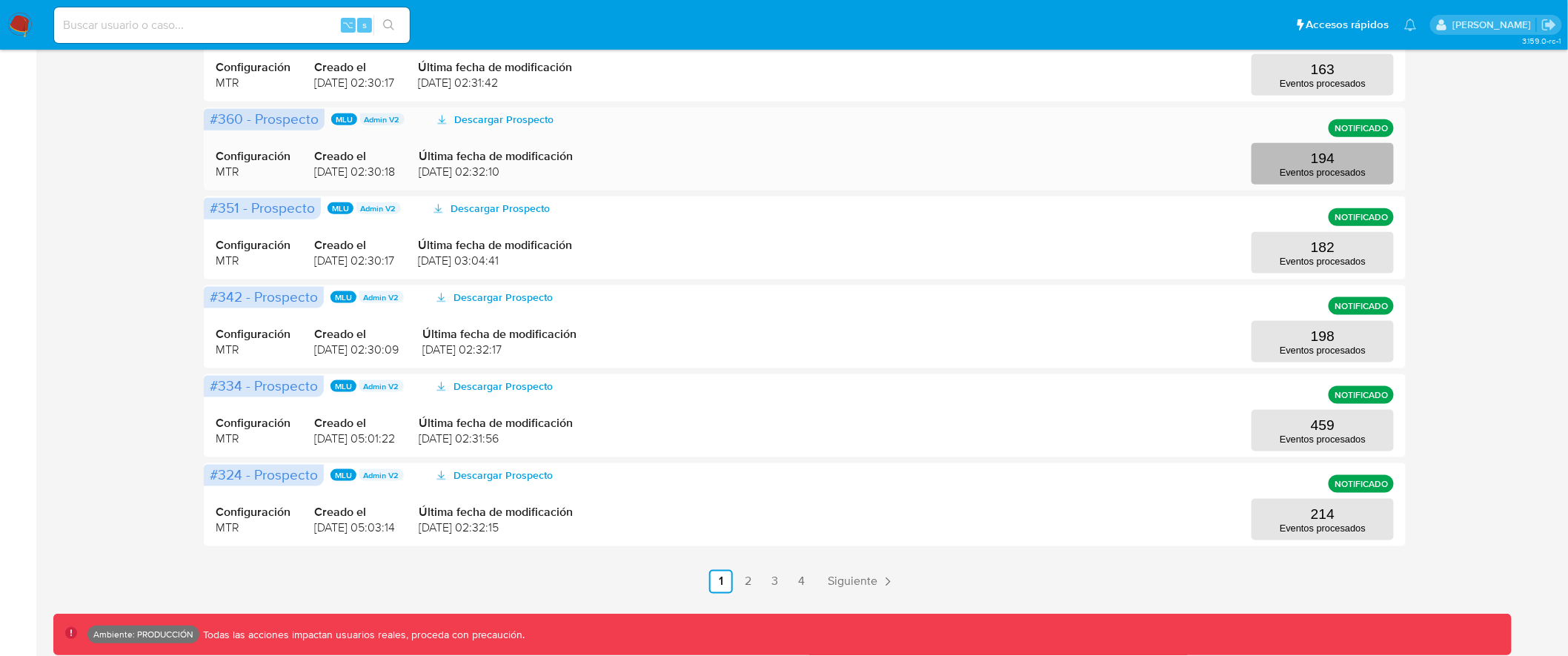
click at [1324, 163] on p "194" at bounding box center [1323, 159] width 23 height 16
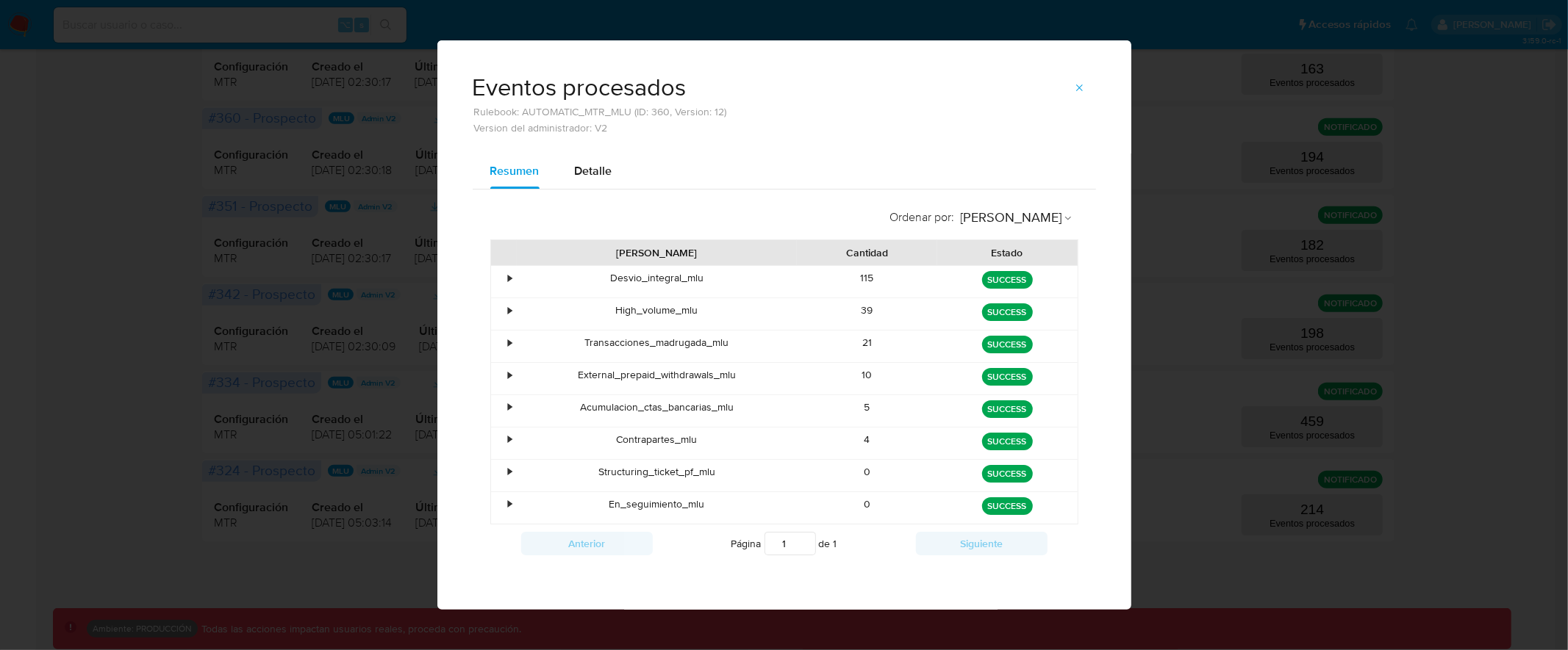
drag, startPoint x: 652, startPoint y: 507, endPoint x: 932, endPoint y: 507, distance: 280.0
click at [932, 507] on div "• En_seguimiento_mlu 0 green SUCCESS" at bounding box center [784, 508] width 587 height 31
click at [1080, 92] on icon "button" at bounding box center [1080, 87] width 12 height 12
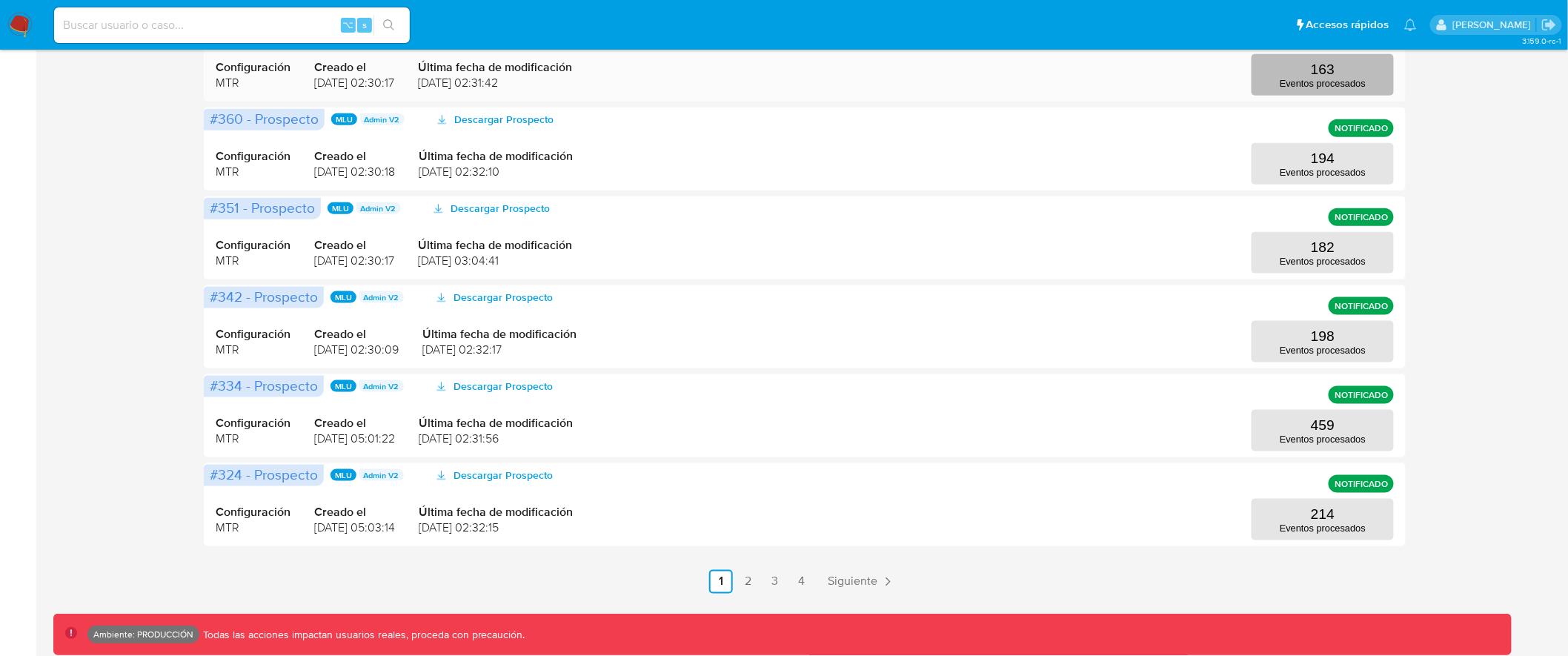
click at [1331, 75] on p "163" at bounding box center [1323, 69] width 23 height 16
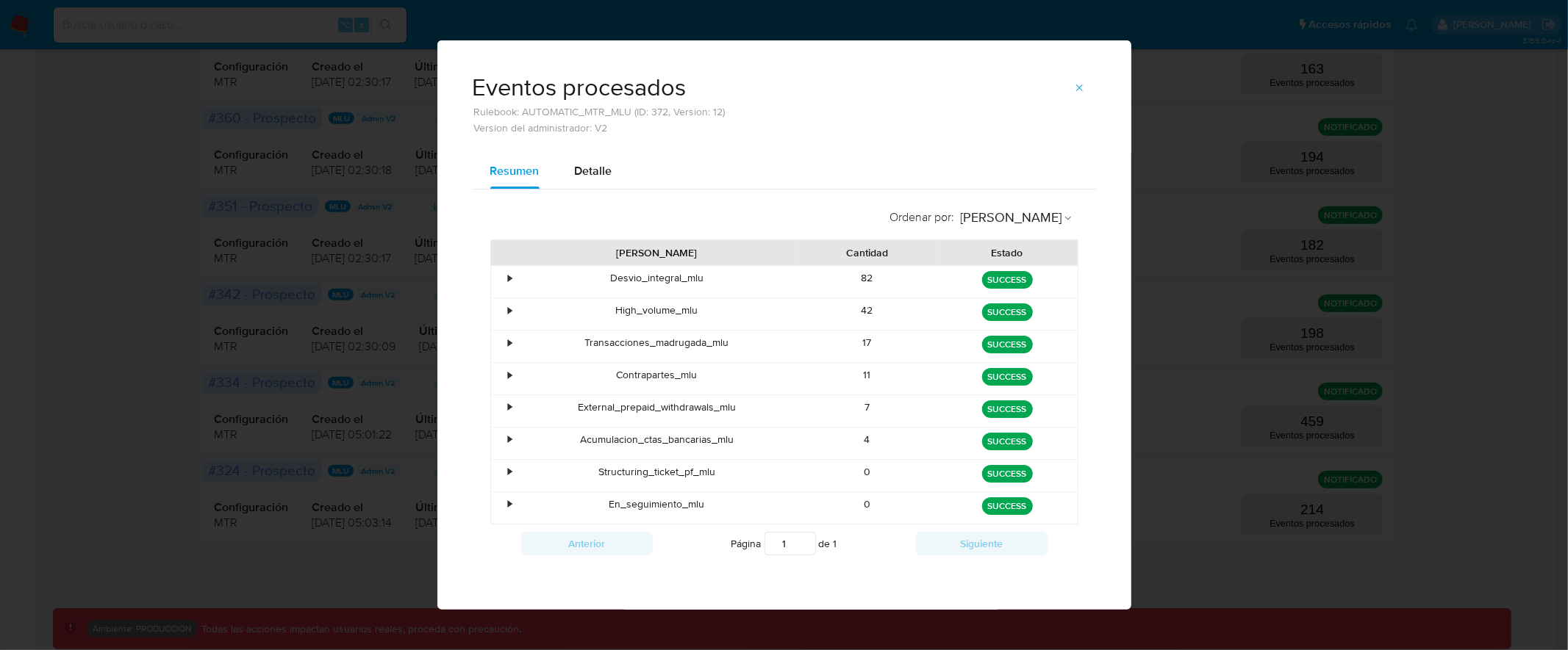
drag, startPoint x: 608, startPoint y: 506, endPoint x: 896, endPoint y: 505, distance: 288.0
click at [895, 505] on div "• En_seguimiento_mlu 0 green SUCCESS" at bounding box center [784, 508] width 587 height 31
click at [1074, 431] on div "Regla Cantidad Estado • Desvio_integral_mlu 82 green SUCCESS • High_volume_mlu …" at bounding box center [784, 401] width 588 height 322
click at [1086, 95] on button "button" at bounding box center [1080, 87] width 32 height 23
